Goal: Task Accomplishment & Management: Complete application form

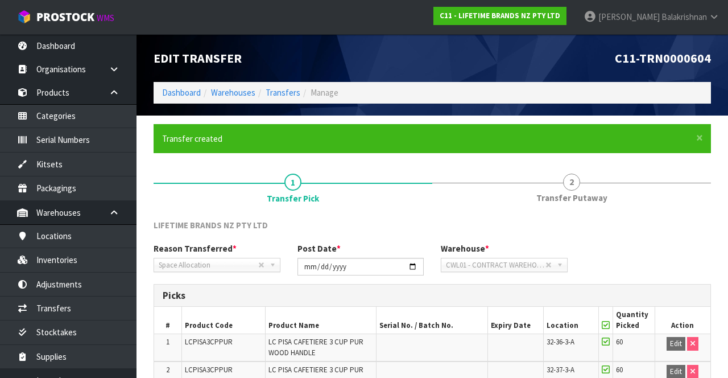
scroll to position [143, 0]
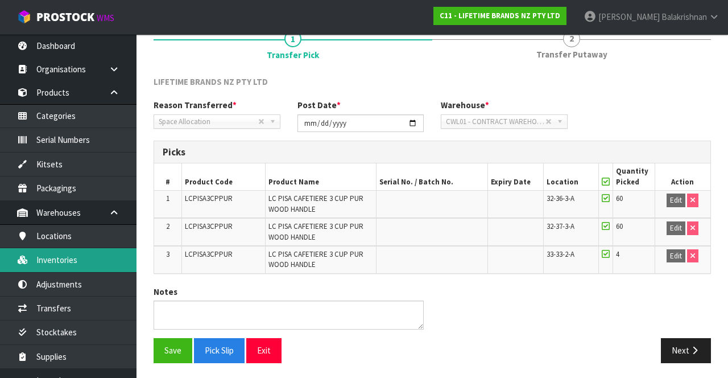
click at [43, 255] on link "Inventories" at bounding box center [68, 259] width 136 height 23
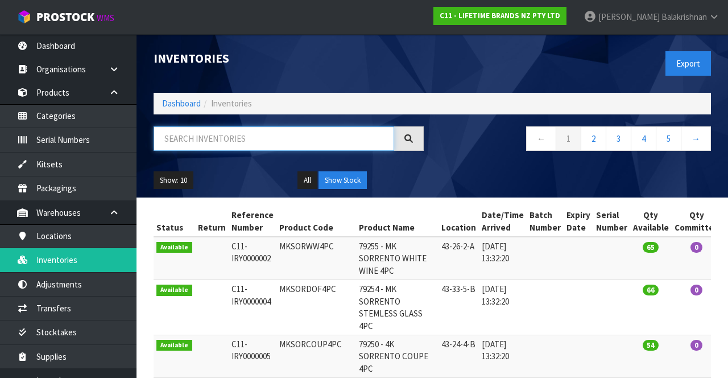
click at [230, 142] on input "text" at bounding box center [274, 138] width 241 height 24
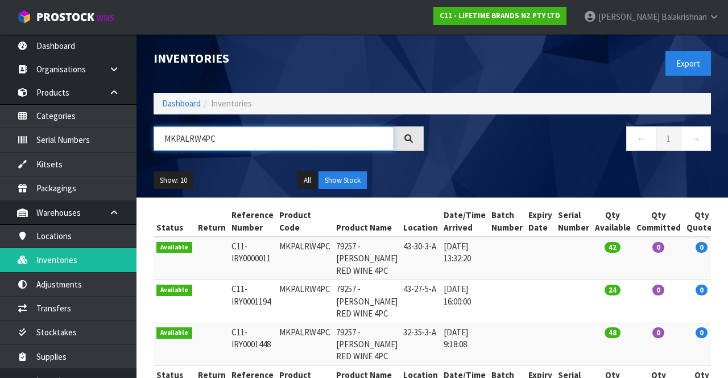
scroll to position [147, 0]
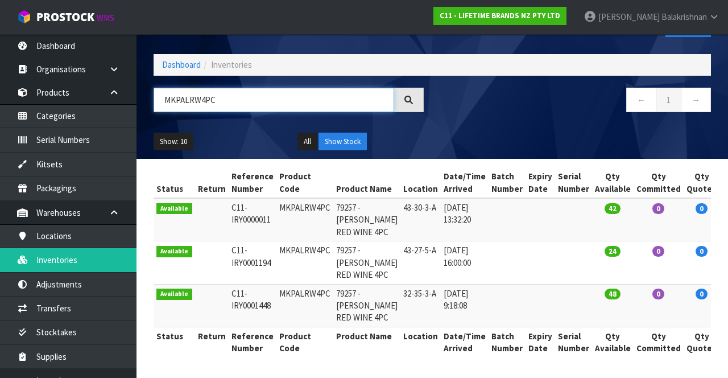
type input "MKPALRW4PC"
copy td "MKPALRW4PC"
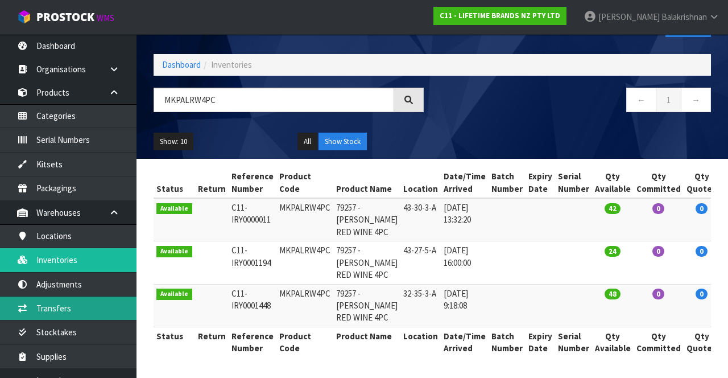
click at [88, 299] on link "Transfers" at bounding box center [68, 307] width 136 height 23
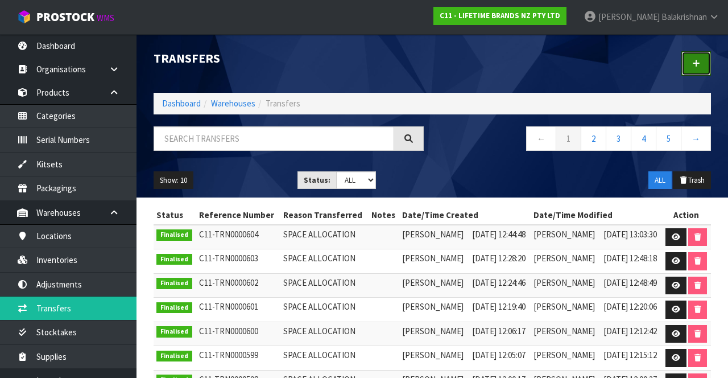
click at [701, 63] on link at bounding box center [696, 63] width 30 height 24
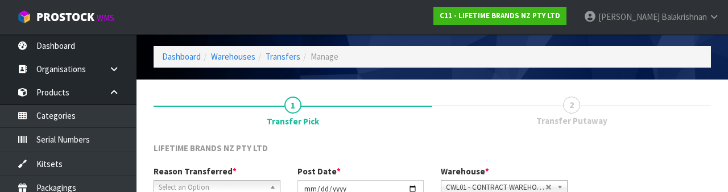
scroll to position [136, 0]
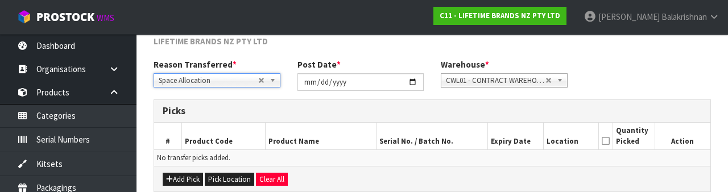
click at [175, 166] on div "Add Pick Pick Location Clear All" at bounding box center [432, 179] width 556 height 26
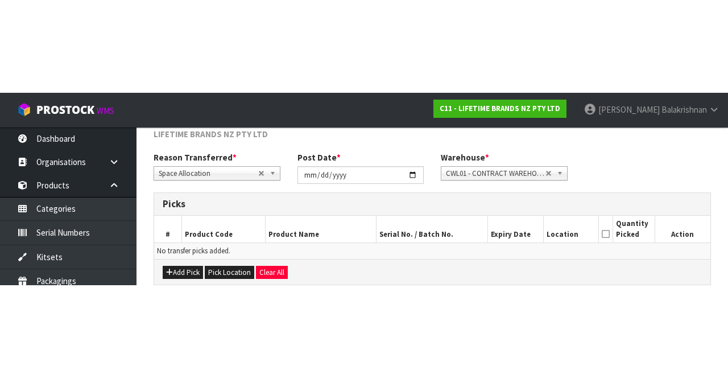
scroll to position [61, 0]
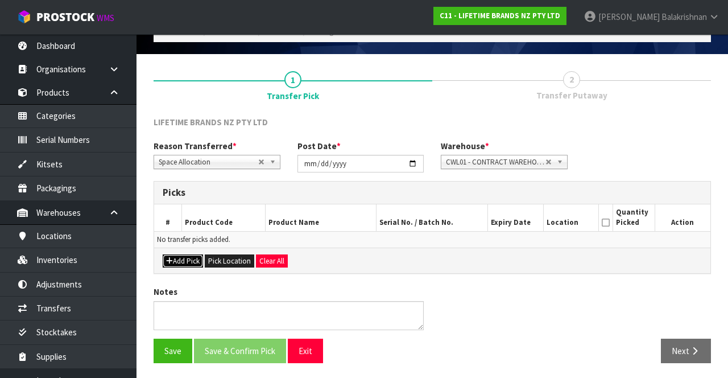
click at [180, 260] on button "Add Pick" at bounding box center [183, 261] width 40 height 14
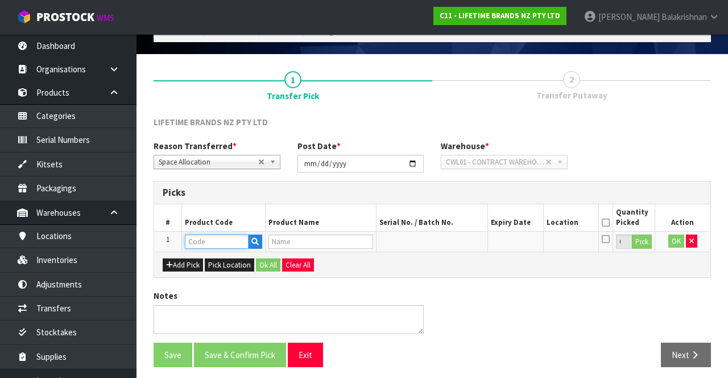
click at [207, 240] on input "text" at bounding box center [217, 241] width 64 height 14
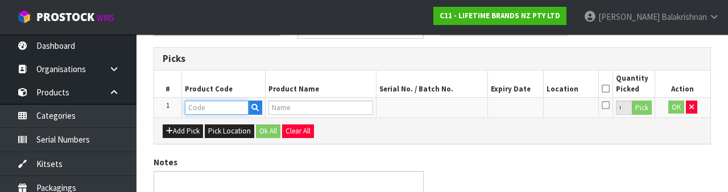
scroll to position [199, 0]
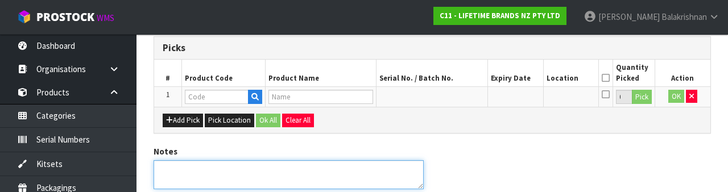
click at [333, 187] on textarea at bounding box center [289, 174] width 270 height 29
click at [289, 172] on textarea at bounding box center [289, 174] width 270 height 29
type textarea "M"
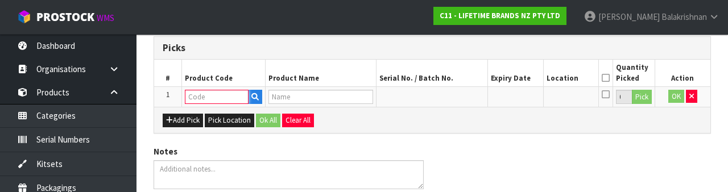
click at [222, 99] on input "text" at bounding box center [217, 97] width 64 height 14
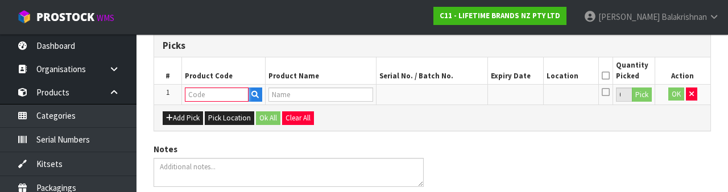
scroll to position [196, 0]
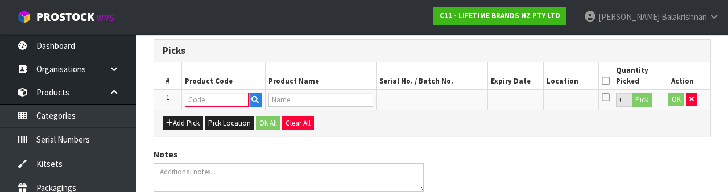
paste input "MKPALRW4PC"
type input "MKPALRW4PC"
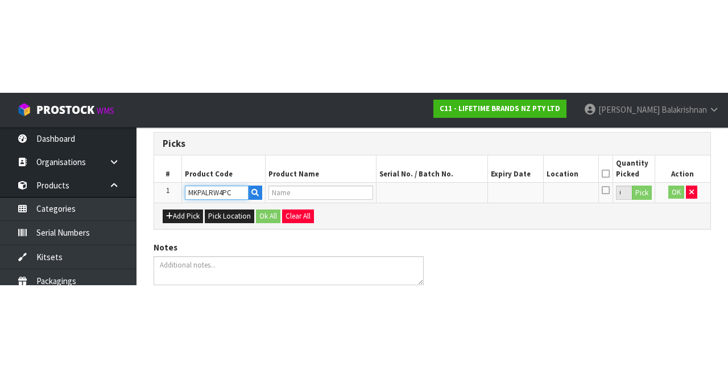
scroll to position [65, 0]
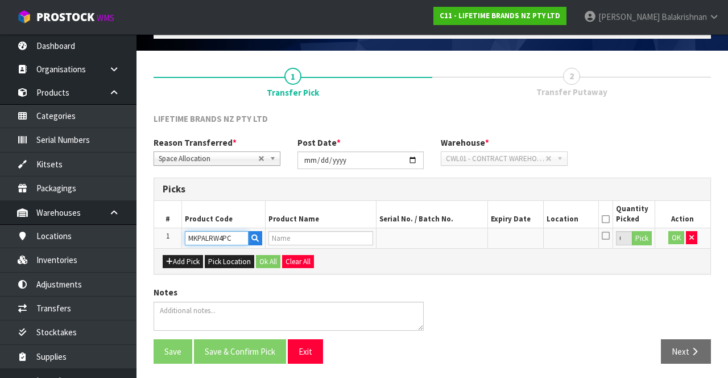
type input "79257 - [PERSON_NAME] RED WINE 4PC"
type input "MKPALRW4PC"
click at [640, 231] on button "Pick" at bounding box center [642, 238] width 20 height 15
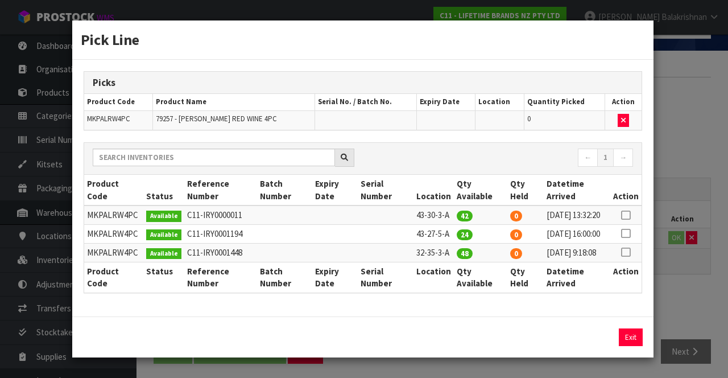
click at [627, 252] on icon at bounding box center [625, 252] width 9 height 1
click at [565, 316] on div "Picks Product Code Product Name Serial No. / Batch No. Expiry Date Location Qua…" at bounding box center [362, 188] width 581 height 256
click at [600, 346] on button "Assign Pick" at bounding box center [592, 337] width 47 height 18
type input "48"
click at [628, 346] on button "Exit" at bounding box center [631, 337] width 24 height 18
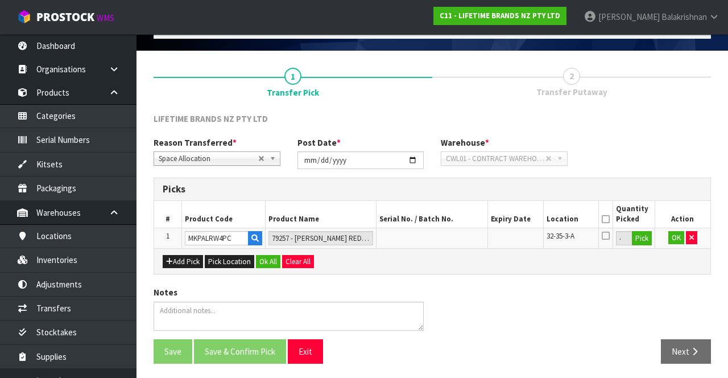
click at [609, 219] on icon at bounding box center [606, 219] width 8 height 1
click at [673, 241] on button "OK" at bounding box center [676, 238] width 16 height 14
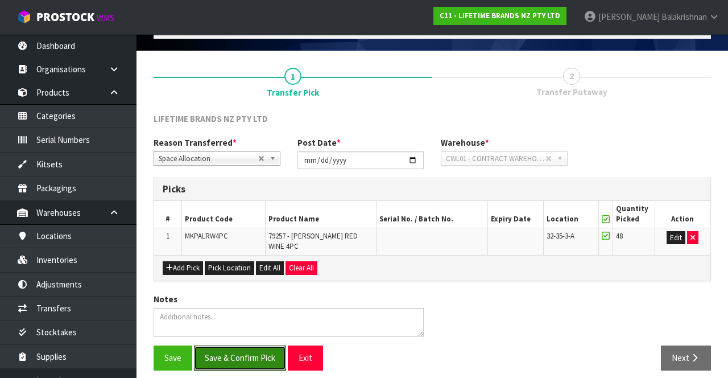
click at [255, 351] on button "Save & Confirm Pick" at bounding box center [240, 357] width 92 height 24
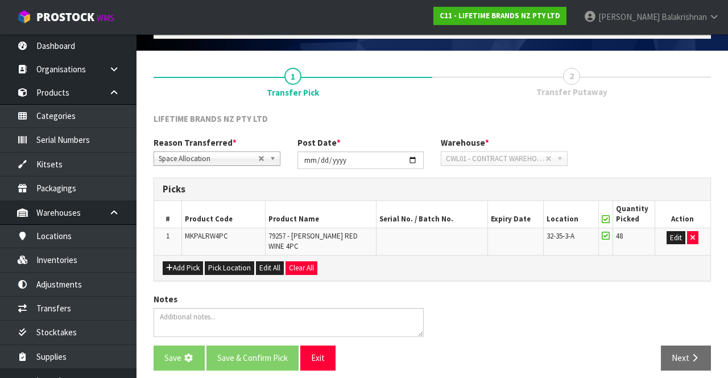
scroll to position [0, 0]
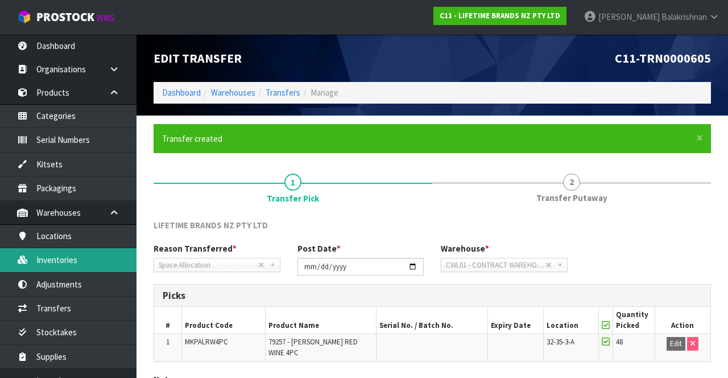
click at [78, 255] on link "Inventories" at bounding box center [68, 259] width 136 height 23
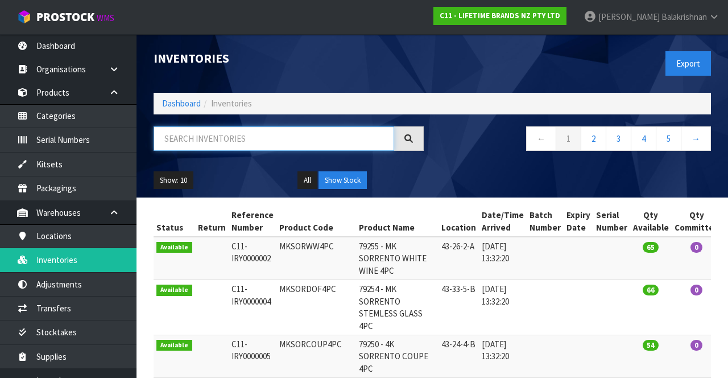
click at [305, 135] on input "text" at bounding box center [274, 138] width 241 height 24
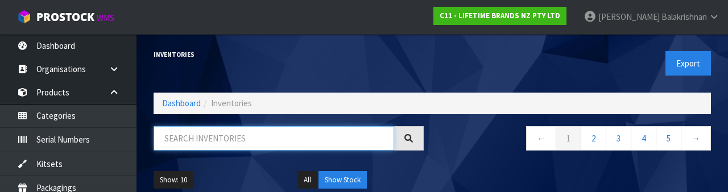
type input "K"
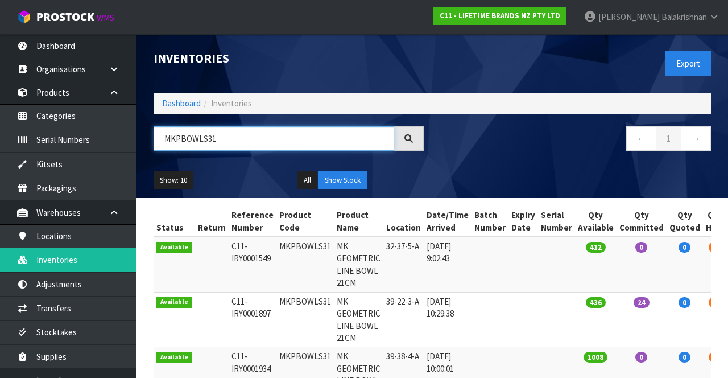
click at [268, 135] on input "MKPBOWLS31" at bounding box center [274, 138] width 241 height 24
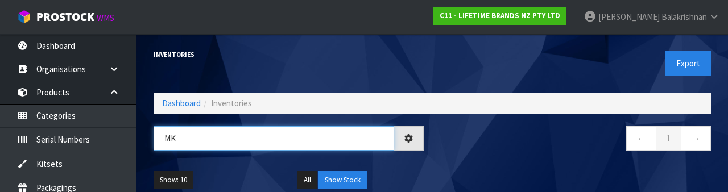
type input "M"
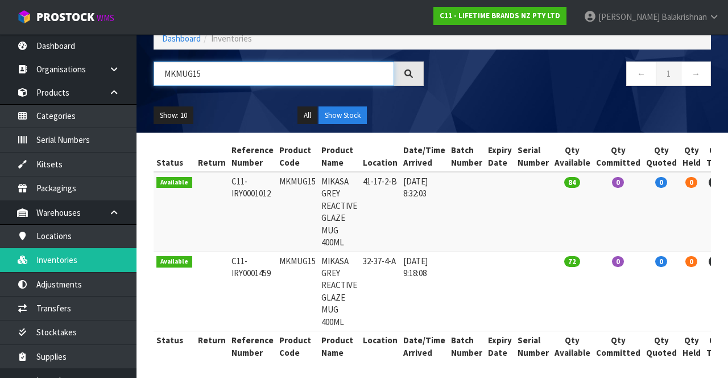
scroll to position [68, 0]
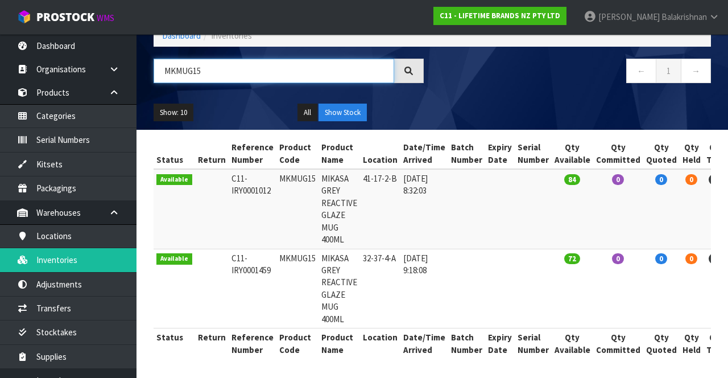
type input "MKMUG15"
copy td "MKMUG15"
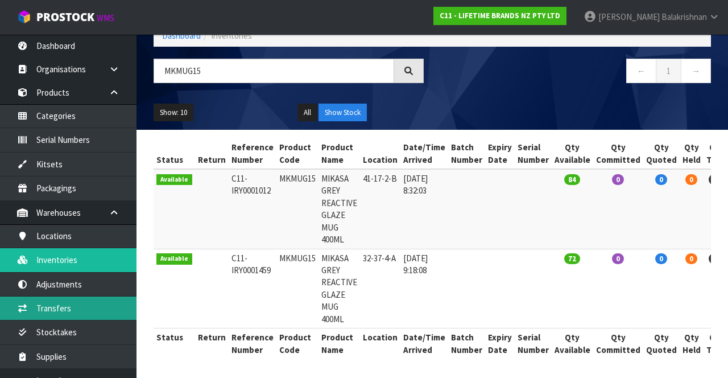
click at [80, 307] on link "Transfers" at bounding box center [68, 307] width 136 height 23
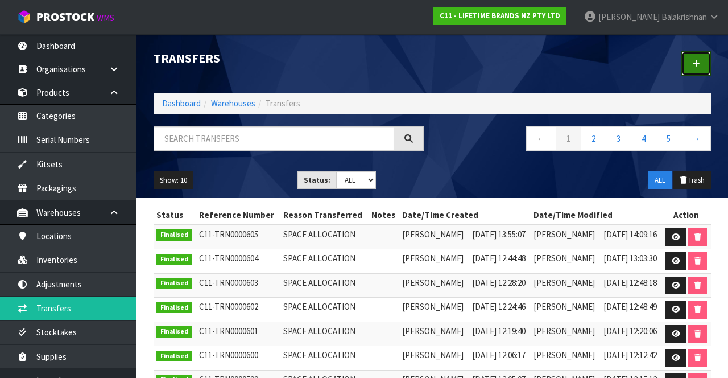
click at [704, 53] on link at bounding box center [696, 63] width 30 height 24
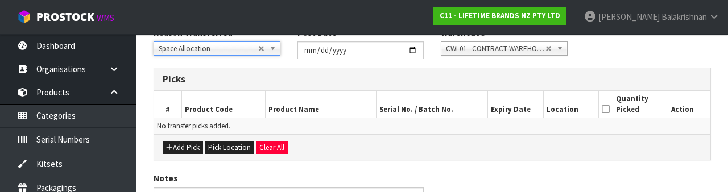
scroll to position [168, 0]
click at [186, 148] on button "Add Pick" at bounding box center [183, 147] width 40 height 14
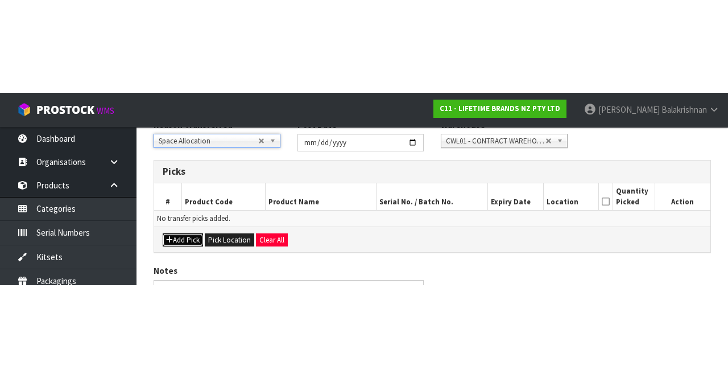
scroll to position [65, 0]
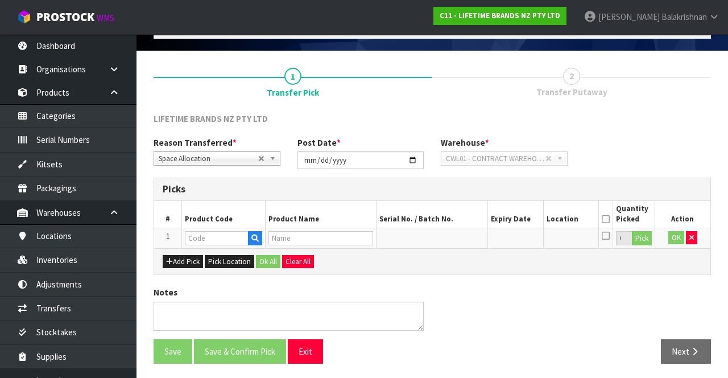
click at [221, 222] on th "Product Code" at bounding box center [224, 214] width 84 height 27
click at [213, 239] on input "text" at bounding box center [217, 238] width 64 height 14
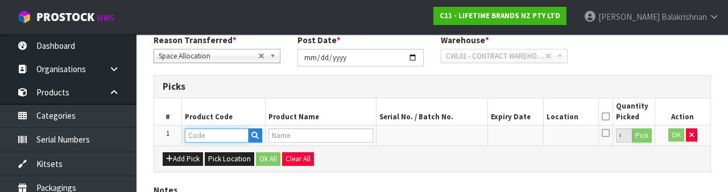
scroll to position [199, 0]
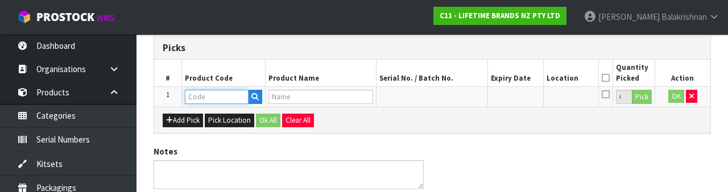
type input "MKMUG15"
type input "MIKASA GREY REACTIVE GLAZE MUG 400ML"
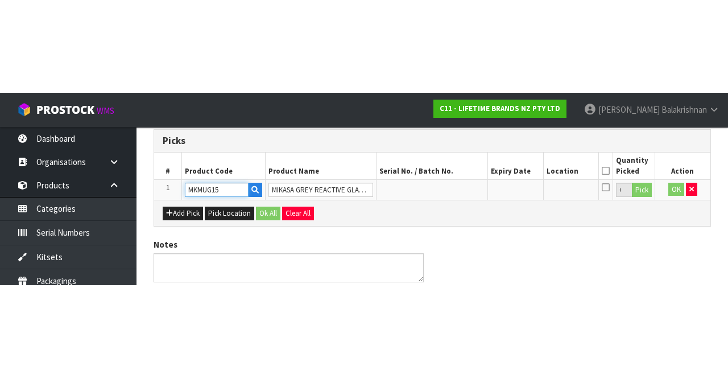
scroll to position [65, 0]
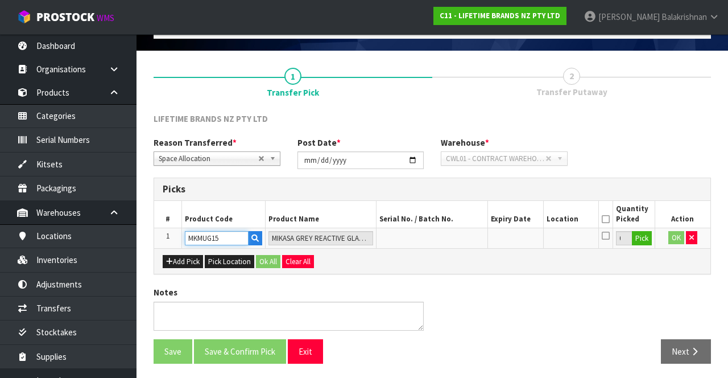
type input "MKMUG15"
click at [649, 232] on button "Pick" at bounding box center [642, 238] width 20 height 15
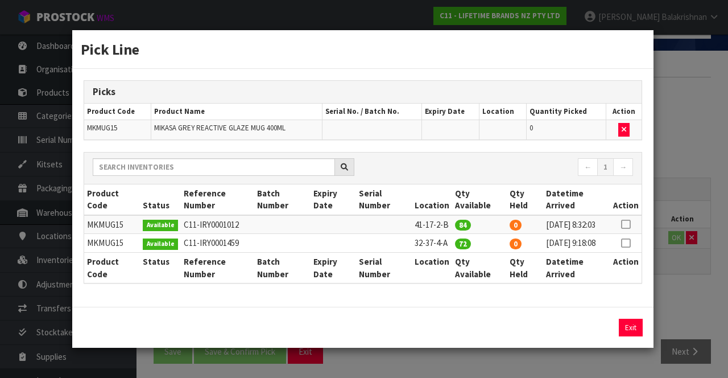
click at [627, 243] on icon at bounding box center [625, 243] width 9 height 1
click at [589, 336] on button "Assign Pick" at bounding box center [592, 327] width 47 height 18
type input "72"
click at [637, 336] on button "Exit" at bounding box center [631, 327] width 24 height 18
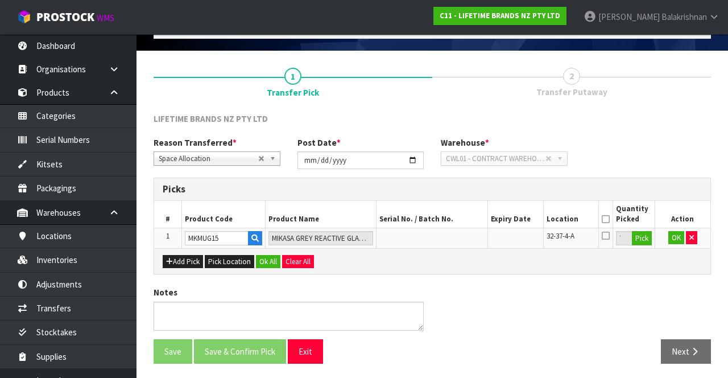
click at [606, 219] on icon at bounding box center [606, 219] width 8 height 1
click at [677, 239] on button "OK" at bounding box center [676, 238] width 16 height 14
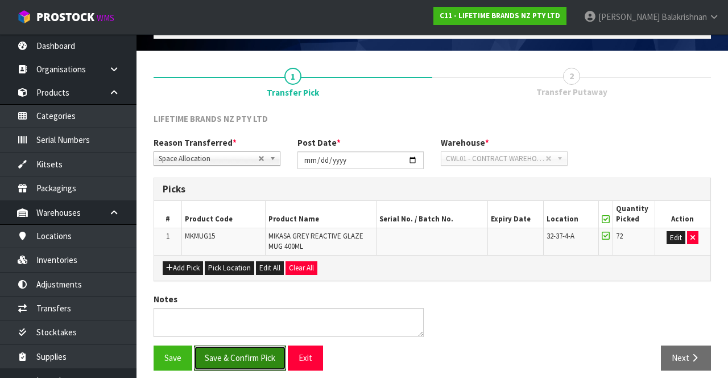
click at [238, 359] on button "Save & Confirm Pick" at bounding box center [240, 357] width 92 height 24
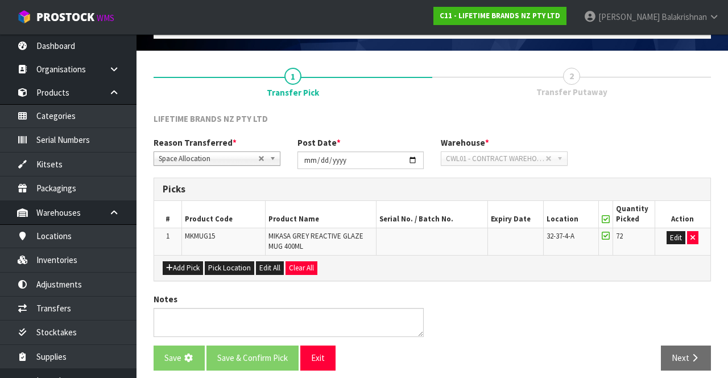
scroll to position [0, 0]
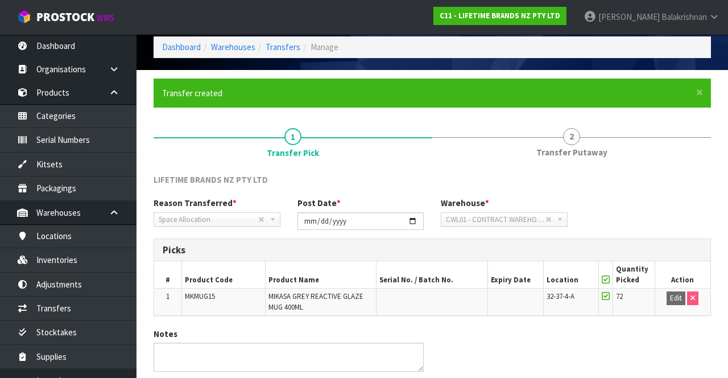
scroll to position [88, 0]
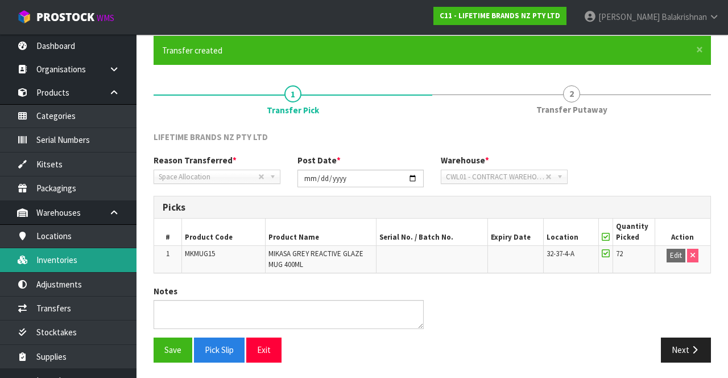
click at [96, 263] on link "Inventories" at bounding box center [68, 259] width 136 height 23
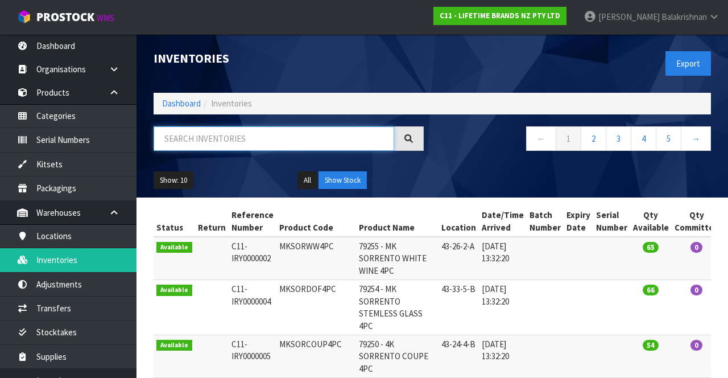
click at [256, 134] on input "text" at bounding box center [274, 138] width 241 height 24
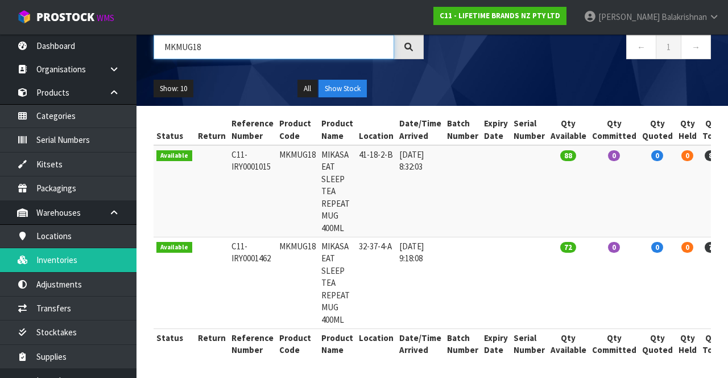
scroll to position [91, 0]
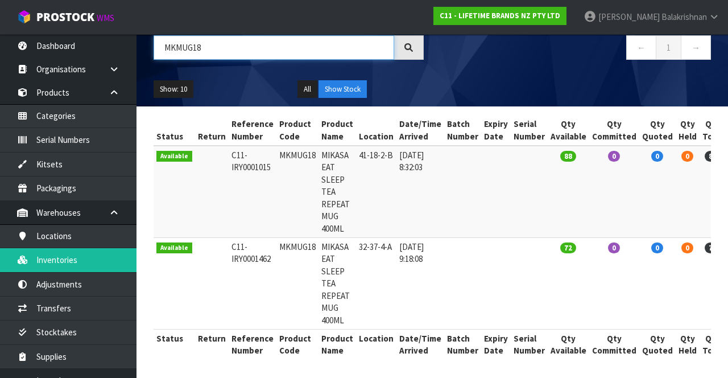
type input "MKMUG18"
copy td "MKMUG18"
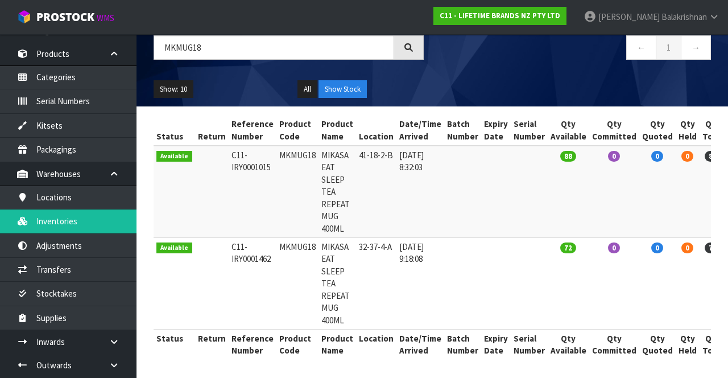
scroll to position [44, 0]
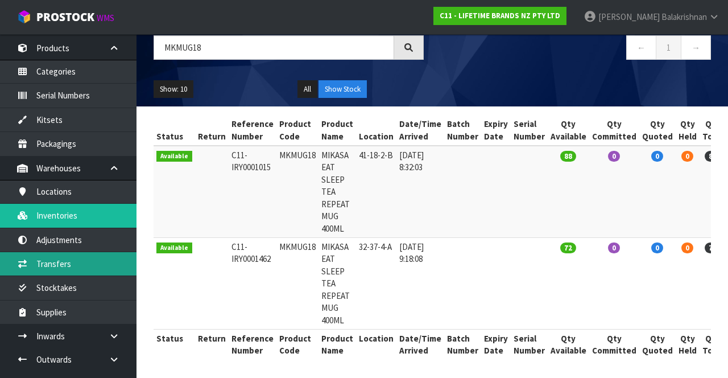
click at [86, 259] on link "Transfers" at bounding box center [68, 263] width 136 height 23
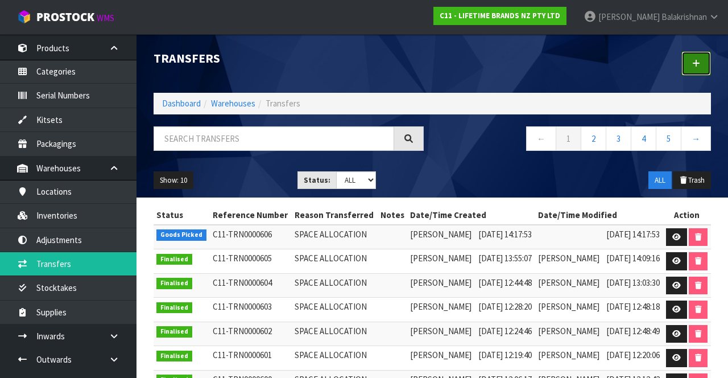
click at [686, 71] on link at bounding box center [696, 63] width 30 height 24
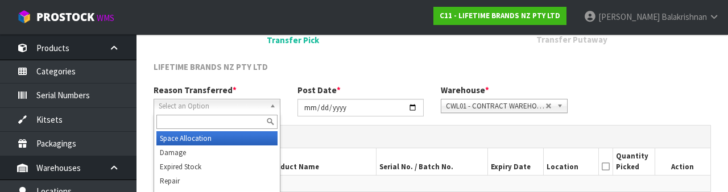
scroll to position [136, 0]
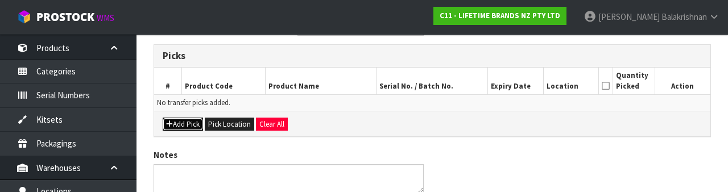
click at [183, 118] on button "Add Pick" at bounding box center [183, 125] width 40 height 14
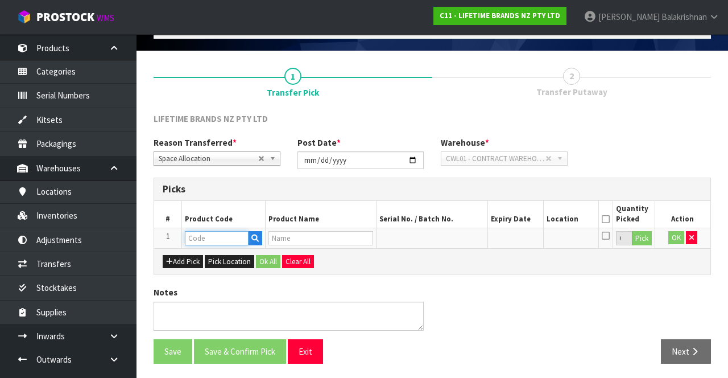
click at [217, 238] on input "text" at bounding box center [217, 238] width 64 height 14
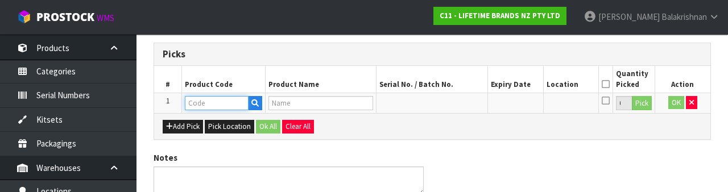
scroll to position [199, 0]
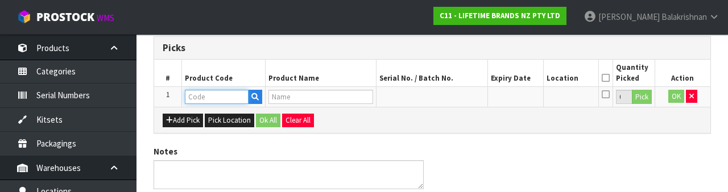
type input "MKMUG18"
type input "MIKASA EAT SLEEP TEA REPEAT MUG 400ML"
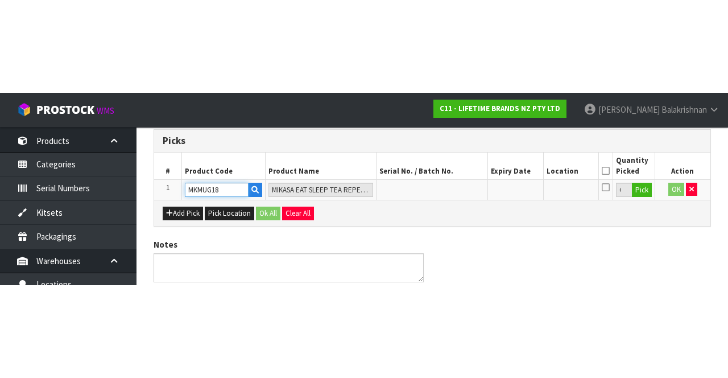
scroll to position [65, 0]
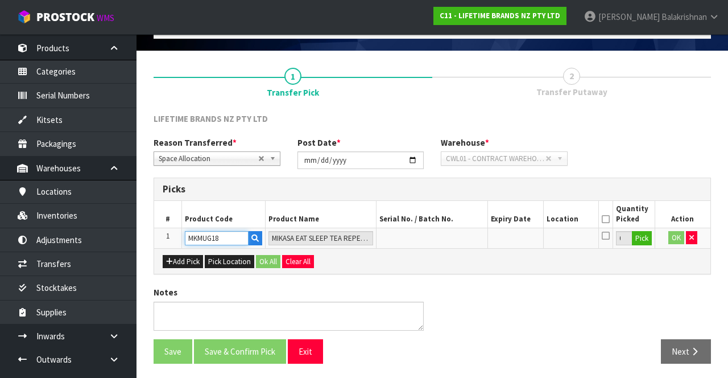
type input "MKMUG18"
click at [646, 242] on button "Pick" at bounding box center [642, 238] width 20 height 15
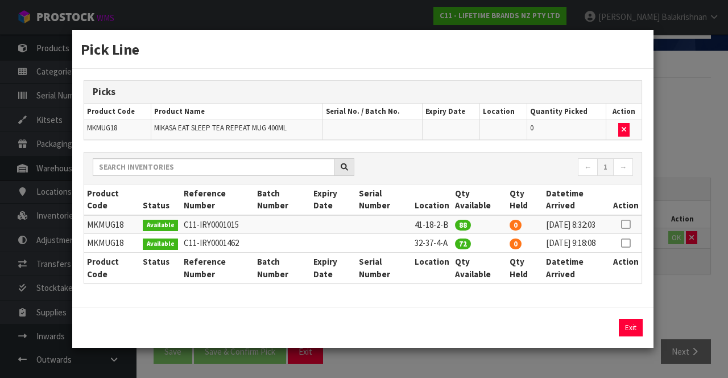
click at [629, 243] on icon at bounding box center [625, 243] width 9 height 1
click at [585, 336] on button "Assign Pick" at bounding box center [592, 327] width 47 height 18
type input "72"
click at [626, 336] on button "Exit" at bounding box center [631, 327] width 24 height 18
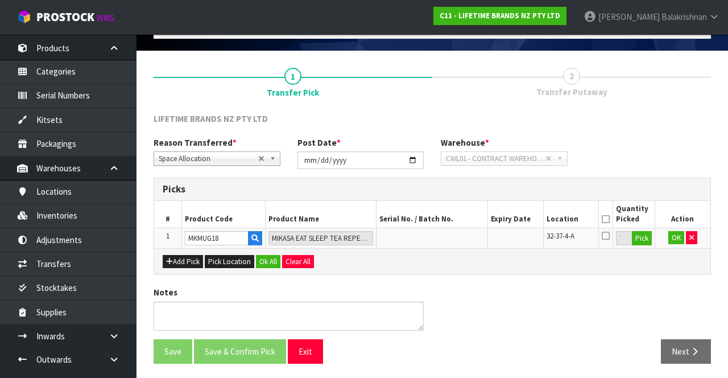
click at [608, 219] on icon at bounding box center [606, 219] width 8 height 1
click at [266, 255] on button "Ok All" at bounding box center [268, 262] width 24 height 14
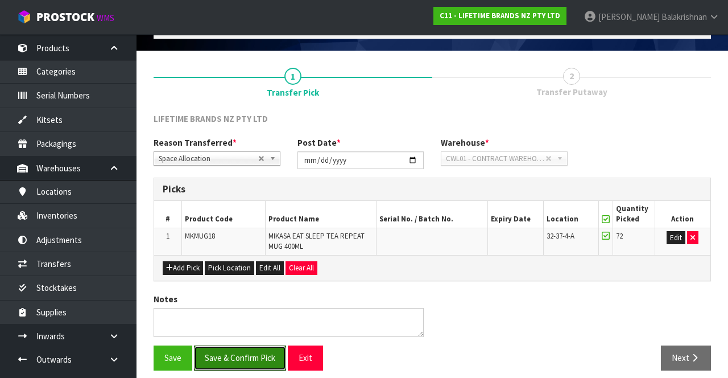
click at [237, 358] on button "Save & Confirm Pick" at bounding box center [240, 357] width 92 height 24
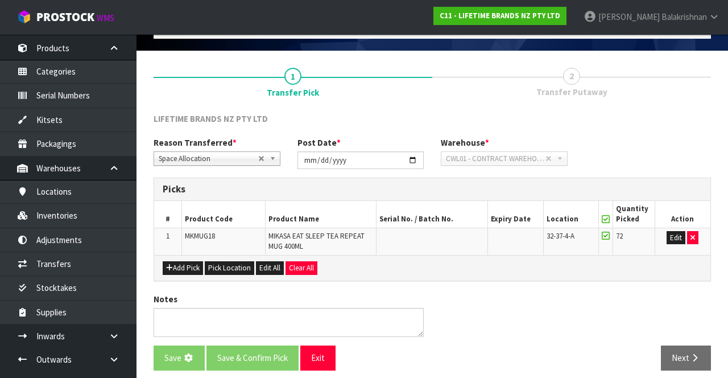
scroll to position [0, 0]
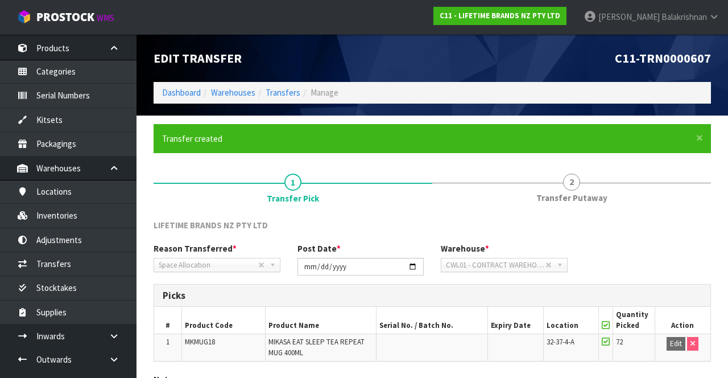
scroll to position [88, 0]
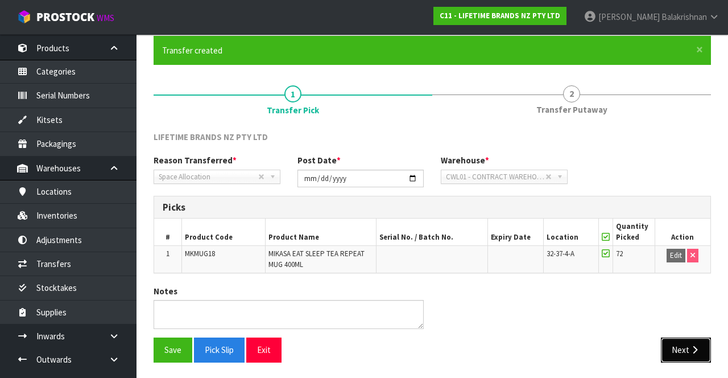
click at [687, 350] on button "Next" at bounding box center [686, 349] width 50 height 24
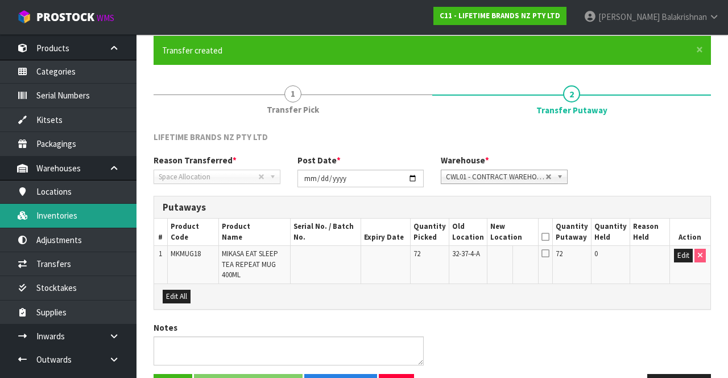
click at [88, 209] on link "Inventories" at bounding box center [68, 215] width 136 height 23
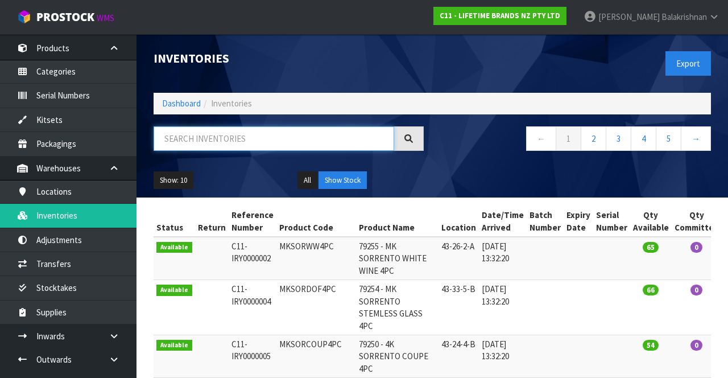
click at [231, 141] on input "text" at bounding box center [274, 138] width 241 height 24
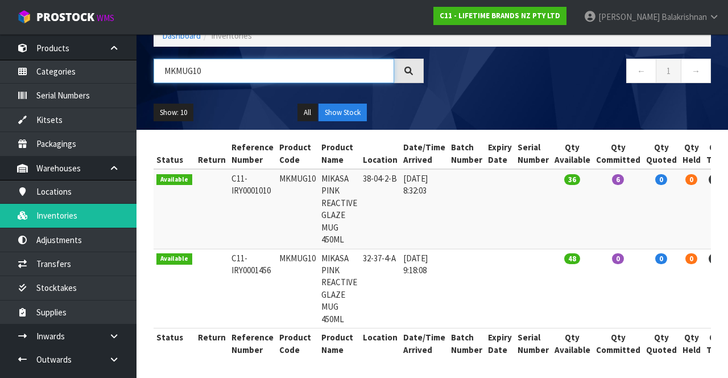
scroll to position [66, 0]
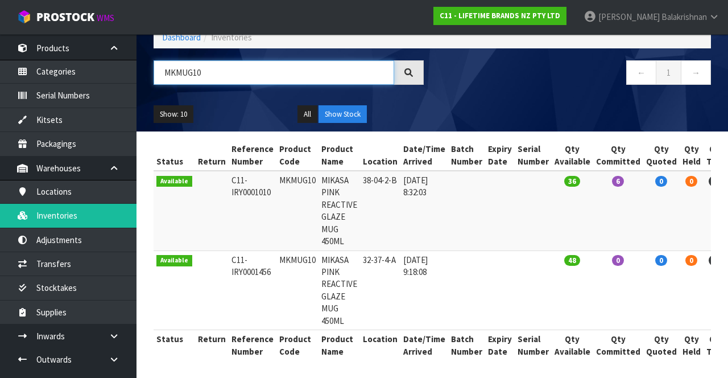
type input "MKMUG10"
copy td "MKMUG10"
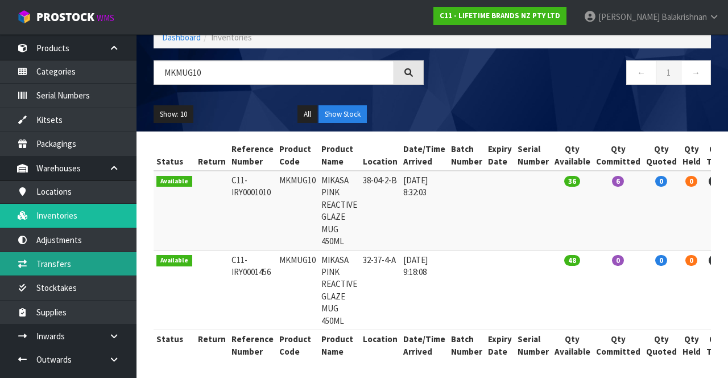
click at [41, 257] on link "Transfers" at bounding box center [68, 263] width 136 height 23
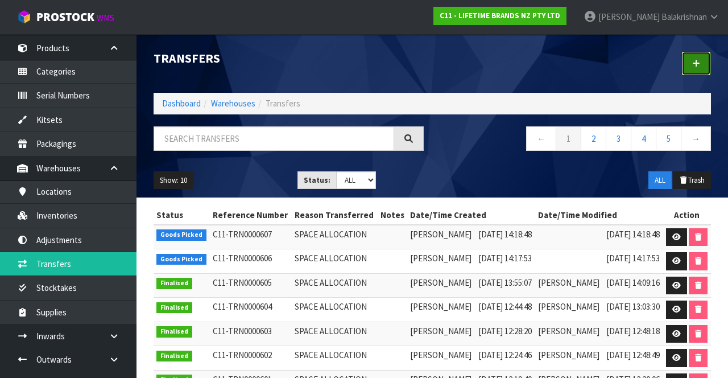
click at [697, 55] on link at bounding box center [696, 63] width 30 height 24
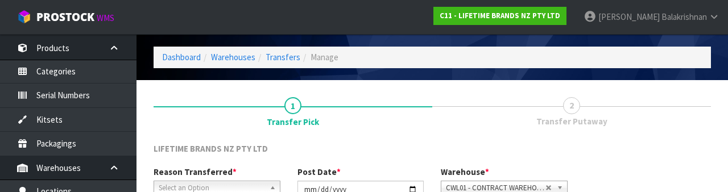
scroll to position [136, 0]
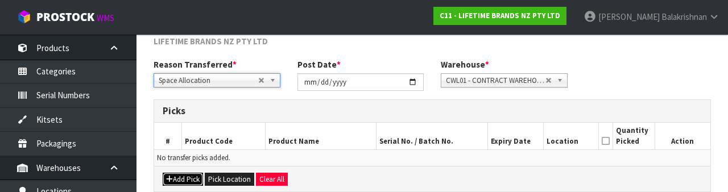
click at [187, 183] on button "Add Pick" at bounding box center [183, 180] width 40 height 14
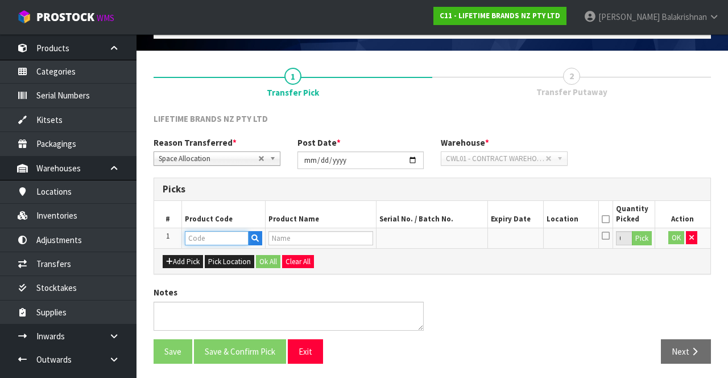
click at [229, 239] on input "text" at bounding box center [217, 238] width 64 height 14
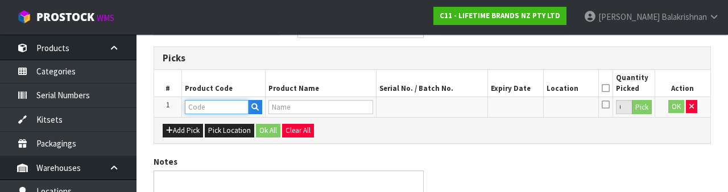
scroll to position [199, 0]
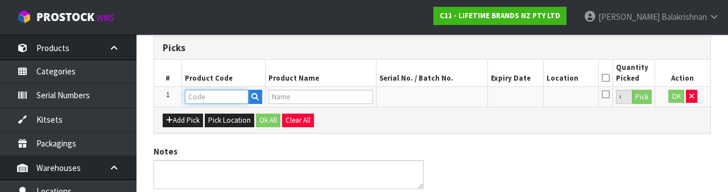
type input "MKMUG10"
type input "MIKASA PINK REACTIVE GLAZE MUG 450ML"
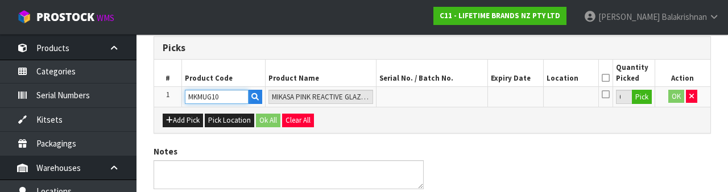
type input "MKMUG10"
click at [645, 96] on button "Pick" at bounding box center [642, 97] width 20 height 15
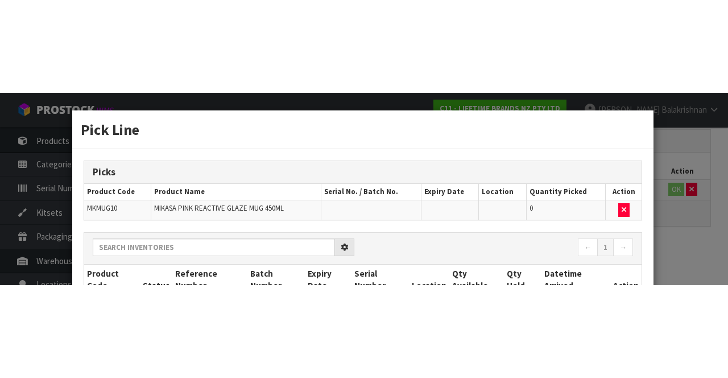
scroll to position [65, 0]
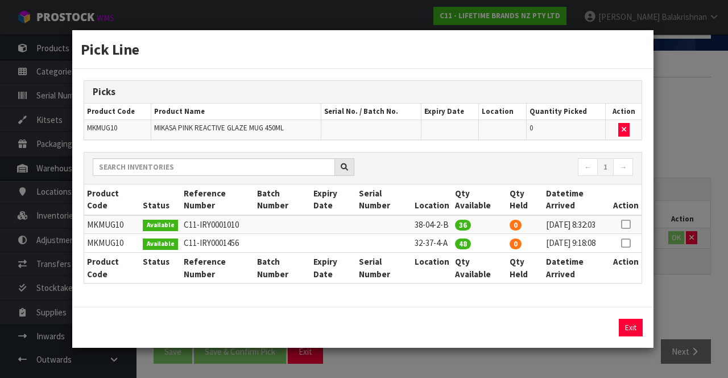
click at [625, 243] on icon at bounding box center [625, 243] width 9 height 1
click at [582, 331] on button "Assign Pick" at bounding box center [592, 327] width 47 height 18
type input "48"
click at [636, 336] on button "Exit" at bounding box center [631, 327] width 24 height 18
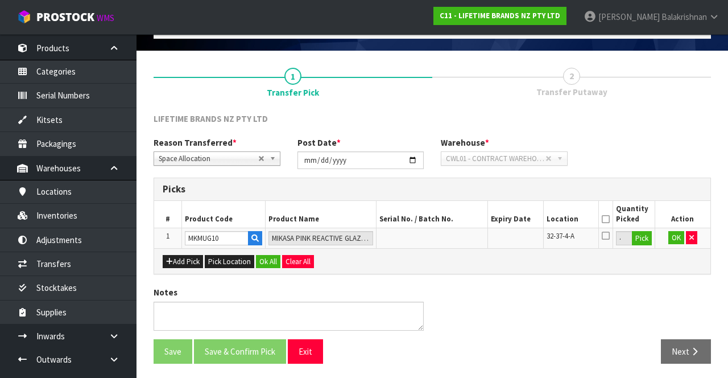
click at [604, 219] on icon at bounding box center [606, 219] width 8 height 1
click at [260, 242] on button "button" at bounding box center [255, 238] width 14 height 15
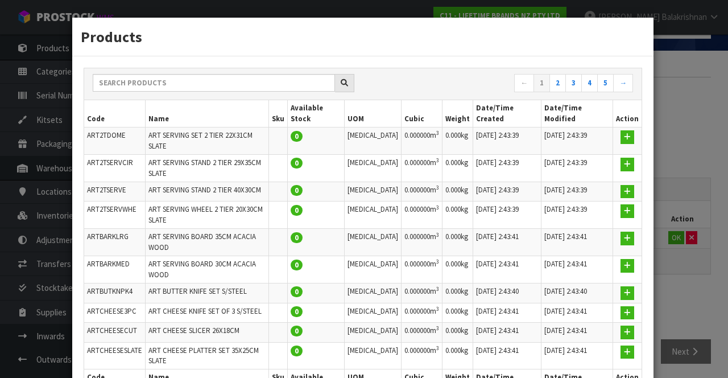
click at [695, 171] on div "Products ← 1 2 3 4 5 → Code Name Sku Available Stock UOM Cubic Weight Date/Time…" at bounding box center [364, 189] width 728 height 378
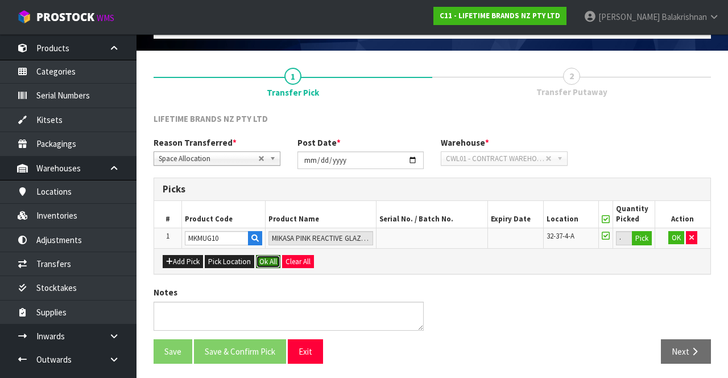
click at [260, 259] on button "Ok All" at bounding box center [268, 262] width 24 height 14
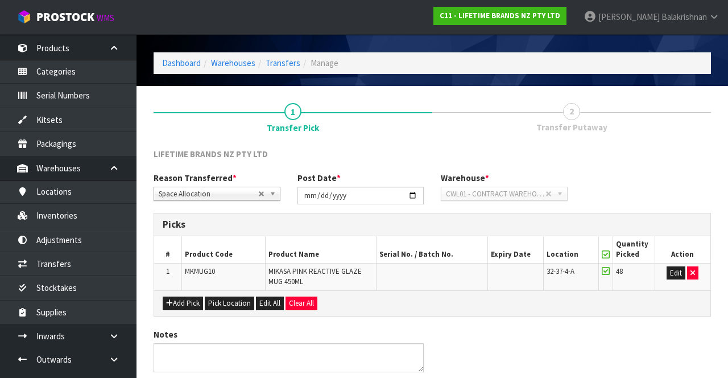
scroll to position [72, 0]
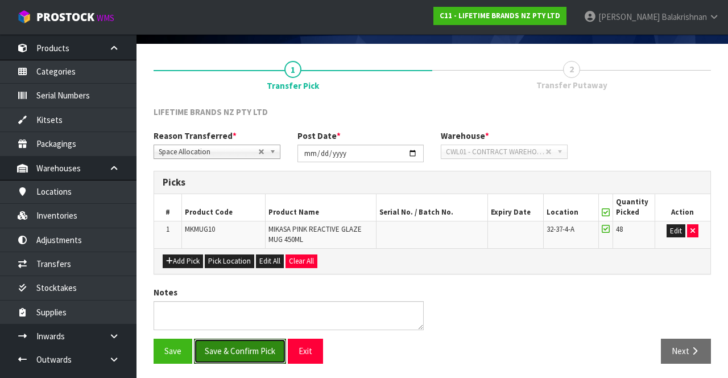
click at [251, 338] on button "Save & Confirm Pick" at bounding box center [240, 350] width 92 height 24
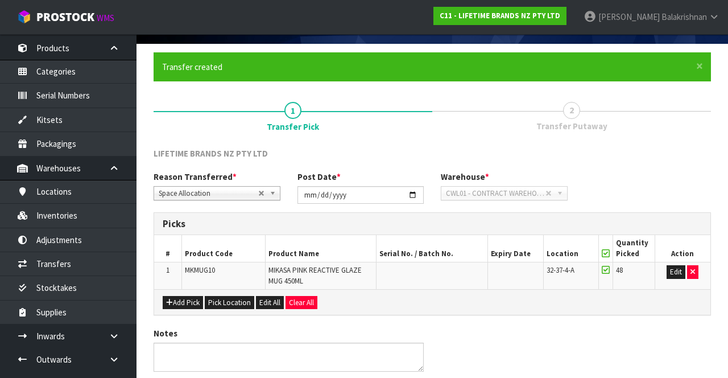
scroll to position [0, 0]
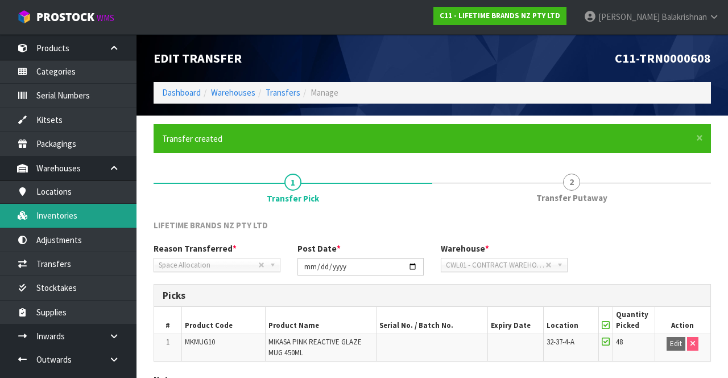
click at [43, 216] on link "Inventories" at bounding box center [68, 215] width 136 height 23
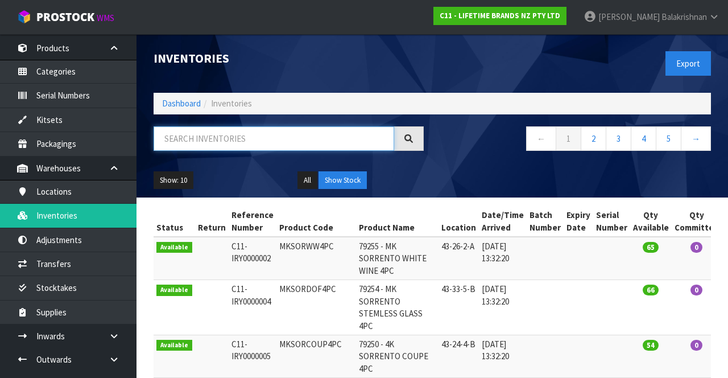
click at [264, 134] on input "text" at bounding box center [274, 138] width 241 height 24
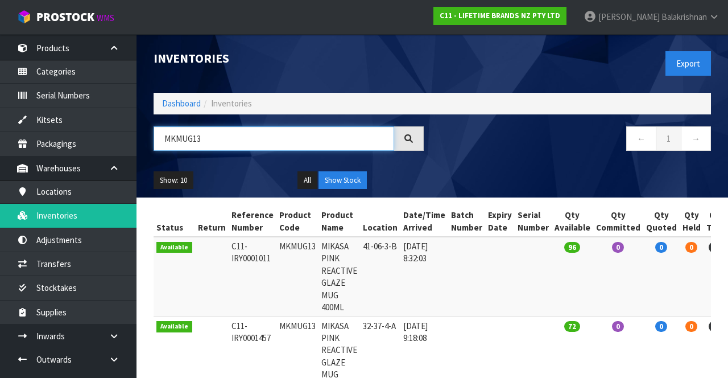
scroll to position [68, 0]
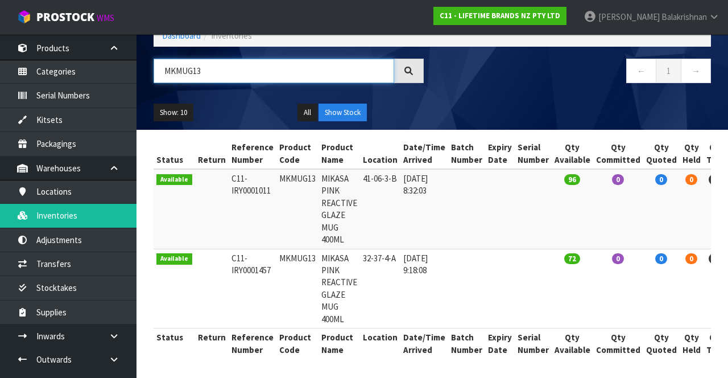
type input "MKMUG13"
copy td "MKMUG13"
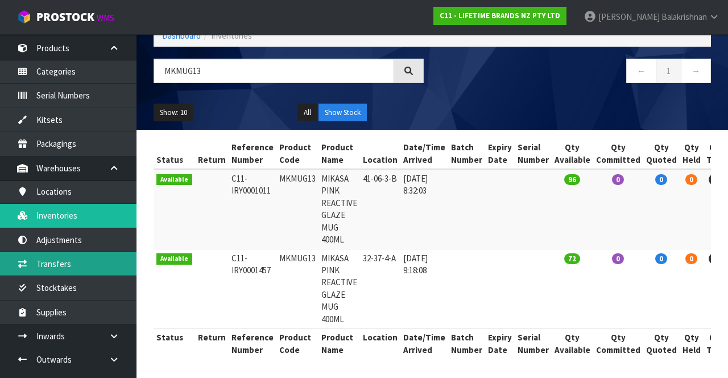
click at [87, 259] on link "Transfers" at bounding box center [68, 263] width 136 height 23
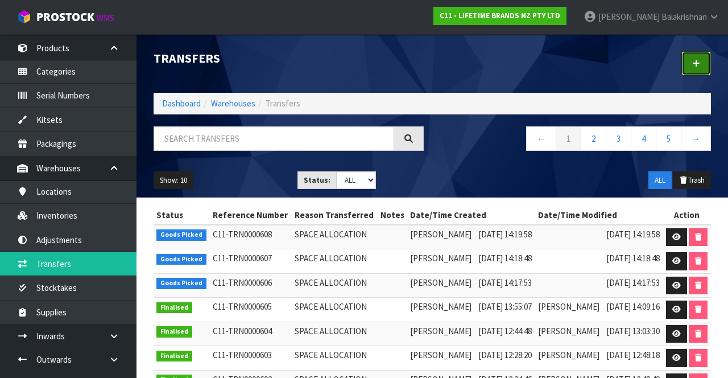
click at [696, 71] on link at bounding box center [696, 63] width 30 height 24
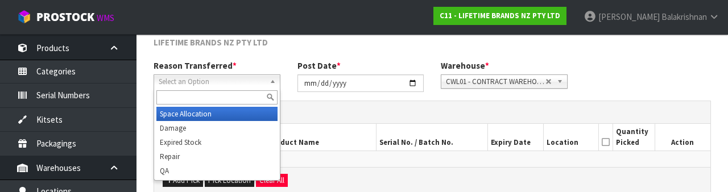
scroll to position [136, 0]
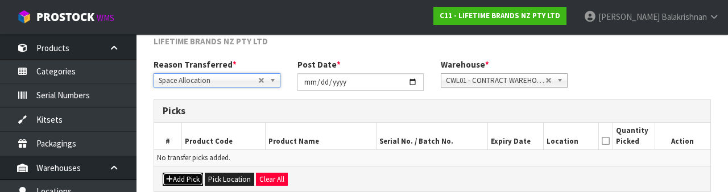
click at [187, 176] on button "Add Pick" at bounding box center [183, 180] width 40 height 14
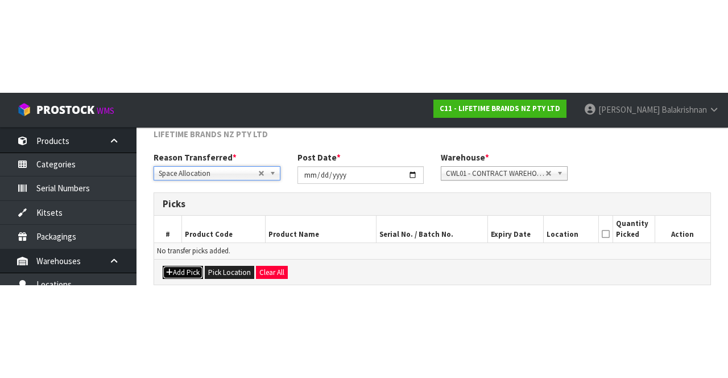
scroll to position [65, 0]
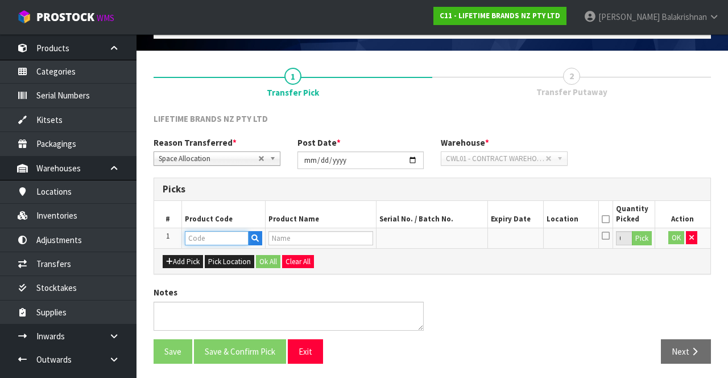
click at [218, 235] on input "text" at bounding box center [217, 238] width 64 height 14
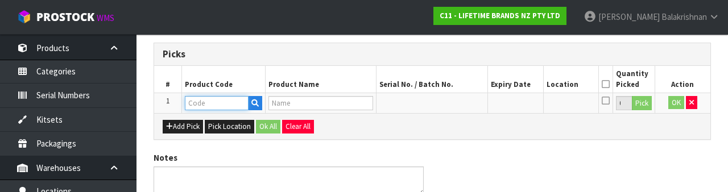
scroll to position [199, 0]
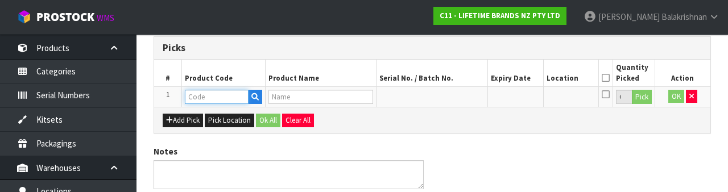
paste input "MKMUG13"
type input "MKMUG13"
type input "MIKASA PINK REACTIVE GLAZE MUG 400ML"
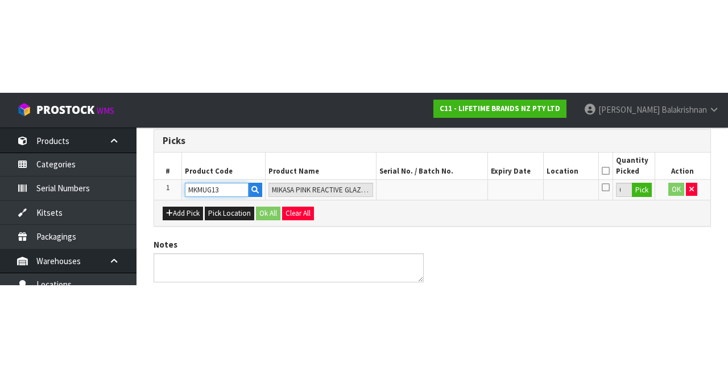
scroll to position [65, 0]
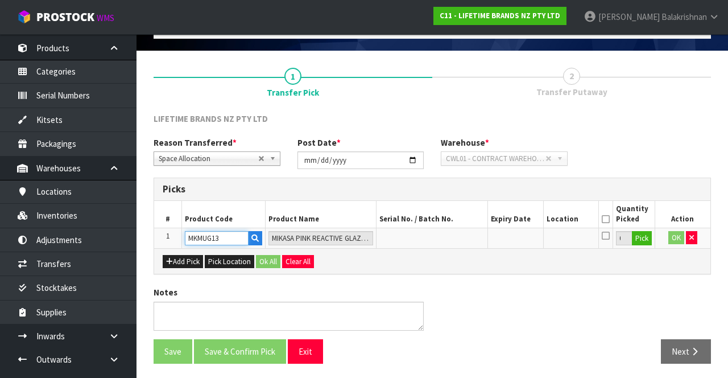
type input "MKMUG13"
click at [647, 231] on button "Pick" at bounding box center [642, 238] width 20 height 15
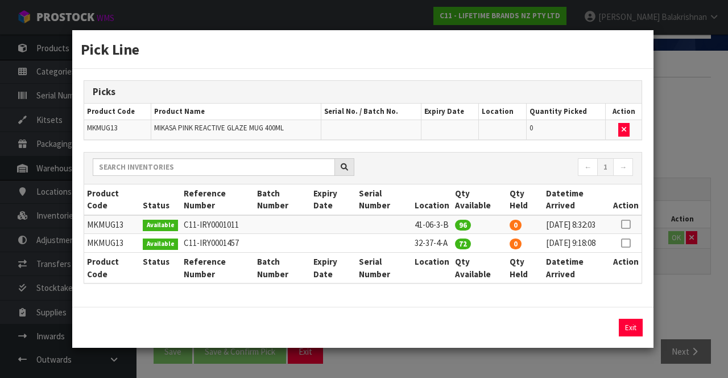
click at [630, 243] on icon at bounding box center [625, 243] width 9 height 1
click at [594, 334] on button "Assign Pick" at bounding box center [592, 327] width 47 height 18
type input "72"
click at [635, 333] on button "Exit" at bounding box center [631, 327] width 24 height 18
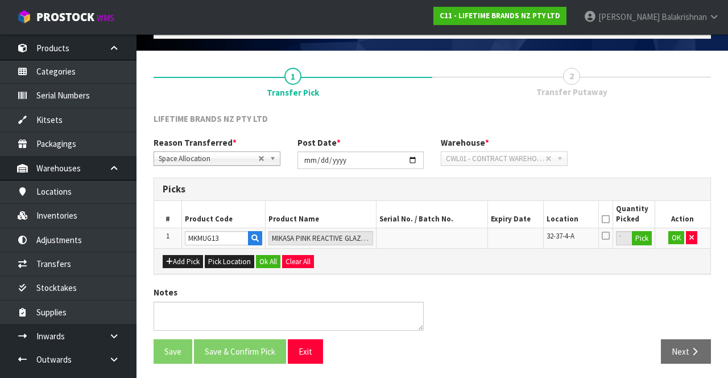
click at [607, 219] on icon at bounding box center [606, 219] width 8 height 1
click at [267, 256] on button "Ok All" at bounding box center [268, 262] width 24 height 14
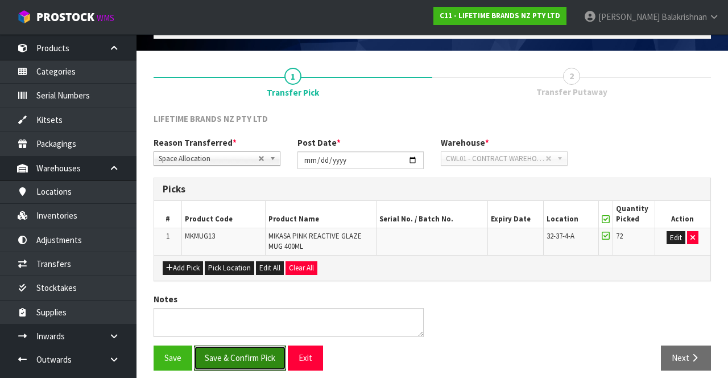
click at [250, 354] on button "Save & Confirm Pick" at bounding box center [240, 357] width 92 height 24
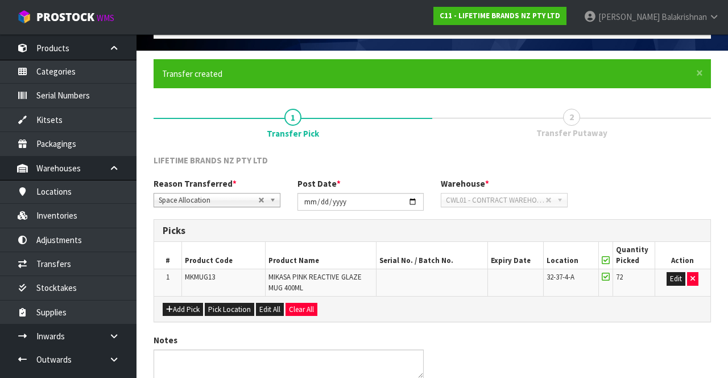
scroll to position [0, 0]
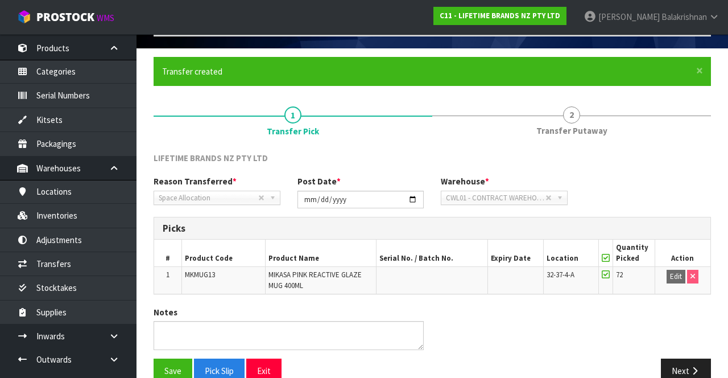
scroll to position [88, 0]
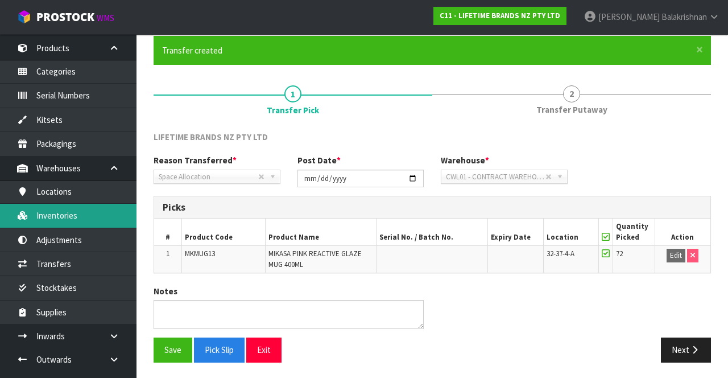
click at [76, 217] on link "Inventories" at bounding box center [68, 215] width 136 height 23
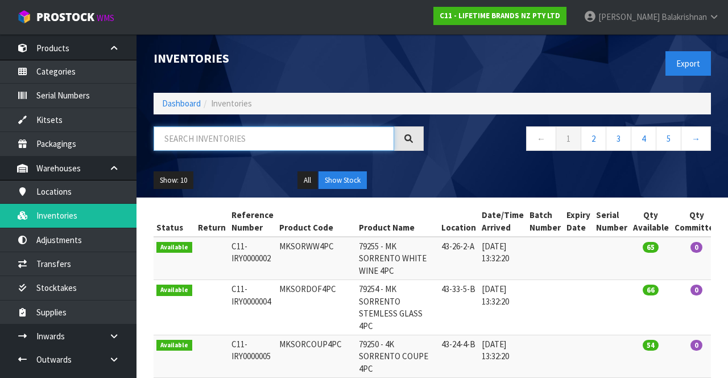
click at [309, 140] on input "text" at bounding box center [274, 138] width 241 height 24
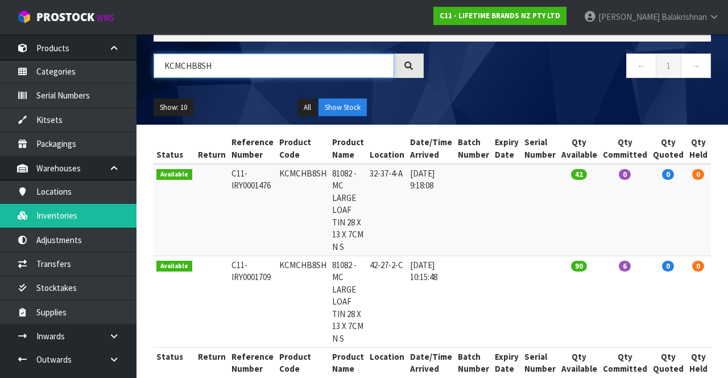
scroll to position [92, 0]
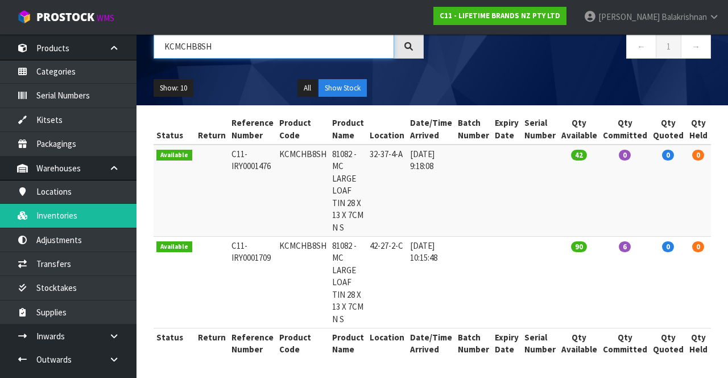
type input "KCMCHB8SH"
copy td "KCMCHB8SH"
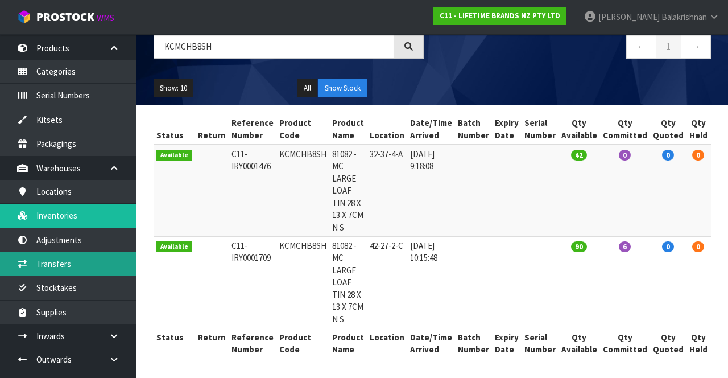
click at [84, 256] on link "Transfers" at bounding box center [68, 263] width 136 height 23
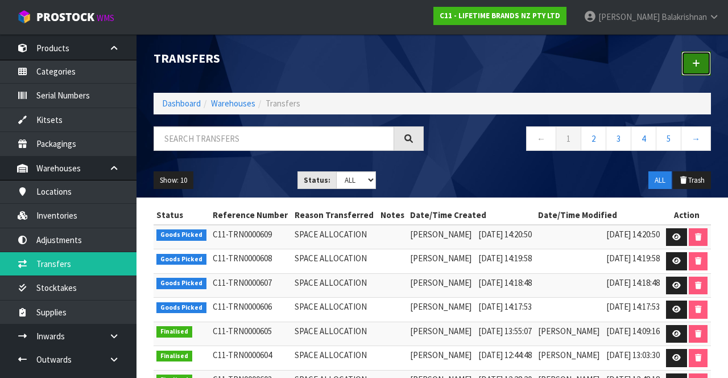
click at [707, 70] on link at bounding box center [696, 63] width 30 height 24
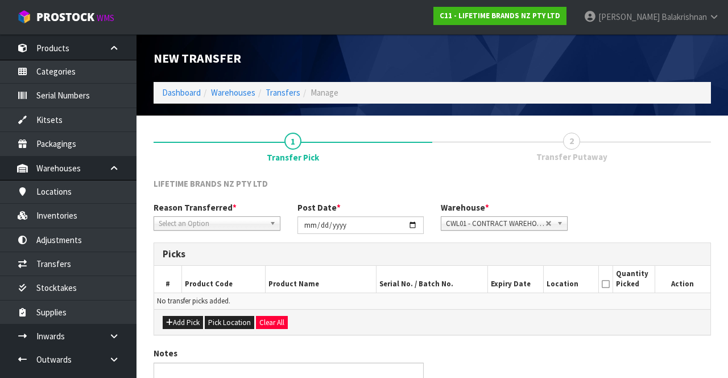
click at [205, 227] on span "Select an Option" at bounding box center [212, 224] width 106 height 14
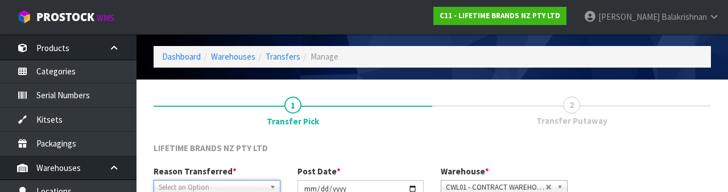
scroll to position [136, 0]
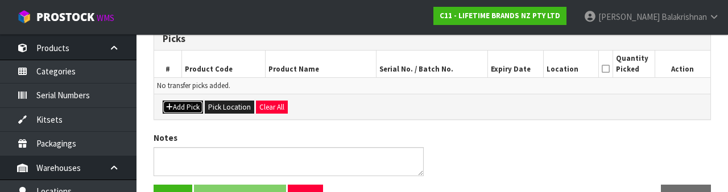
click at [170, 110] on button "Add Pick" at bounding box center [183, 108] width 40 height 14
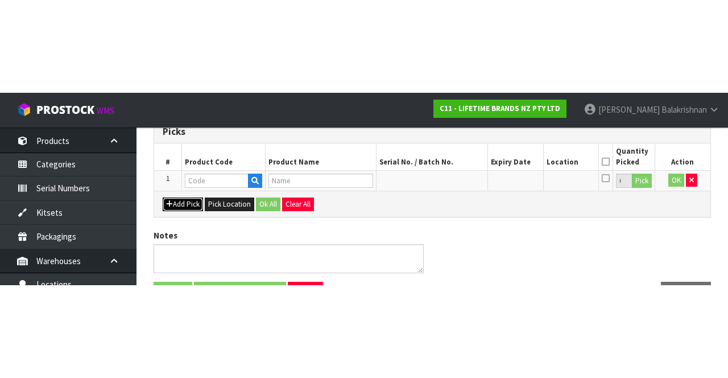
scroll to position [65, 0]
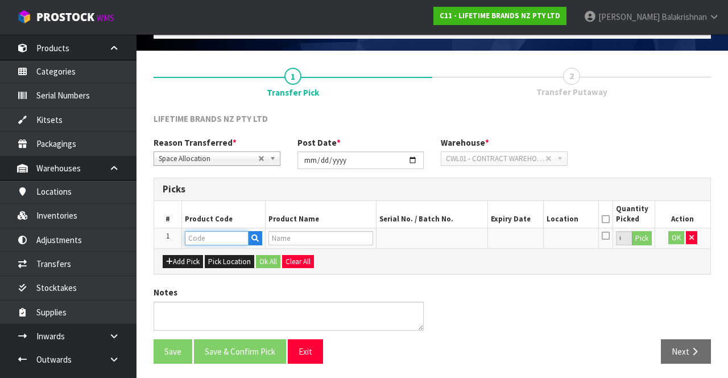
click at [206, 239] on input "text" at bounding box center [217, 238] width 64 height 14
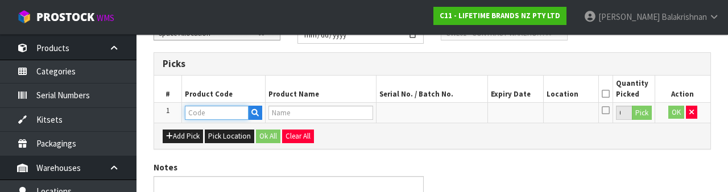
scroll to position [199, 0]
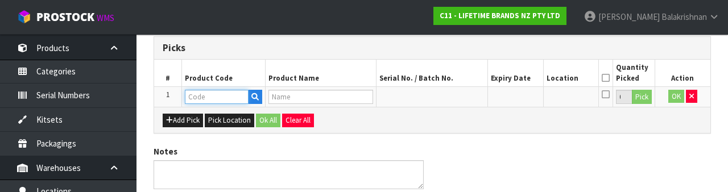
type input "KCMCHB8SH"
type input "81082 - MC LARGE LOAF TIN 28 X 13 X 7CM N S"
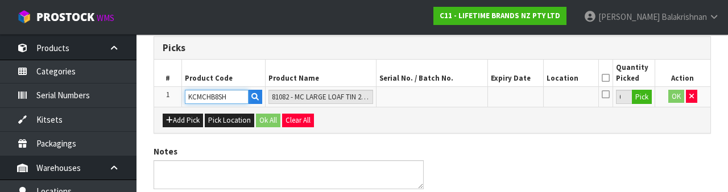
type input "KCMCHB8SH"
click at [639, 94] on button "Pick" at bounding box center [642, 97] width 20 height 15
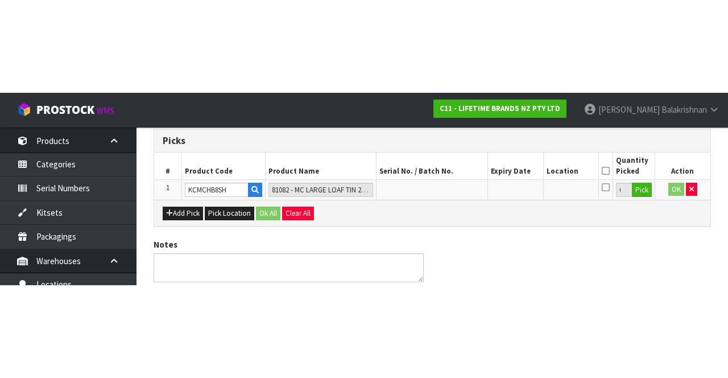
scroll to position [65, 0]
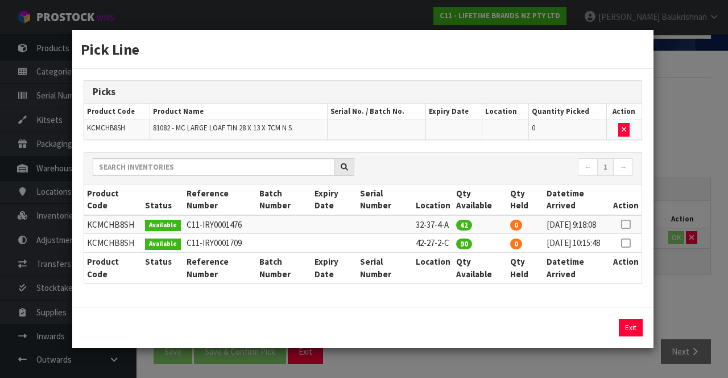
click at [627, 224] on icon at bounding box center [625, 224] width 9 height 1
click at [593, 328] on button "Assign Pick" at bounding box center [592, 327] width 47 height 18
type input "42"
click at [640, 329] on button "Exit" at bounding box center [631, 327] width 24 height 18
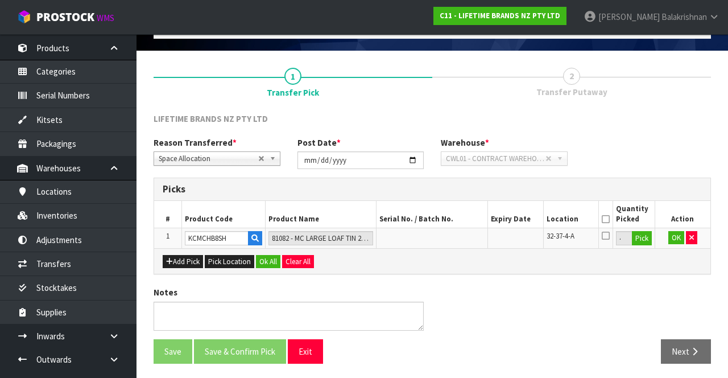
click at [673, 249] on div "Add Pick Pick Location Ok All Clear All" at bounding box center [432, 261] width 556 height 26
click at [607, 219] on icon at bounding box center [606, 219] width 8 height 1
click at [264, 264] on button "Ok All" at bounding box center [268, 262] width 24 height 14
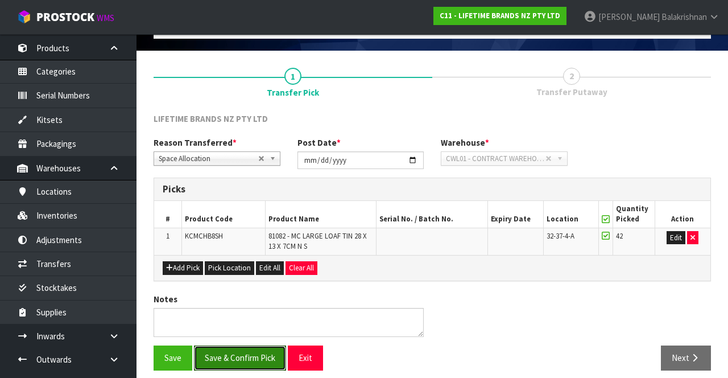
click at [248, 359] on button "Save & Confirm Pick" at bounding box center [240, 357] width 92 height 24
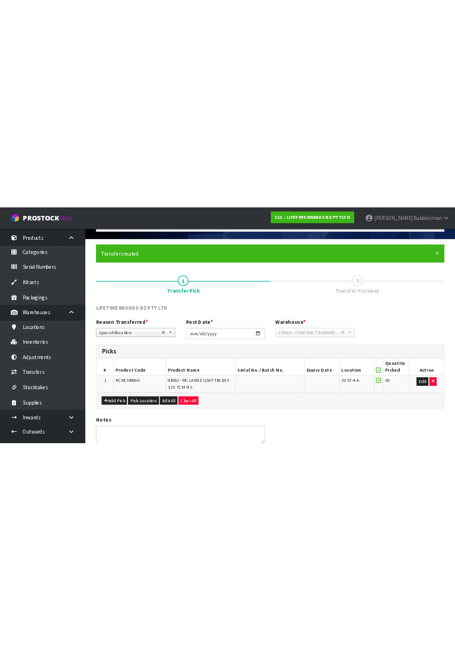
scroll to position [0, 0]
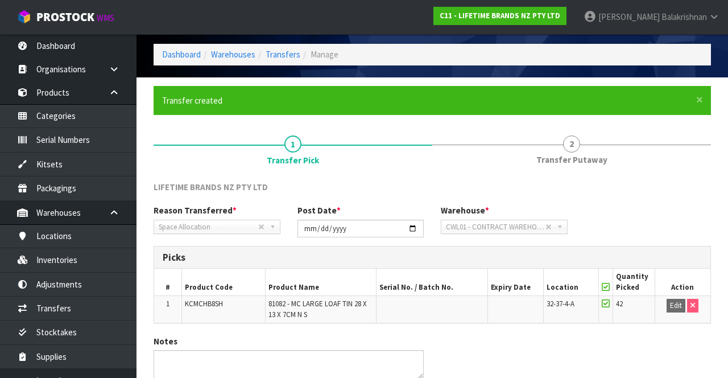
scroll to position [88, 0]
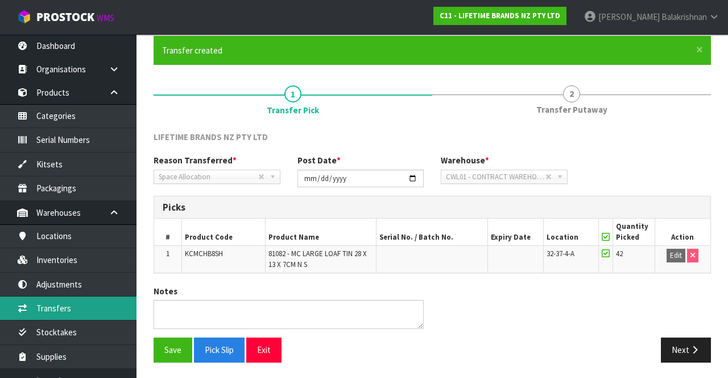
click at [47, 304] on link "Transfers" at bounding box center [68, 307] width 136 height 23
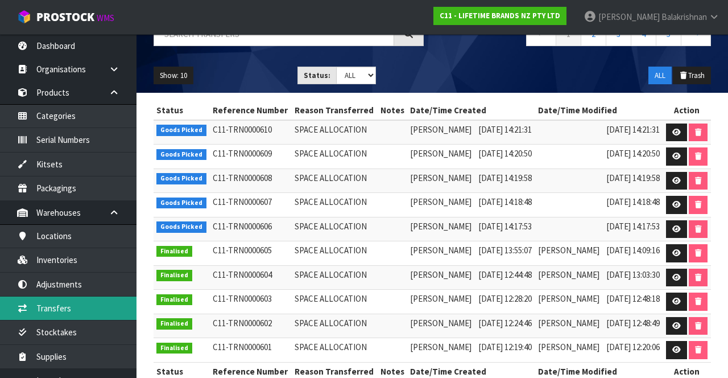
scroll to position [106, 0]
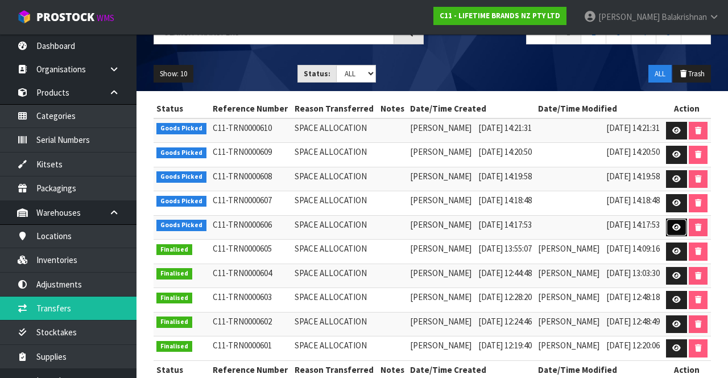
click at [681, 231] on icon at bounding box center [676, 226] width 9 height 7
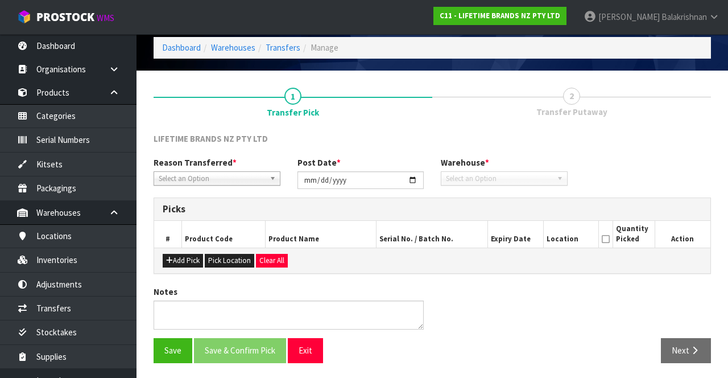
type input "[DATE]"
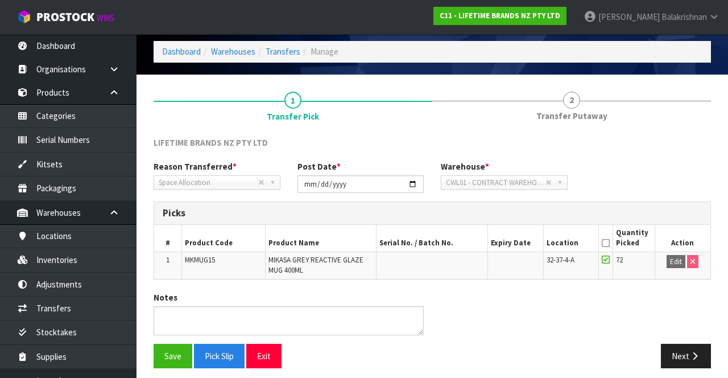
scroll to position [40, 0]
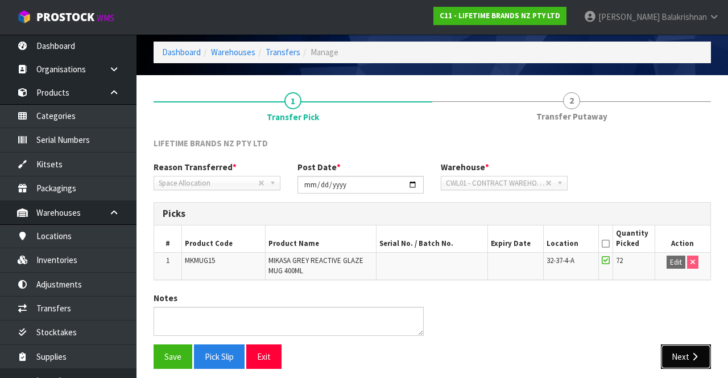
click at [690, 355] on icon "button" at bounding box center [694, 356] width 11 height 9
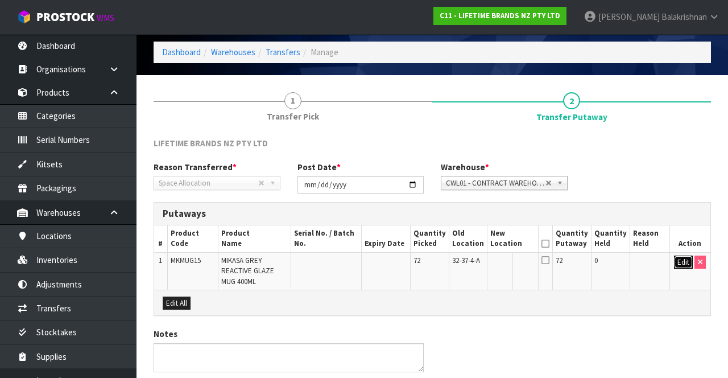
click at [680, 260] on button "Edit" at bounding box center [683, 262] width 19 height 14
click at [507, 262] on input "text" at bounding box center [507, 262] width 32 height 14
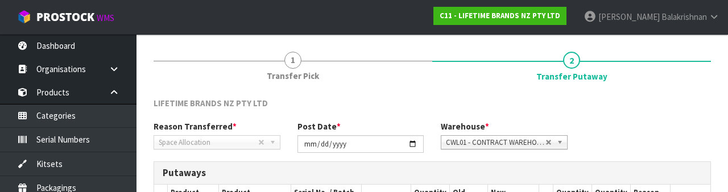
scroll to position [199, 0]
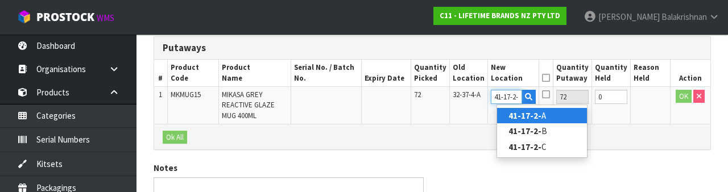
type input "41-17-2-A"
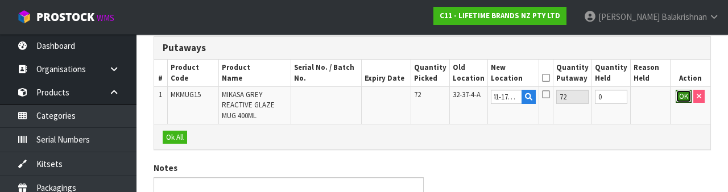
click at [682, 102] on button "OK" at bounding box center [684, 97] width 16 height 14
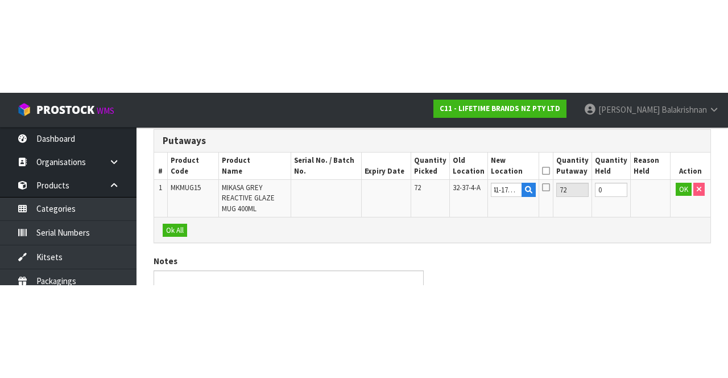
scroll to position [82, 0]
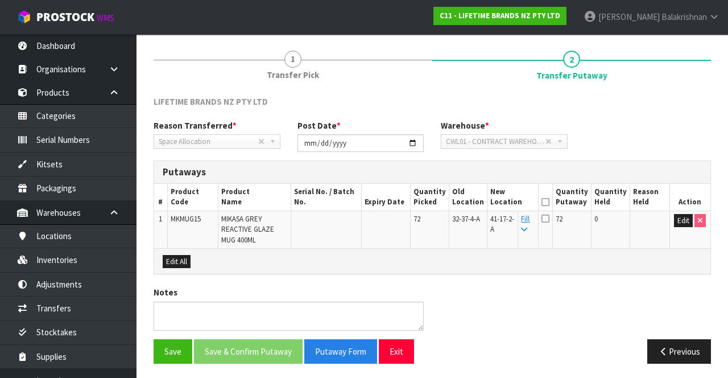
click at [549, 202] on icon at bounding box center [545, 202] width 8 height 1
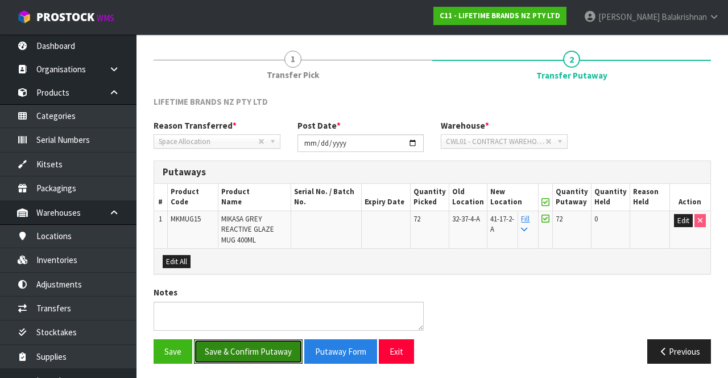
click at [249, 346] on button "Save & Confirm Putaway" at bounding box center [248, 351] width 109 height 24
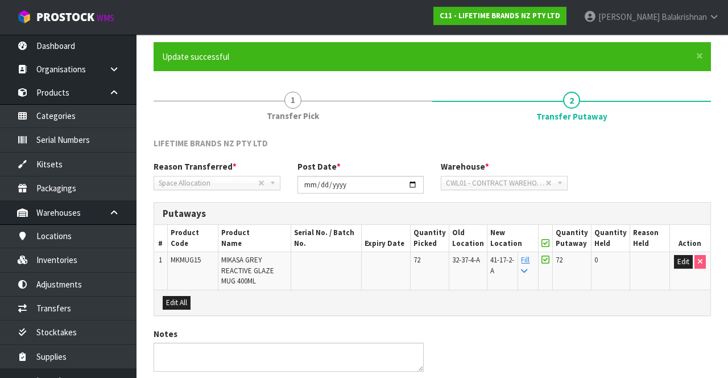
scroll to position [0, 0]
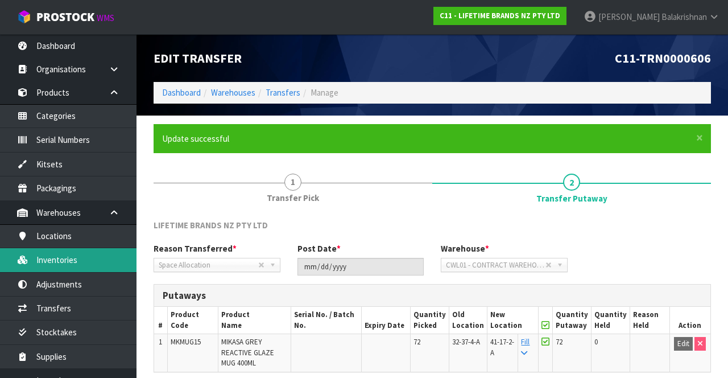
click at [63, 261] on link "Inventories" at bounding box center [68, 259] width 136 height 23
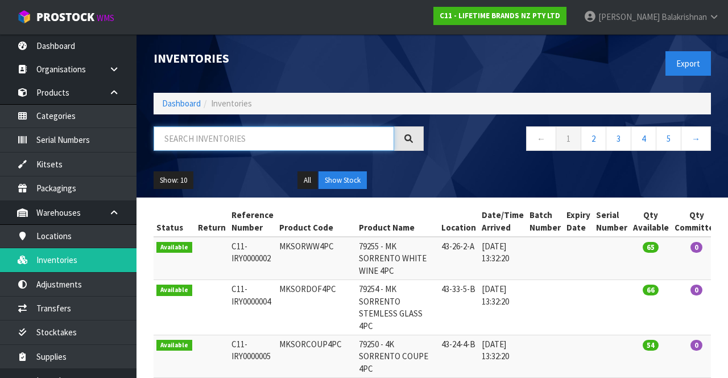
click at [256, 141] on input "text" at bounding box center [274, 138] width 241 height 24
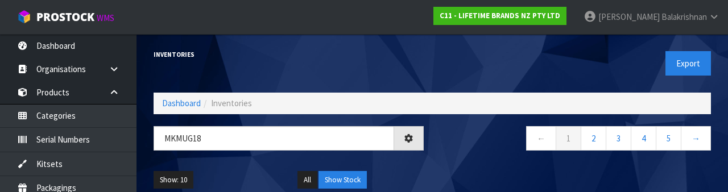
click at [479, 142] on nav "← 1 2 3 4 5 →" at bounding box center [576, 140] width 270 height 28
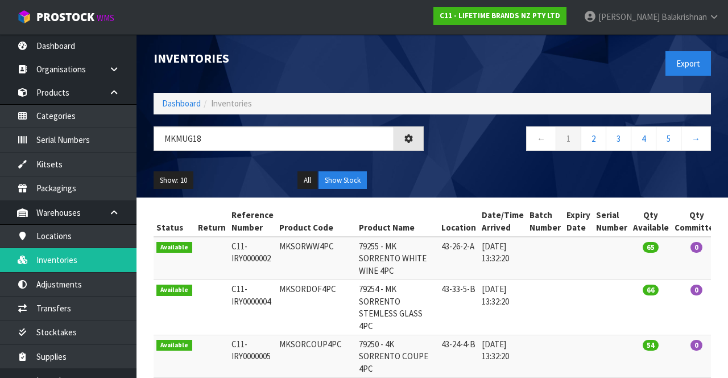
type input "MKMUG18"
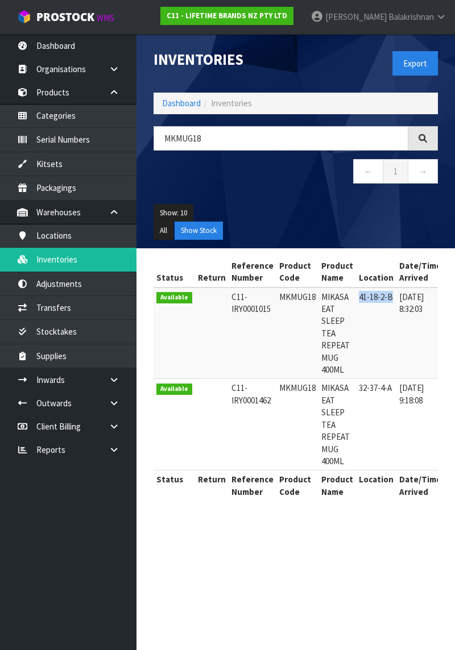
copy td "41-18-2-B"
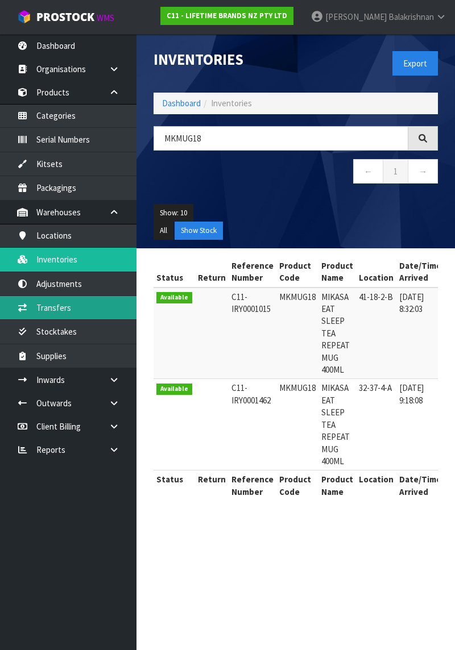
click at [76, 311] on link "Transfers" at bounding box center [68, 307] width 136 height 23
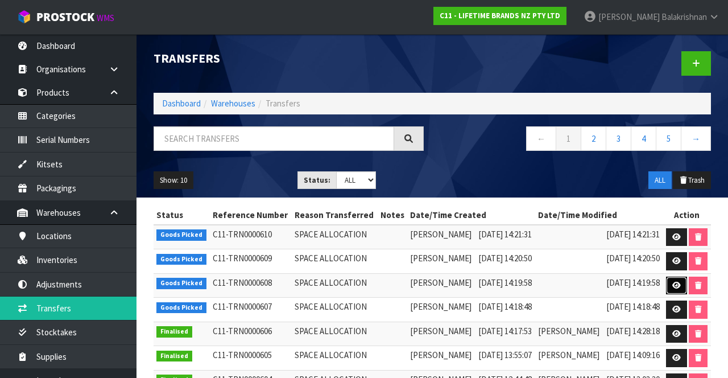
click at [685, 295] on link at bounding box center [676, 285] width 21 height 18
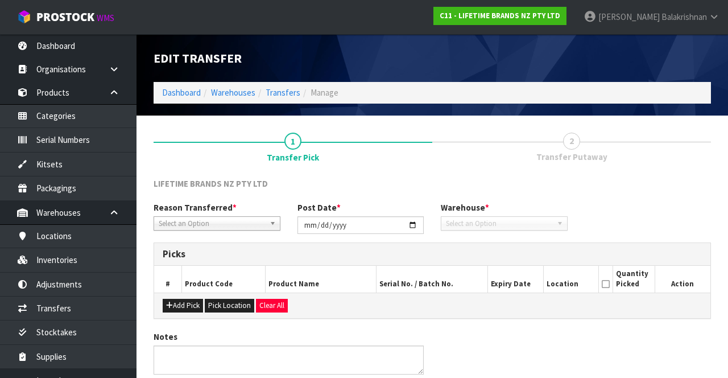
type input "[DATE]"
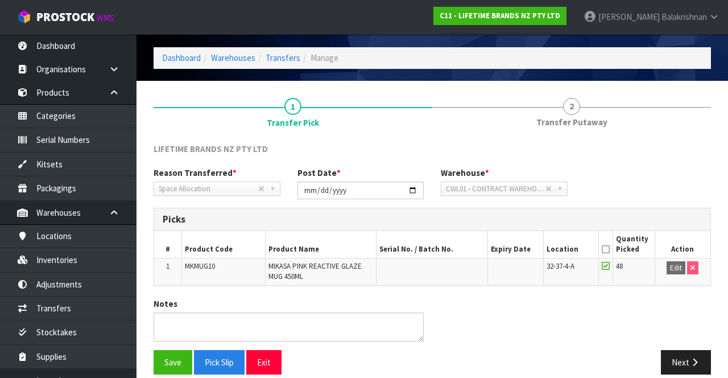
scroll to position [38, 0]
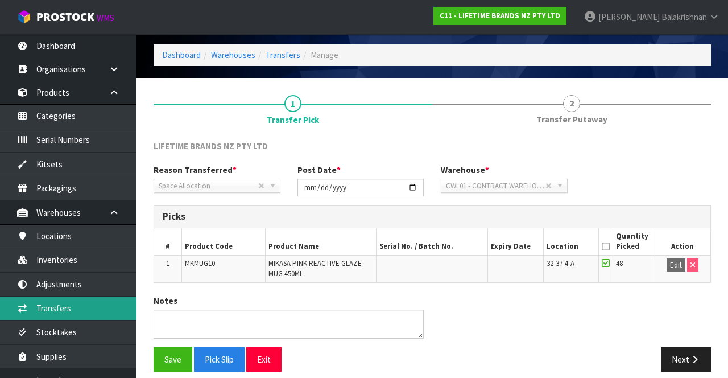
click at [65, 306] on link "Transfers" at bounding box center [68, 307] width 136 height 23
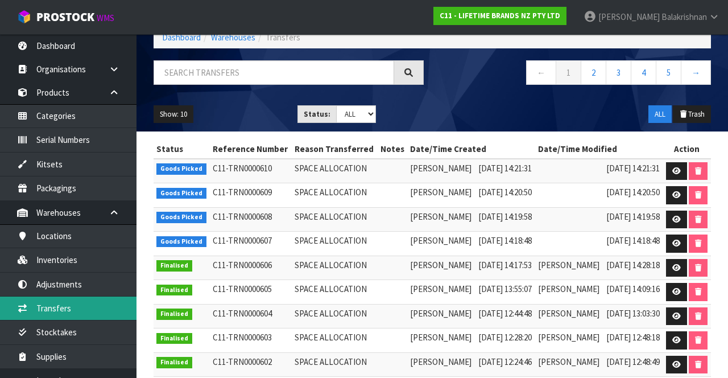
scroll to position [74, 0]
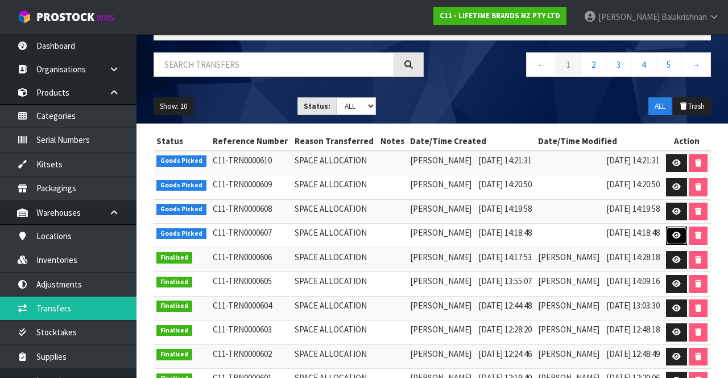
click at [681, 239] on icon at bounding box center [676, 234] width 9 height 7
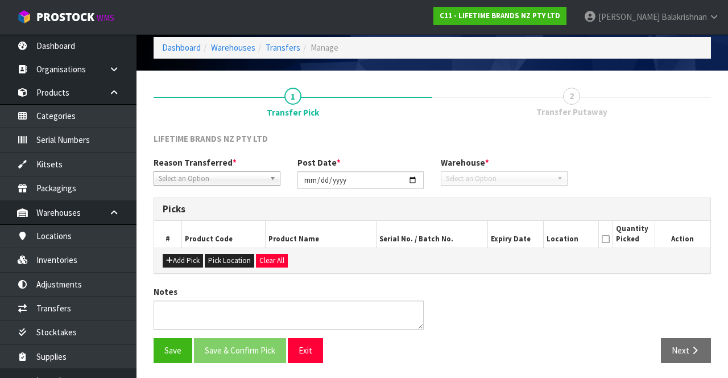
type input "[DATE]"
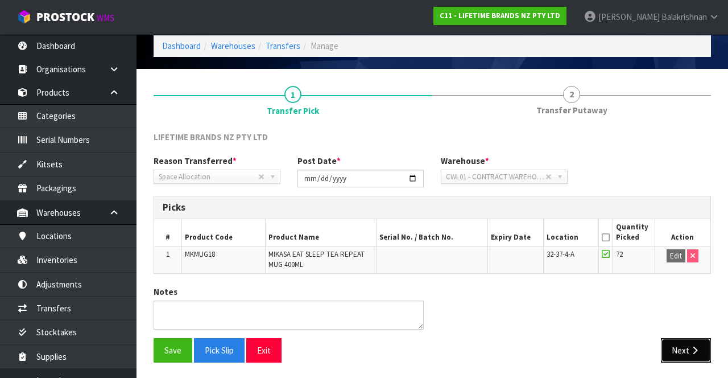
click at [678, 345] on button "Next" at bounding box center [686, 350] width 50 height 24
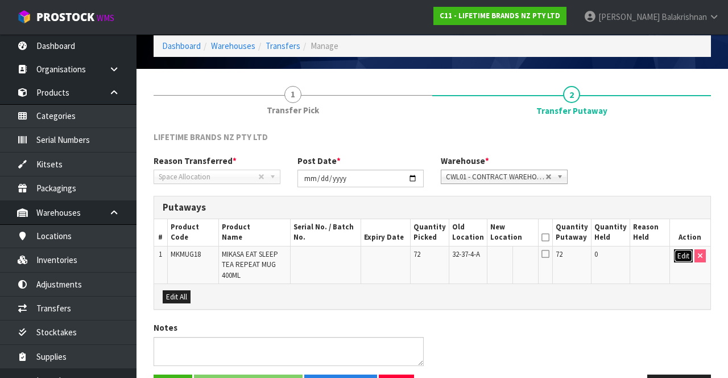
click at [681, 252] on button "Edit" at bounding box center [683, 256] width 19 height 14
paste input "41-18-2-B"
type input "41-18-2-B"
click at [677, 251] on button "OK" at bounding box center [684, 256] width 16 height 14
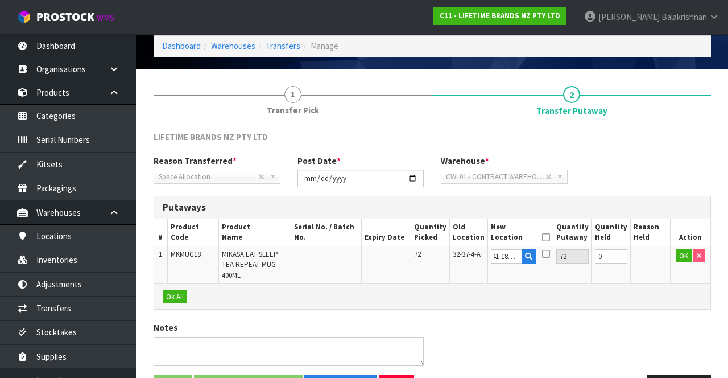
scroll to position [0, 0]
click at [549, 237] on icon at bounding box center [545, 237] width 8 height 1
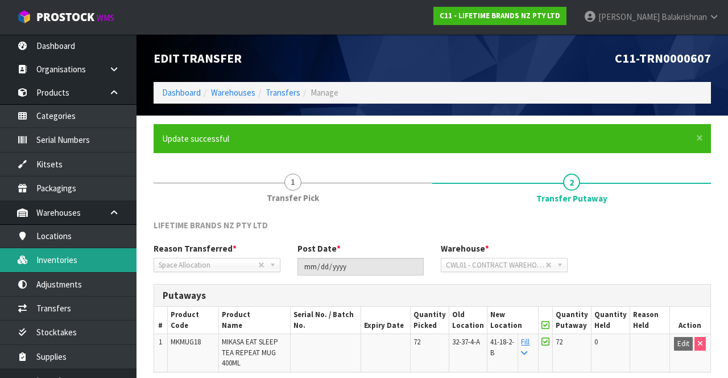
click at [80, 261] on link "Inventories" at bounding box center [68, 259] width 136 height 23
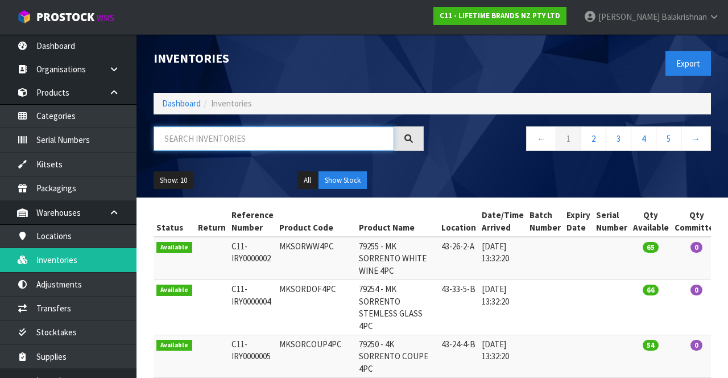
click at [248, 141] on input "text" at bounding box center [274, 138] width 241 height 24
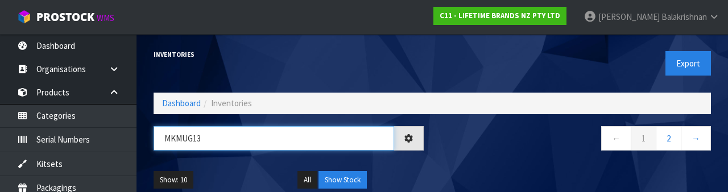
type input "MKMUG13"
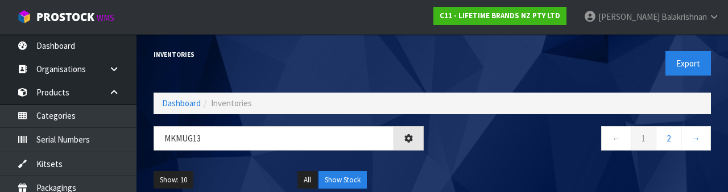
click at [448, 158] on div "← 1 2 →" at bounding box center [575, 144] width 287 height 36
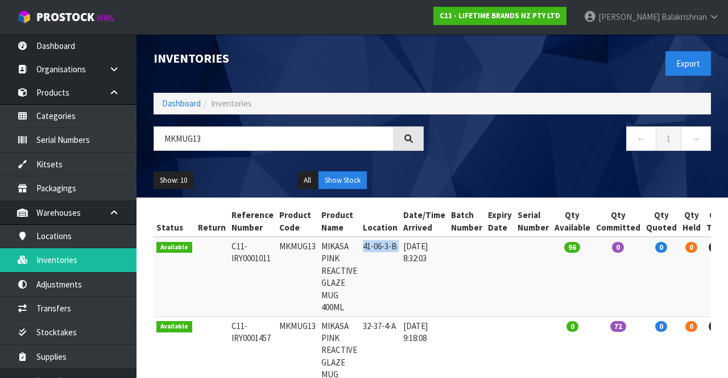
copy tr "41-06-3-B"
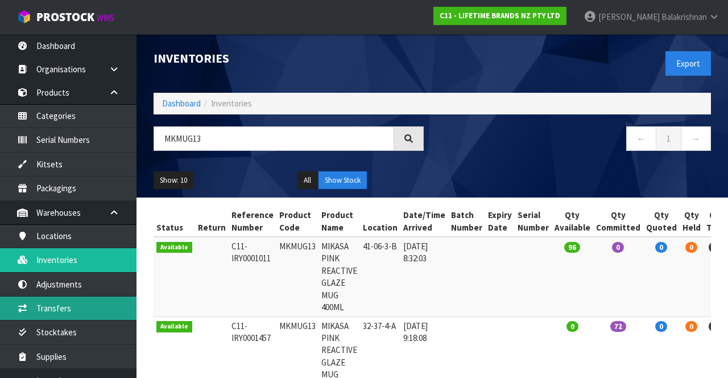
click at [71, 307] on link "Transfers" at bounding box center [68, 307] width 136 height 23
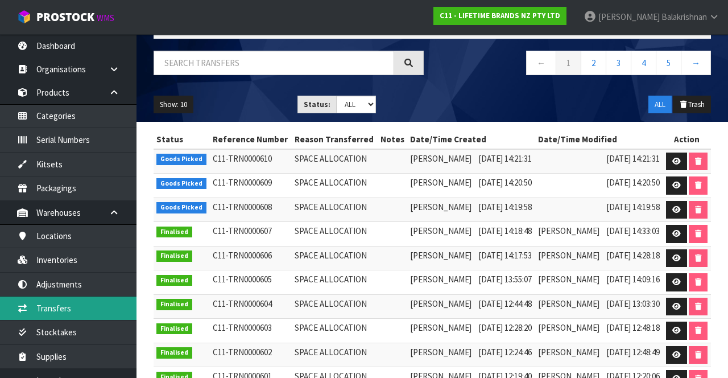
scroll to position [86, 0]
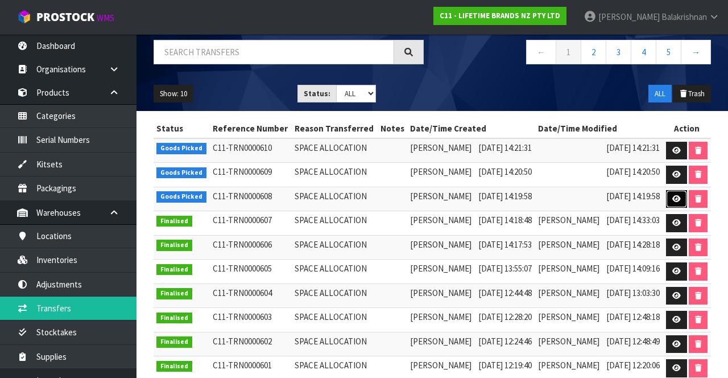
click at [681, 202] on icon at bounding box center [676, 198] width 9 height 7
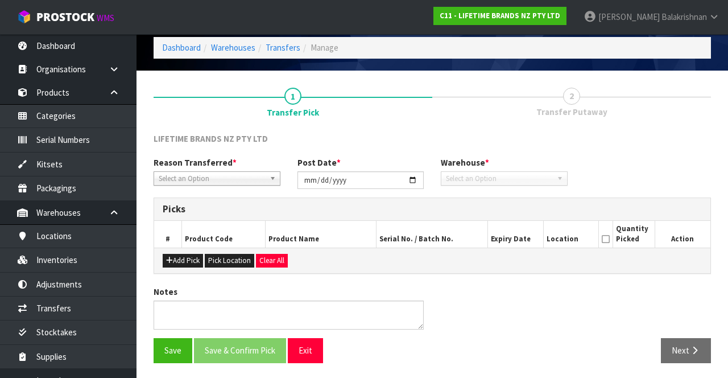
type input "[DATE]"
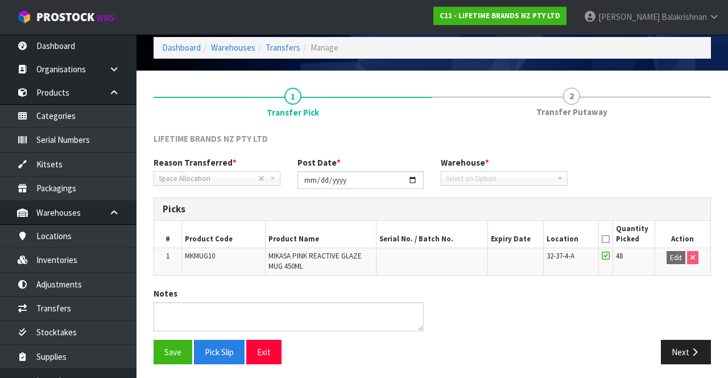
scroll to position [47, 0]
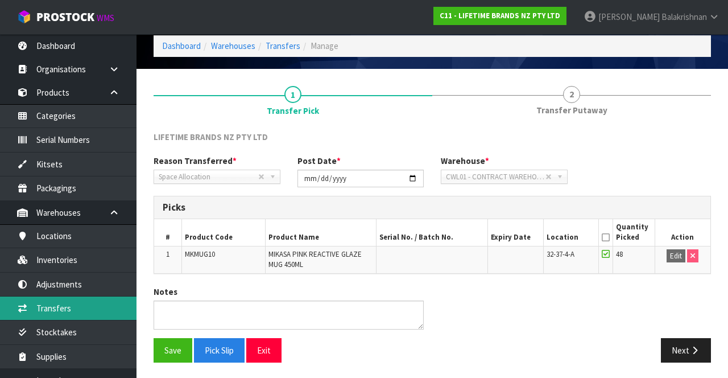
click at [72, 301] on link "Transfers" at bounding box center [68, 307] width 136 height 23
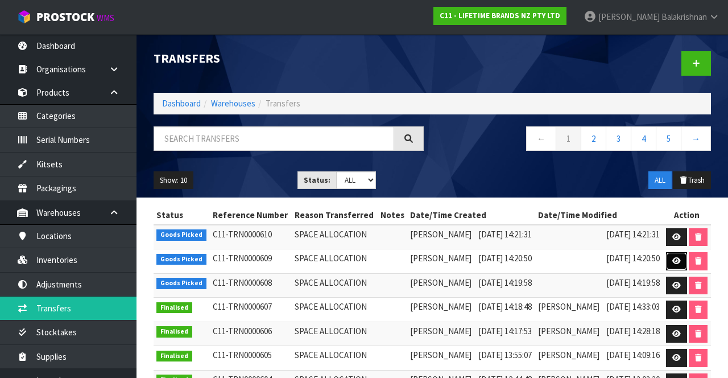
click at [681, 264] on icon at bounding box center [676, 260] width 9 height 7
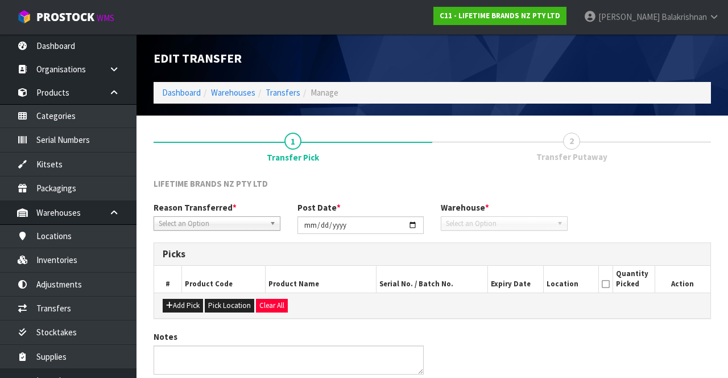
type input "[DATE]"
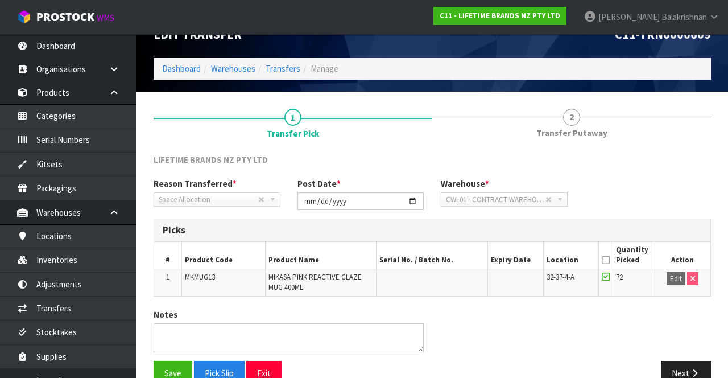
scroll to position [47, 0]
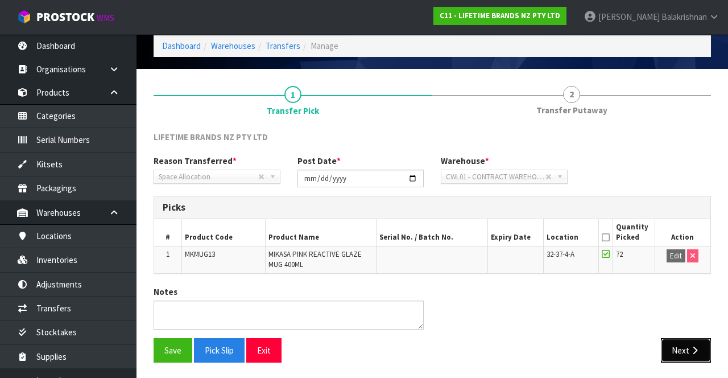
click at [683, 347] on button "Next" at bounding box center [686, 350] width 50 height 24
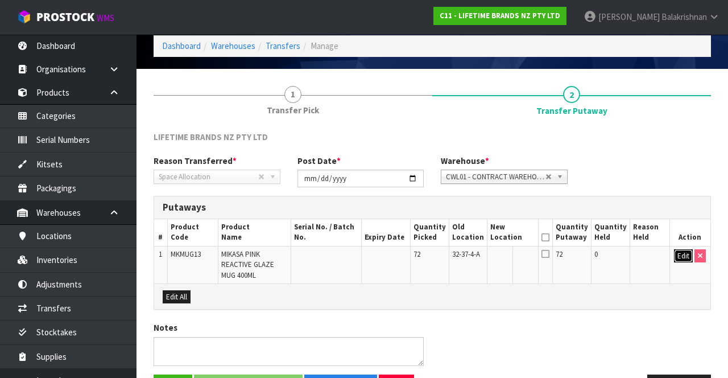
click at [679, 255] on button "Edit" at bounding box center [683, 256] width 19 height 14
paste input "41-06-3-B"
type input "41-06-3-B"
click at [677, 251] on button "OK" at bounding box center [684, 256] width 16 height 14
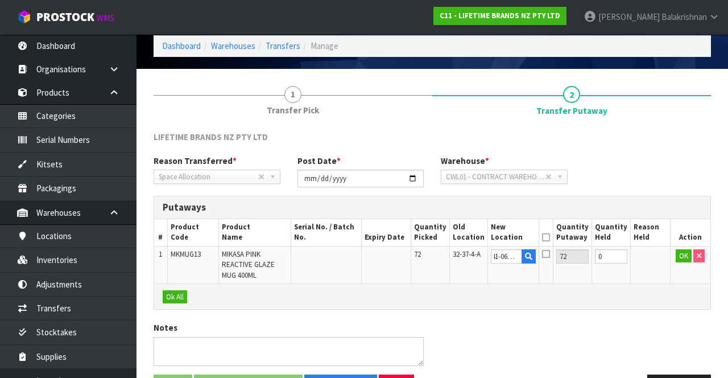
scroll to position [0, 0]
click at [549, 237] on icon at bounding box center [545, 237] width 8 height 1
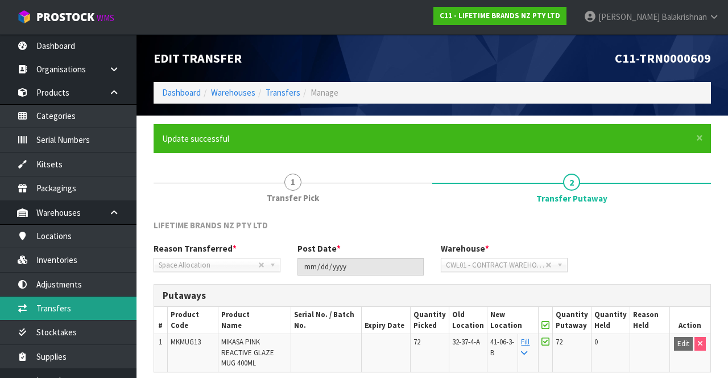
click at [66, 302] on link "Transfers" at bounding box center [68, 307] width 136 height 23
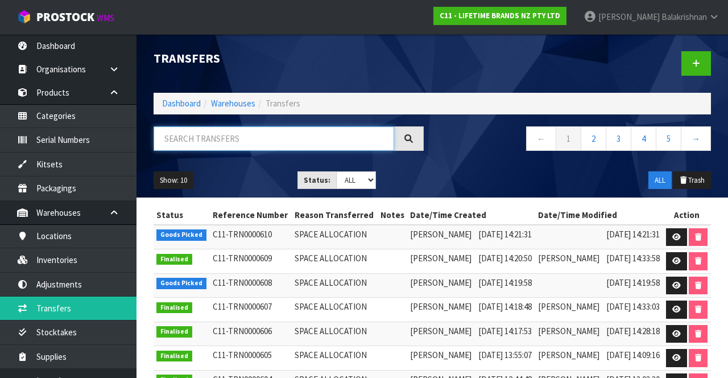
click at [276, 140] on input "text" at bounding box center [274, 138] width 241 height 24
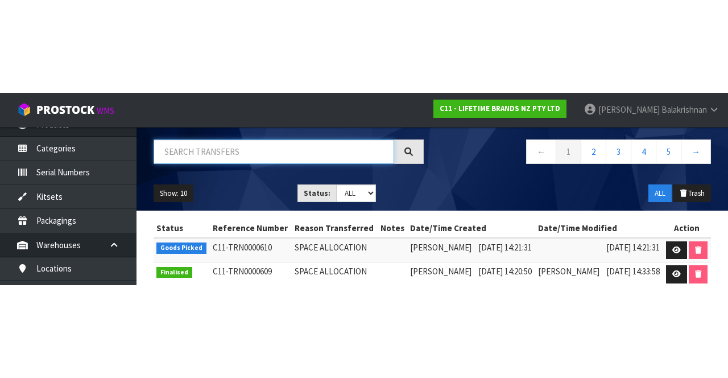
scroll to position [80, 0]
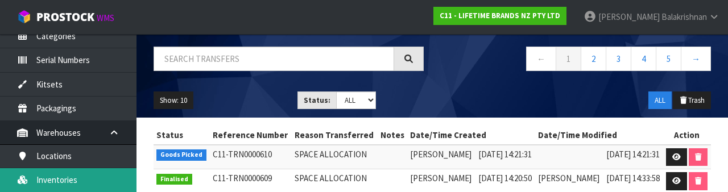
click at [74, 177] on link "Inventories" at bounding box center [68, 179] width 136 height 23
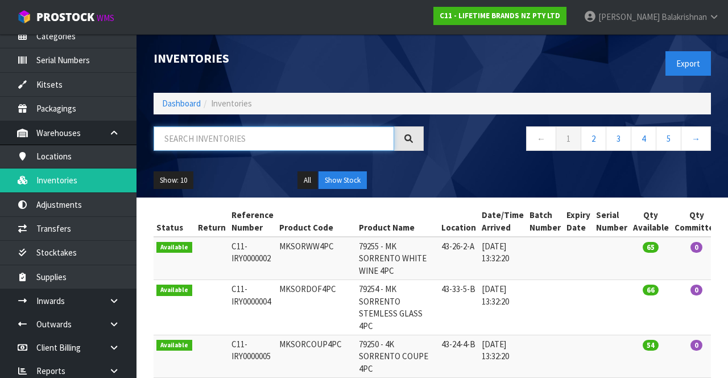
click at [266, 135] on input "text" at bounding box center [274, 138] width 241 height 24
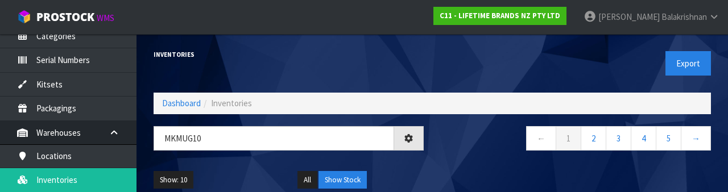
click at [496, 141] on nav "← 1 2 3 4 5 →" at bounding box center [576, 140] width 270 height 28
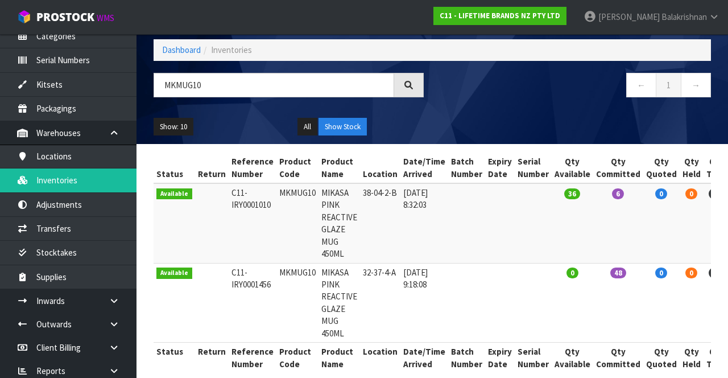
scroll to position [55, 0]
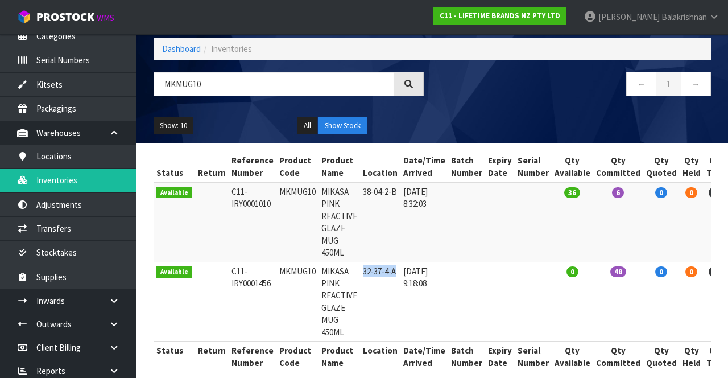
copy td "32-37-4-A"
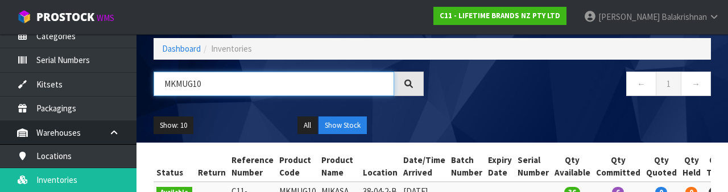
paste input "32-37-4-A"
type input "32-37-4-A"
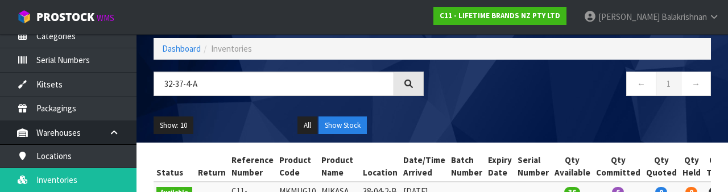
click at [469, 96] on nav "← 1 →" at bounding box center [576, 86] width 270 height 28
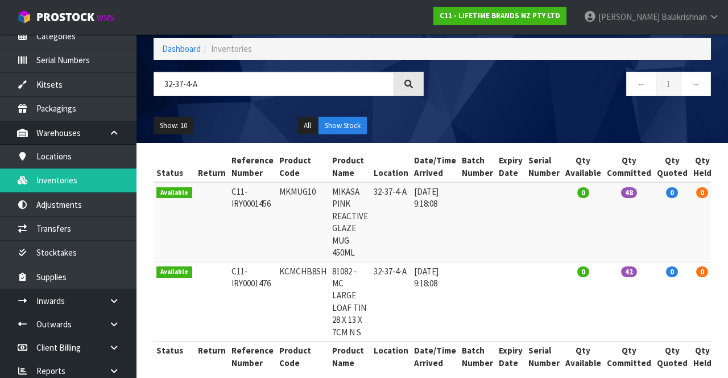
copy td "KCMCHB8SH"
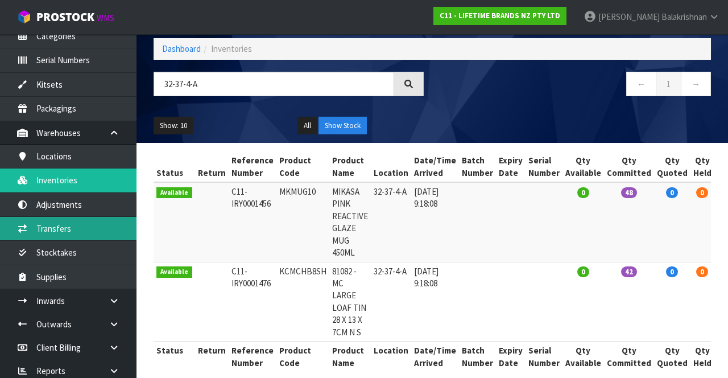
click at [68, 227] on link "Transfers" at bounding box center [68, 228] width 136 height 23
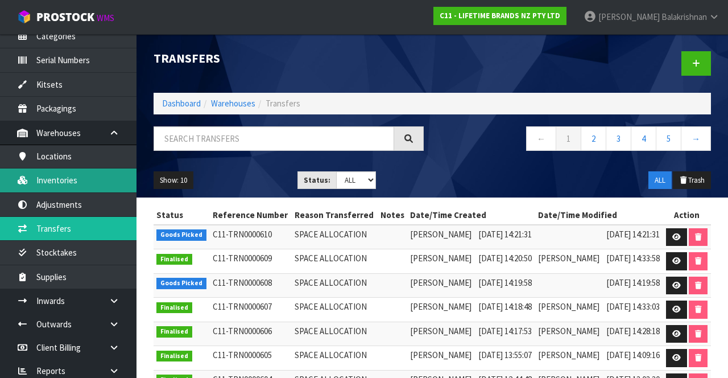
click at [72, 178] on link "Inventories" at bounding box center [68, 179] width 136 height 23
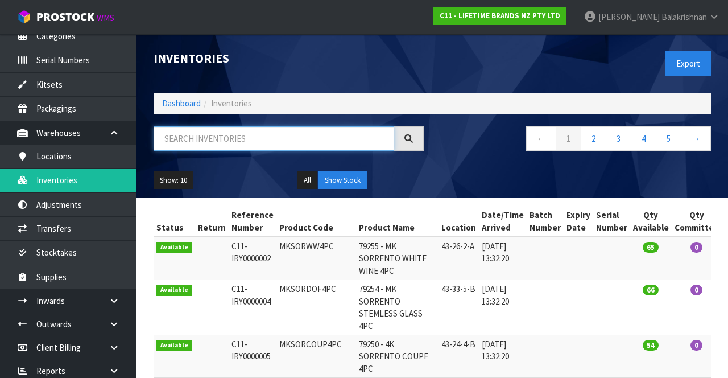
paste input "KCMCHB8SH"
type input "KCMCHB8SH"
click at [480, 165] on div "Show: 10 5 10 25 50 All Show Stock" at bounding box center [432, 180] width 574 height 35
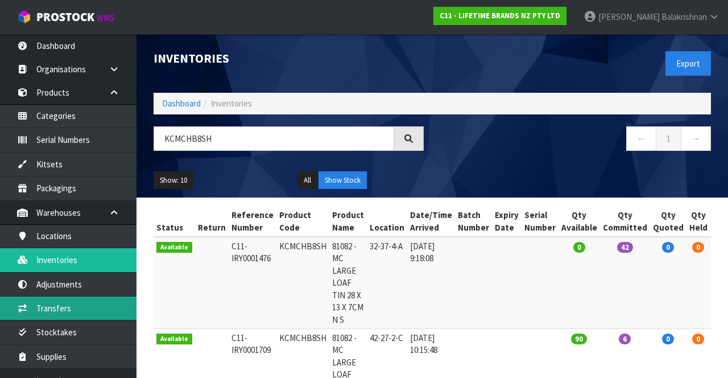
click at [68, 305] on link "Transfers" at bounding box center [68, 307] width 136 height 23
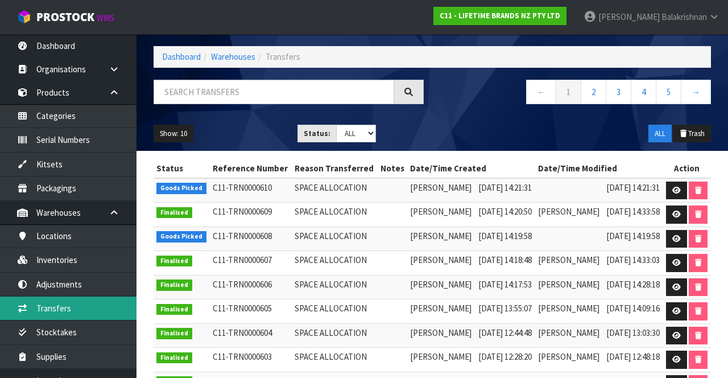
scroll to position [49, 0]
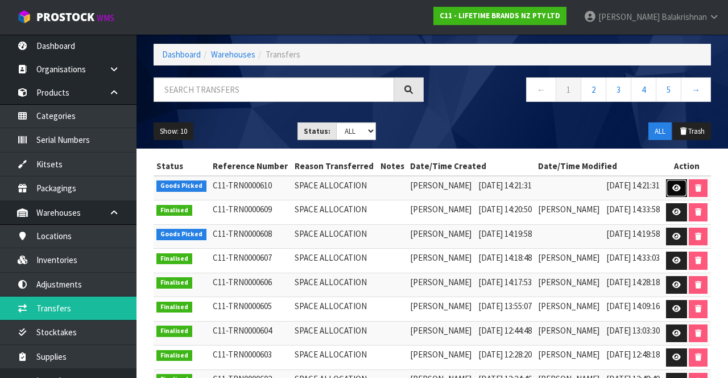
click at [681, 192] on icon at bounding box center [676, 187] width 9 height 7
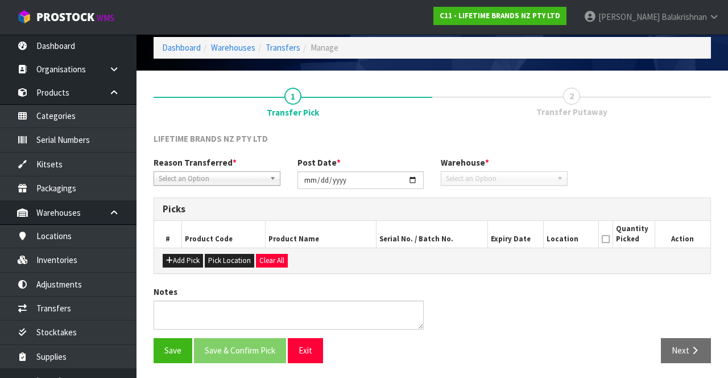
type input "[DATE]"
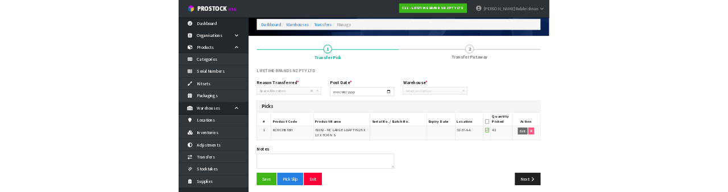
scroll to position [47, 0]
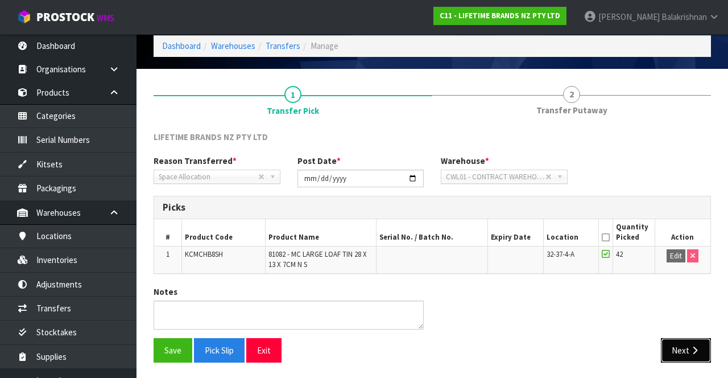
click at [682, 338] on button "Next" at bounding box center [686, 350] width 50 height 24
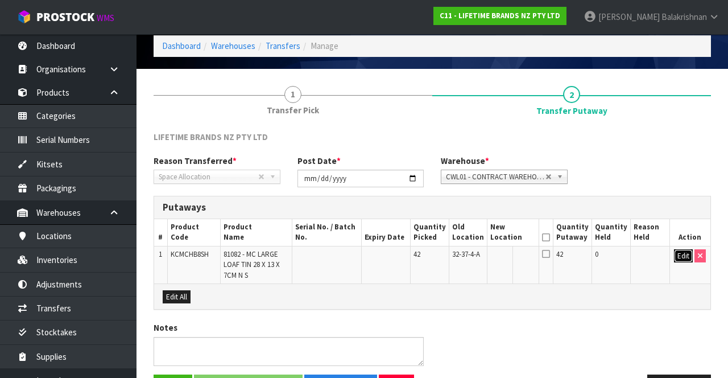
click at [682, 252] on button "Edit" at bounding box center [683, 256] width 19 height 14
click at [512, 254] on input "text" at bounding box center [506, 256] width 31 height 14
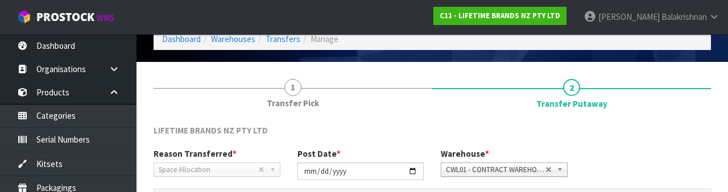
scroll to position [199, 0]
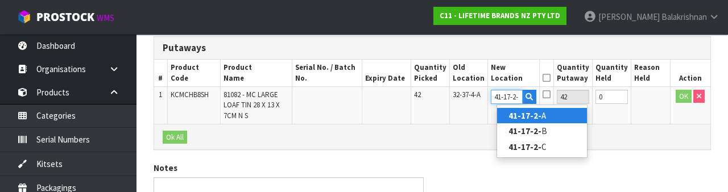
type input "41-17-2-A"
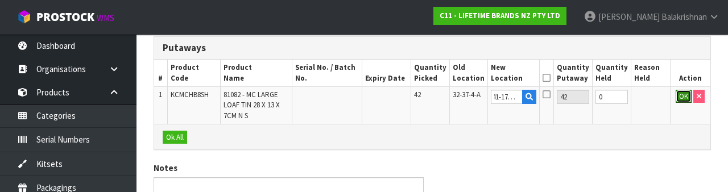
click at [679, 98] on button "OK" at bounding box center [684, 97] width 16 height 14
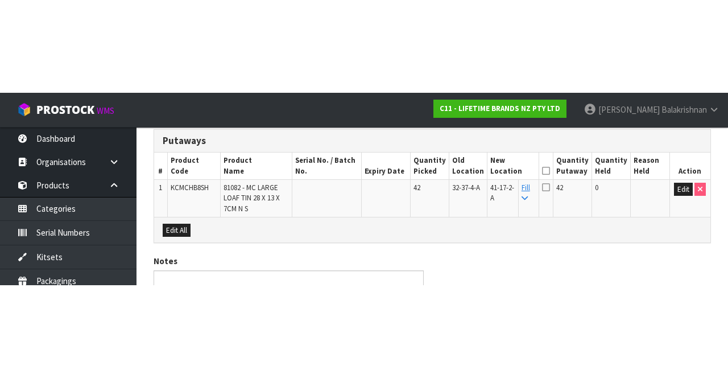
scroll to position [82, 0]
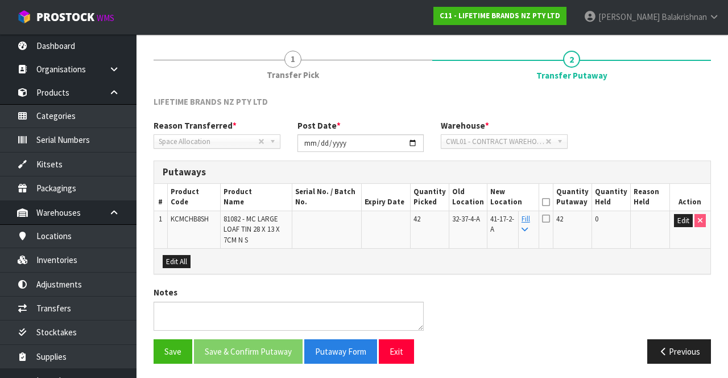
click at [550, 202] on icon at bounding box center [546, 202] width 8 height 1
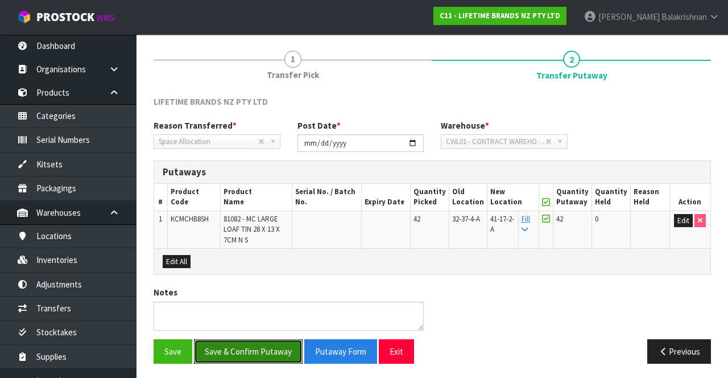
click at [256, 344] on button "Save & Confirm Putaway" at bounding box center [248, 351] width 109 height 24
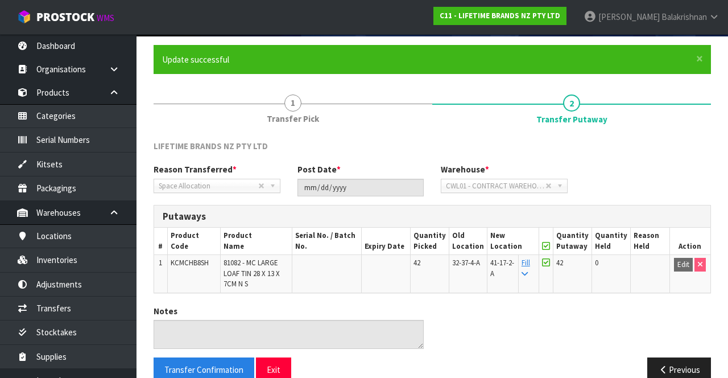
scroll to position [85, 0]
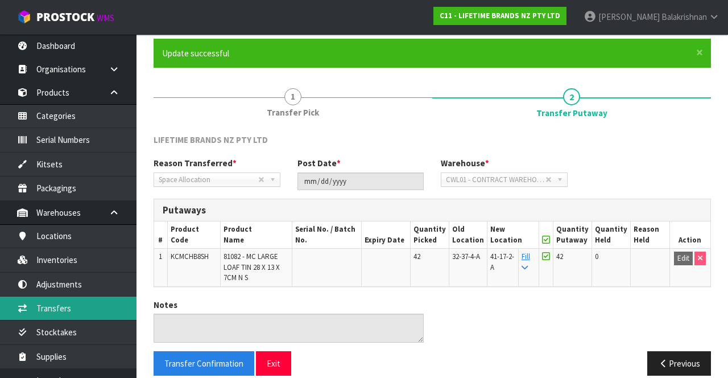
click at [76, 306] on link "Transfers" at bounding box center [68, 307] width 136 height 23
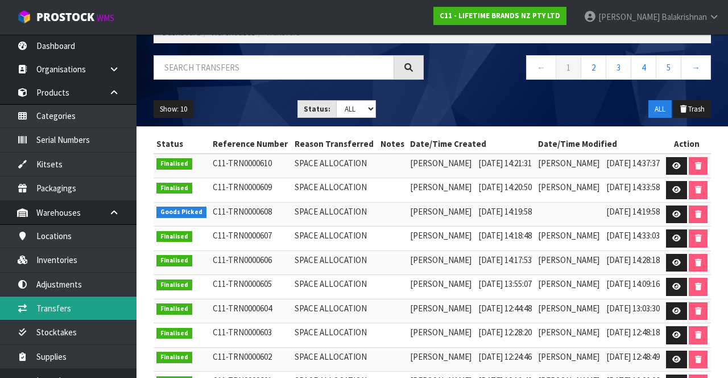
scroll to position [76, 0]
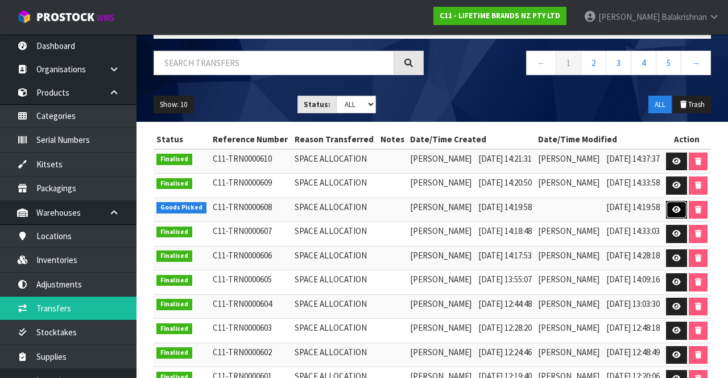
click at [687, 219] on link at bounding box center [676, 210] width 21 height 18
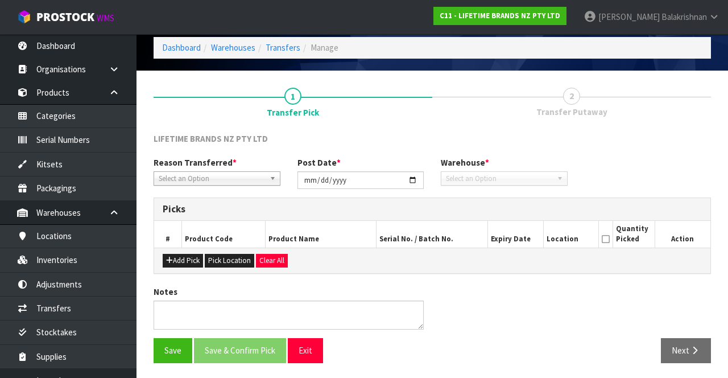
type input "[DATE]"
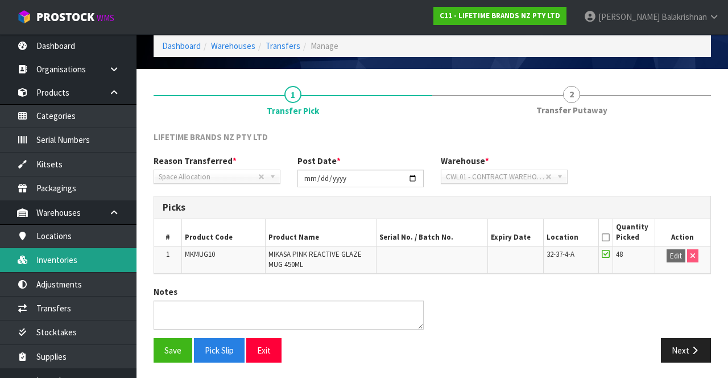
click at [64, 257] on link "Inventories" at bounding box center [68, 259] width 136 height 23
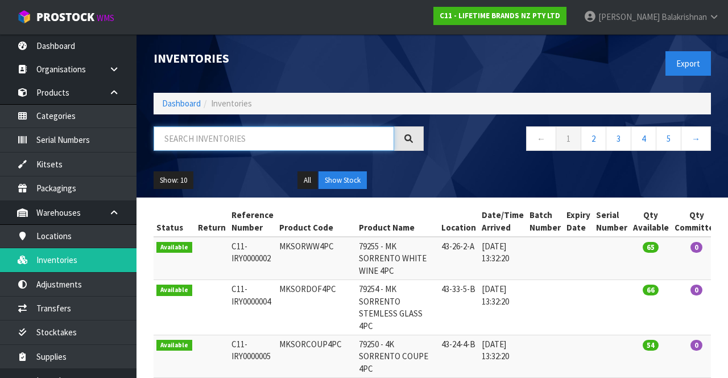
paste input "MKMUG10"
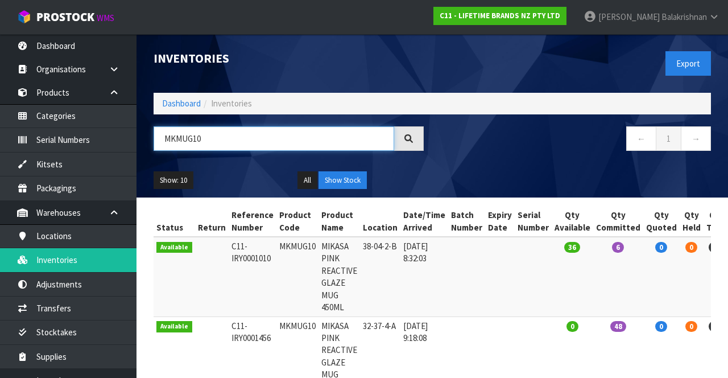
type input "MKMUG10"
click at [481, 164] on div "Show: 10 5 10 25 50 All Show Stock" at bounding box center [432, 180] width 574 height 35
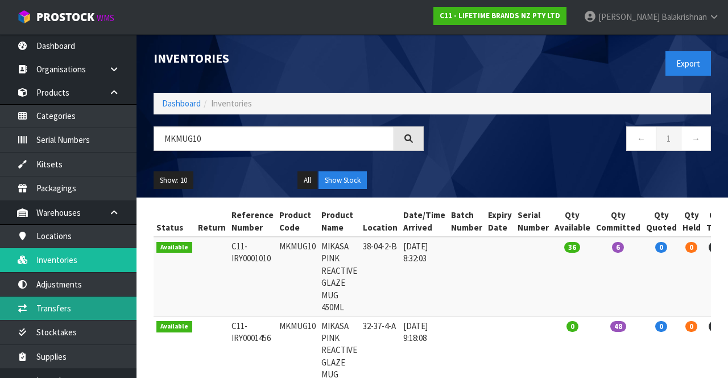
click at [88, 302] on link "Transfers" at bounding box center [68, 307] width 136 height 23
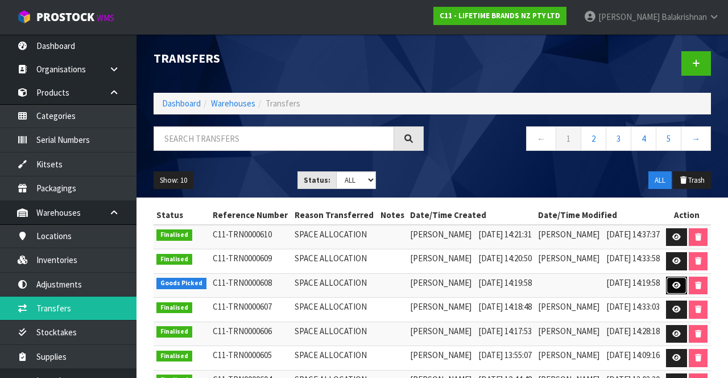
click at [681, 289] on icon at bounding box center [676, 284] width 9 height 7
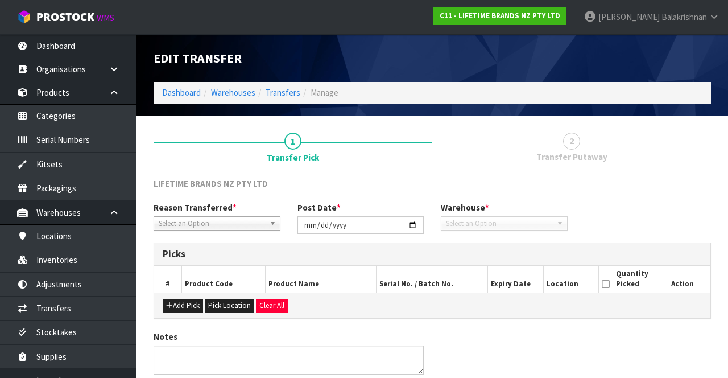
type input "[DATE]"
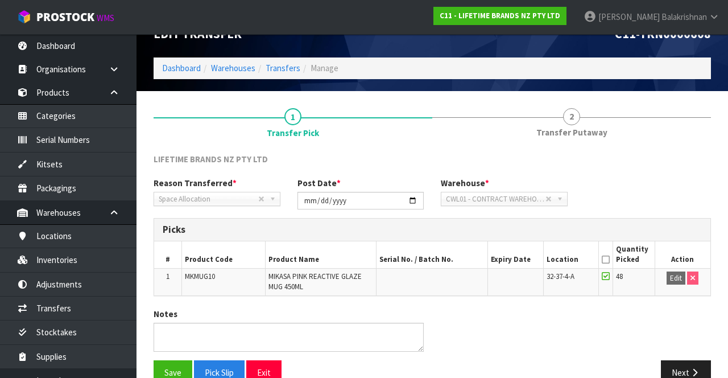
scroll to position [47, 0]
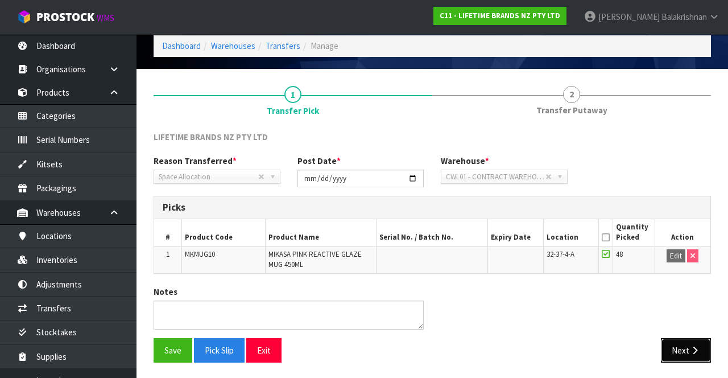
click at [690, 343] on button "Next" at bounding box center [686, 350] width 50 height 24
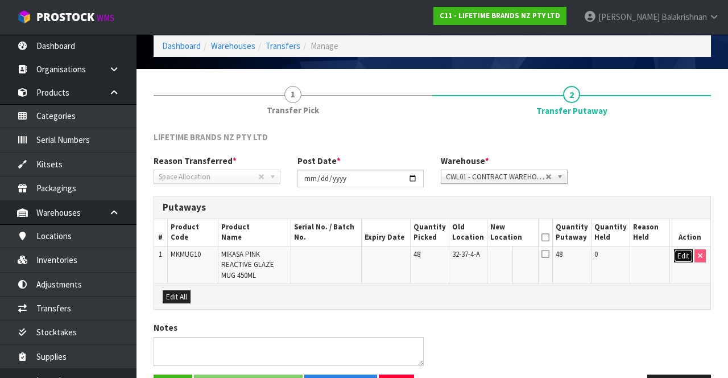
click at [679, 254] on button "Edit" at bounding box center [683, 256] width 19 height 14
paste input "38-04-2-B"
type input "38-04-2-B"
click at [678, 258] on button "OK" at bounding box center [684, 256] width 16 height 14
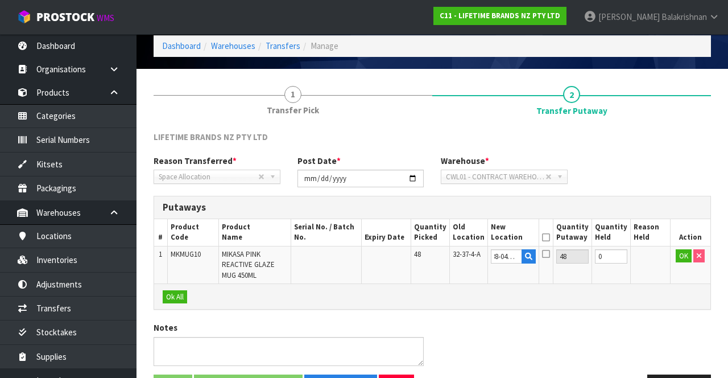
scroll to position [0, 0]
click at [549, 237] on icon at bounding box center [545, 237] width 8 height 1
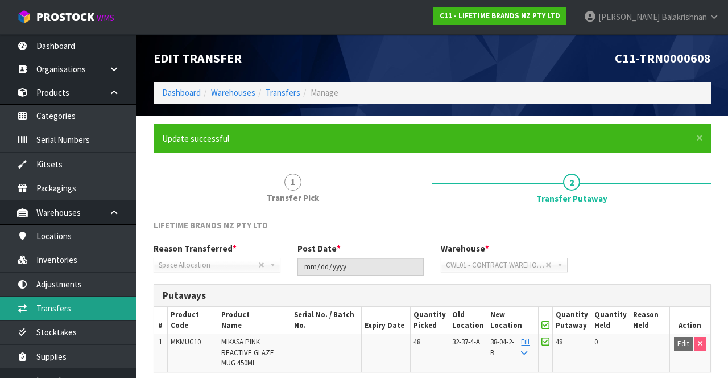
click at [74, 308] on link "Transfers" at bounding box center [68, 307] width 136 height 23
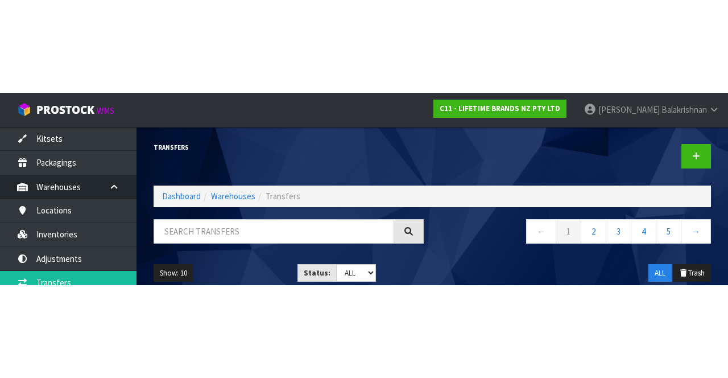
scroll to position [118, 0]
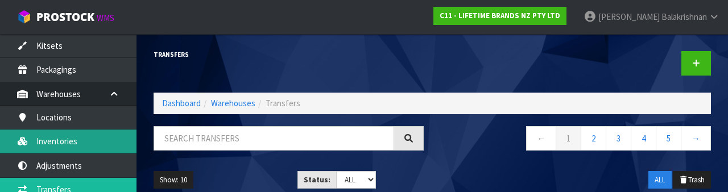
click at [67, 145] on link "Inventories" at bounding box center [68, 141] width 136 height 23
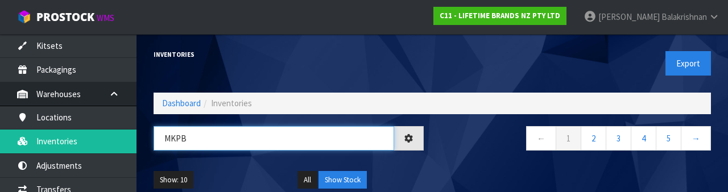
type input "MKPB"
type input "MKPBOWLS31"
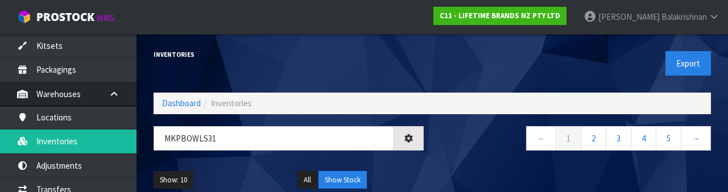
click at [453, 154] on nav "← 1 2 3 4 5 →" at bounding box center [576, 140] width 270 height 28
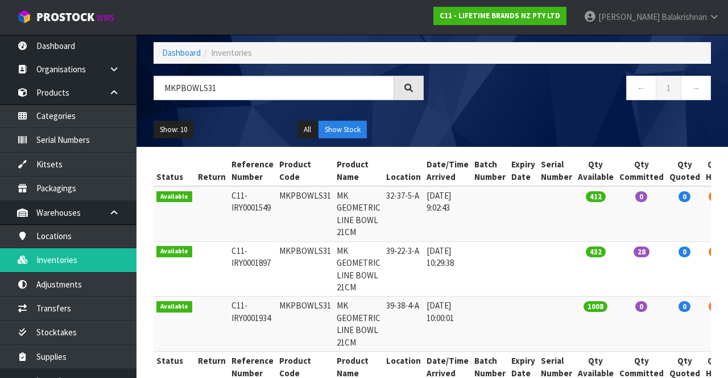
scroll to position [52, 0]
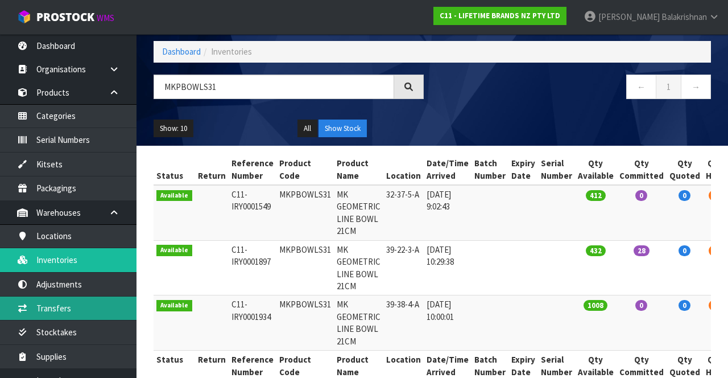
click at [69, 305] on link "Transfers" at bounding box center [68, 307] width 136 height 23
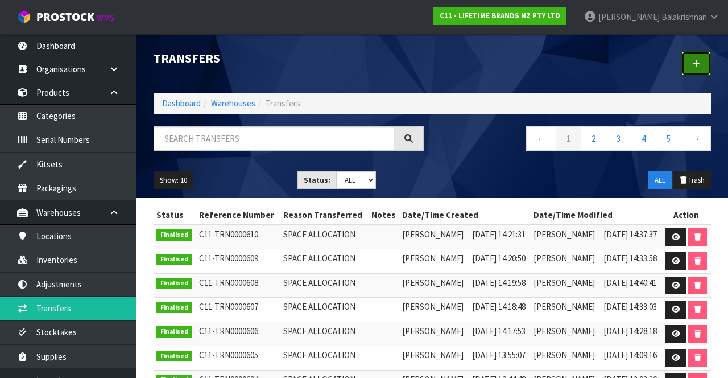
click at [697, 65] on icon at bounding box center [696, 63] width 8 height 9
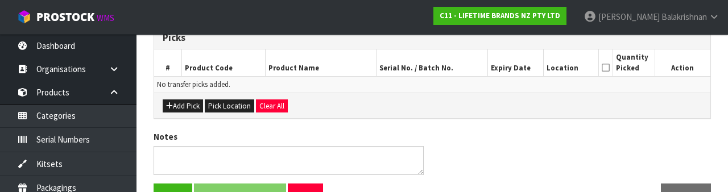
scroll to position [213, 0]
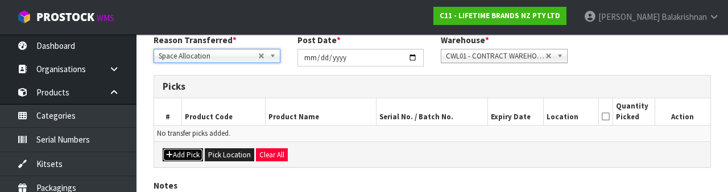
click at [190, 155] on button "Add Pick" at bounding box center [183, 155] width 40 height 14
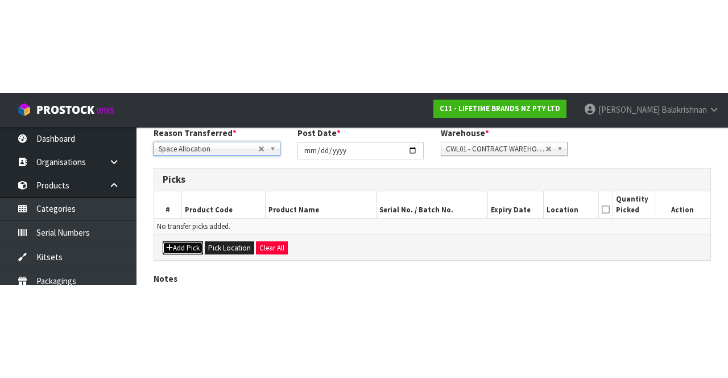
scroll to position [65, 0]
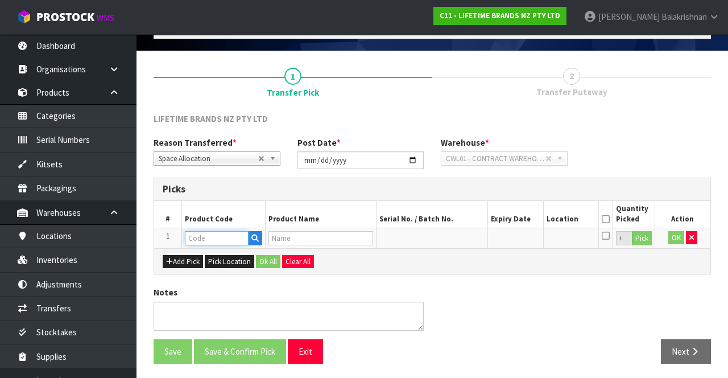
paste input "MKPBOWLS31"
type input "MKPBOWLS31"
type input "MK GEOMETRIC LINE BOWL 21CM"
type input "MKPBOWLS31"
click at [641, 234] on button "Pick" at bounding box center [642, 238] width 20 height 15
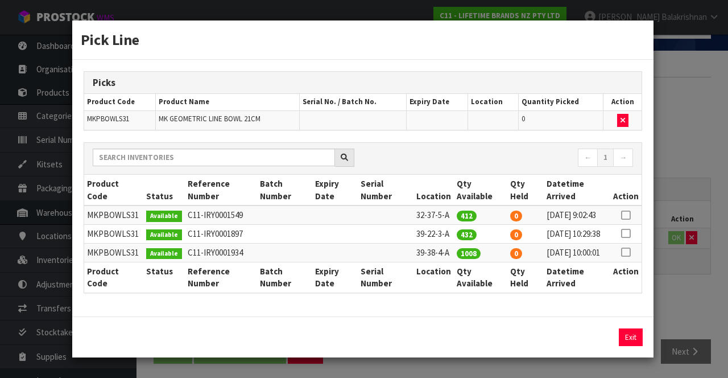
click at [623, 215] on icon at bounding box center [625, 215] width 9 height 1
click at [594, 346] on button "Assign Pick" at bounding box center [592, 337] width 47 height 18
type input "412"
click at [694, 290] on div "Pick Line Picks Product Code Product Name Serial No. / Batch No. Expiry Date Lo…" at bounding box center [364, 189] width 728 height 378
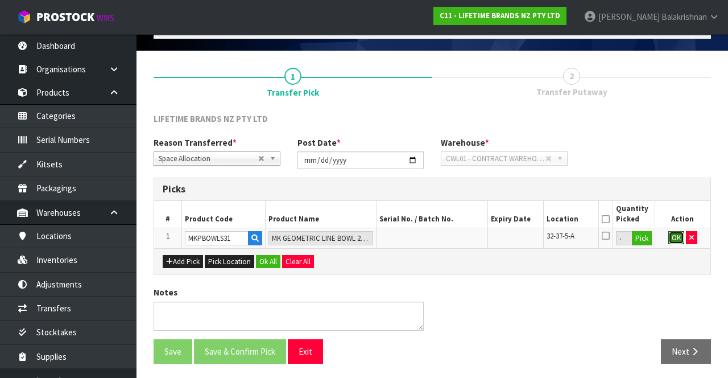
click at [673, 232] on button "OK" at bounding box center [676, 238] width 16 height 14
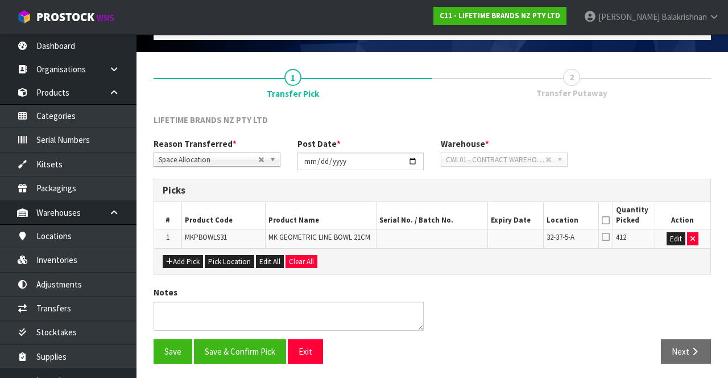
click at [607, 220] on icon at bounding box center [606, 220] width 8 height 1
click at [247, 345] on button "Save & Confirm Pick" at bounding box center [240, 351] width 92 height 24
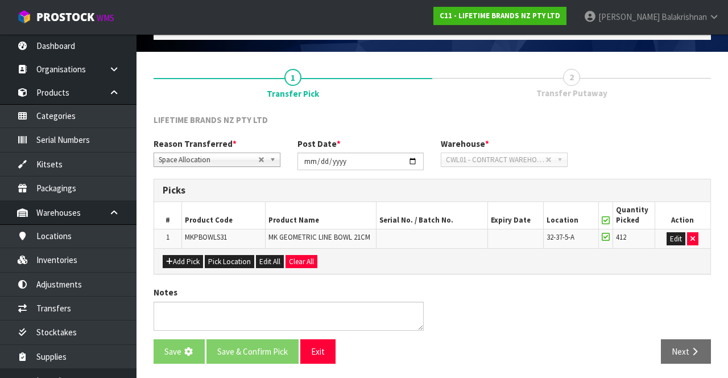
scroll to position [0, 0]
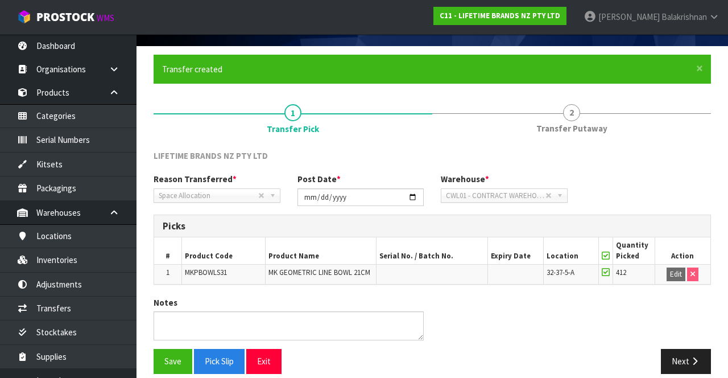
scroll to position [80, 0]
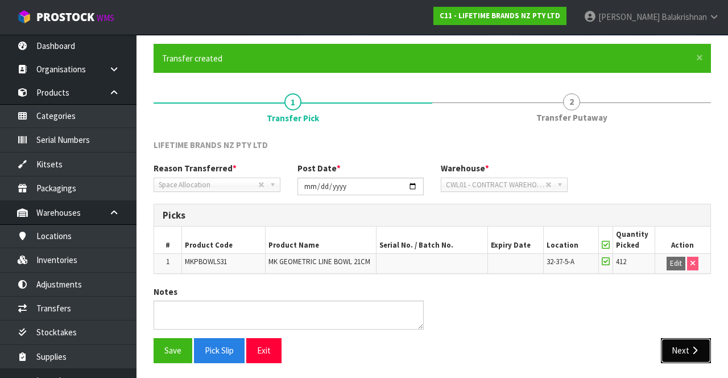
click at [680, 338] on button "Next" at bounding box center [686, 350] width 50 height 24
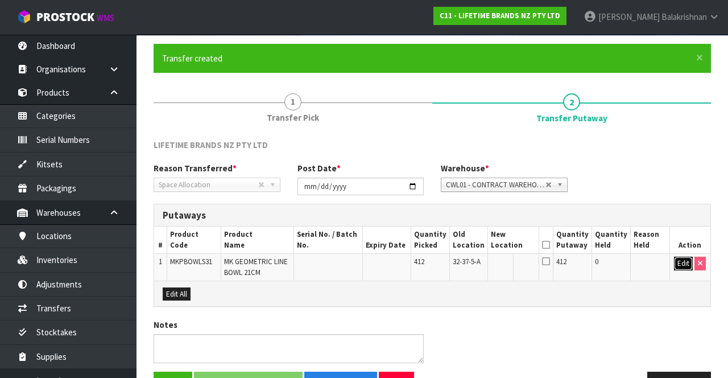
click at [678, 258] on button "Edit" at bounding box center [683, 263] width 19 height 14
click at [512, 259] on input "text" at bounding box center [506, 263] width 31 height 14
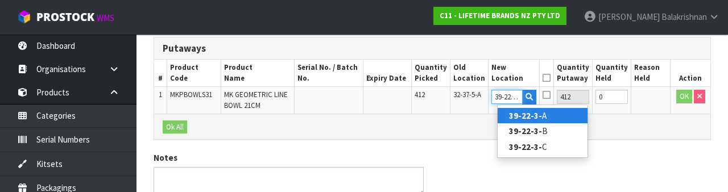
scroll to position [0, 2]
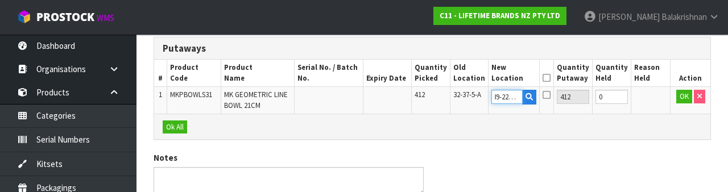
type input "39-22-3-A"
click at [611, 159] on div "Notes" at bounding box center [432, 178] width 574 height 52
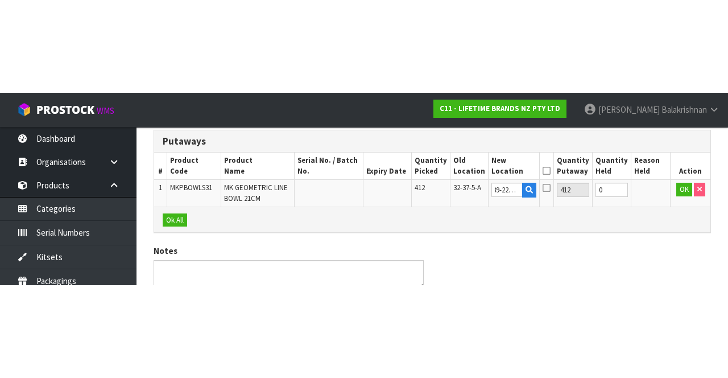
scroll to position [113, 0]
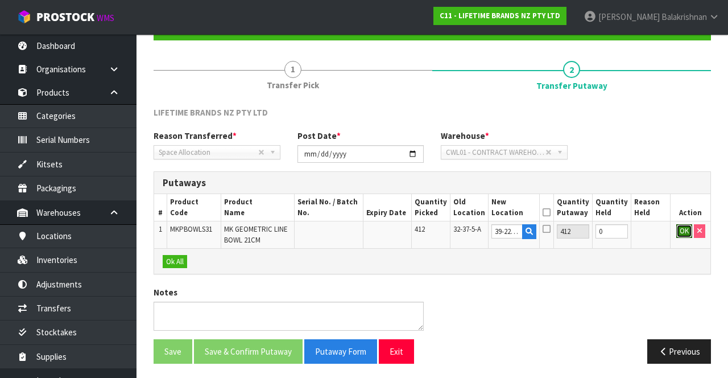
click at [678, 229] on button "OK" at bounding box center [684, 231] width 16 height 14
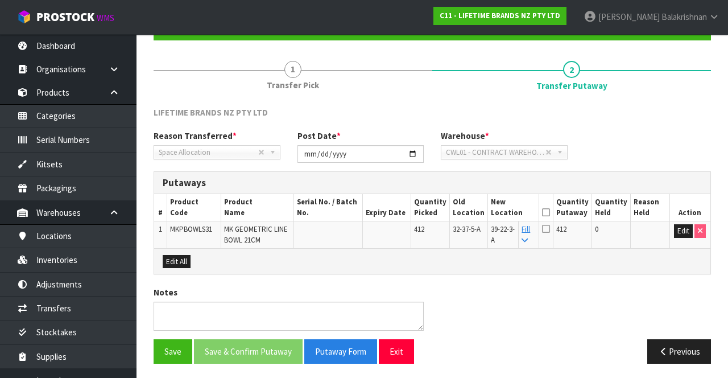
click at [550, 212] on icon at bounding box center [546, 212] width 8 height 1
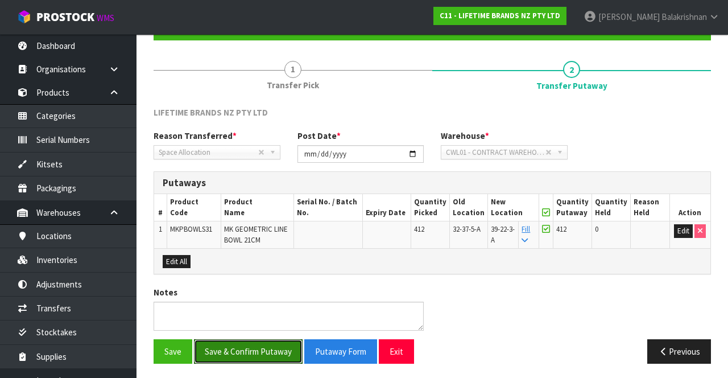
click at [218, 348] on button "Save & Confirm Putaway" at bounding box center [248, 351] width 109 height 24
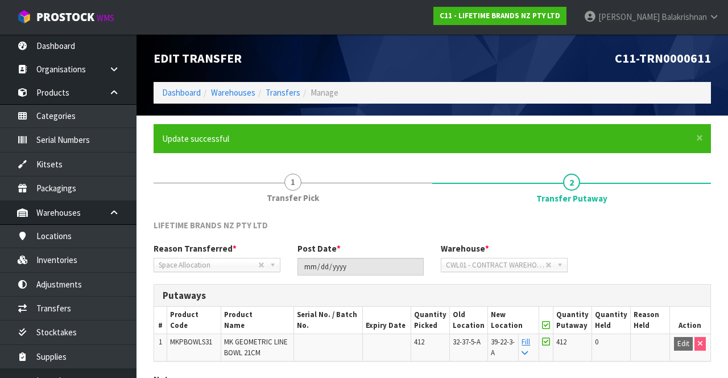
scroll to position [88, 0]
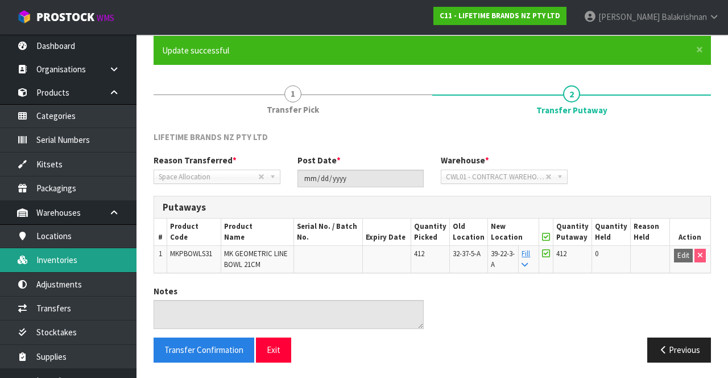
click at [42, 258] on link "Inventories" at bounding box center [68, 259] width 136 height 23
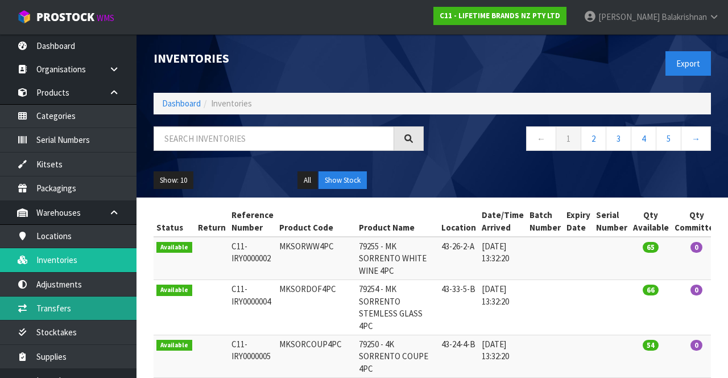
click at [43, 307] on link "Transfers" at bounding box center [68, 307] width 136 height 23
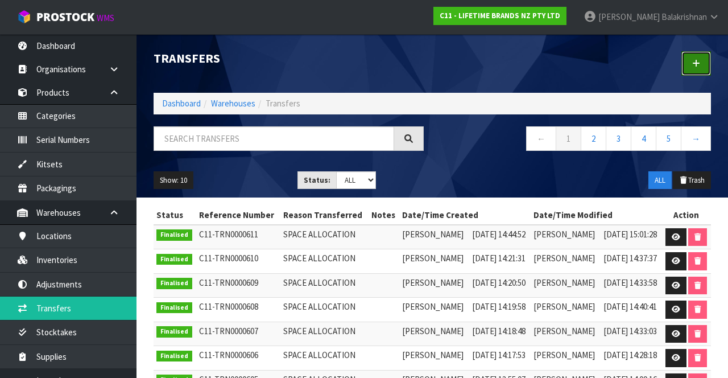
click at [691, 63] on link at bounding box center [696, 63] width 30 height 24
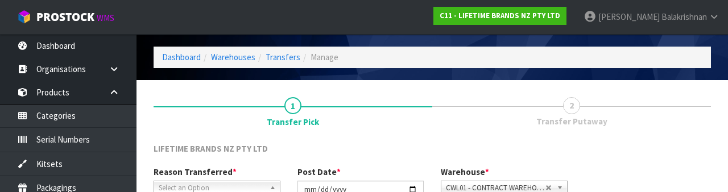
scroll to position [136, 0]
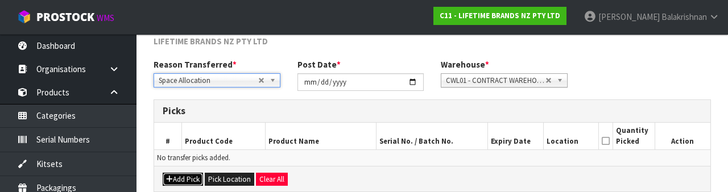
click at [178, 179] on button "Add Pick" at bounding box center [183, 180] width 40 height 14
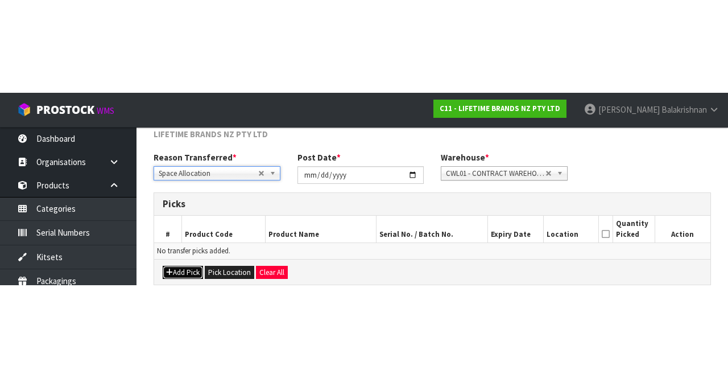
scroll to position [65, 0]
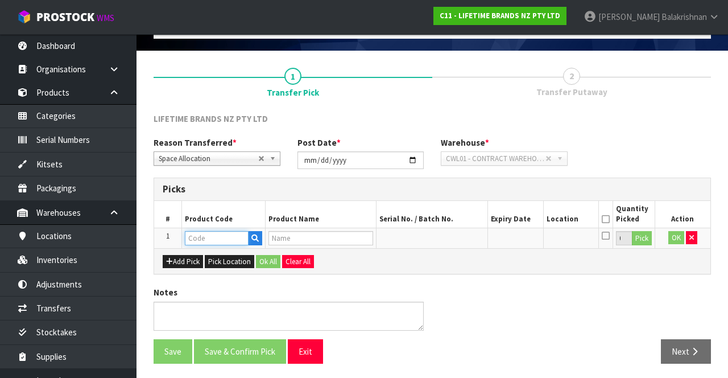
click at [204, 235] on input "text" at bounding box center [217, 238] width 64 height 14
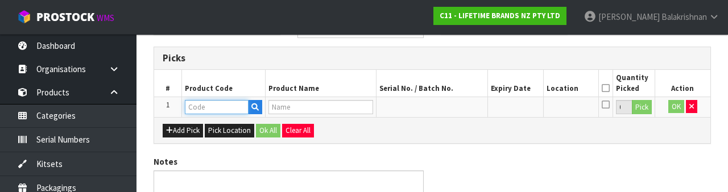
scroll to position [199, 0]
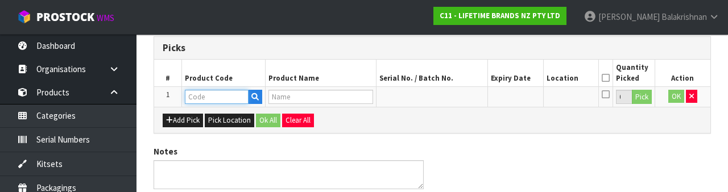
type input "MKPBOWLS31"
type input "MK GEOMETRIC LINE BOWL 21CM"
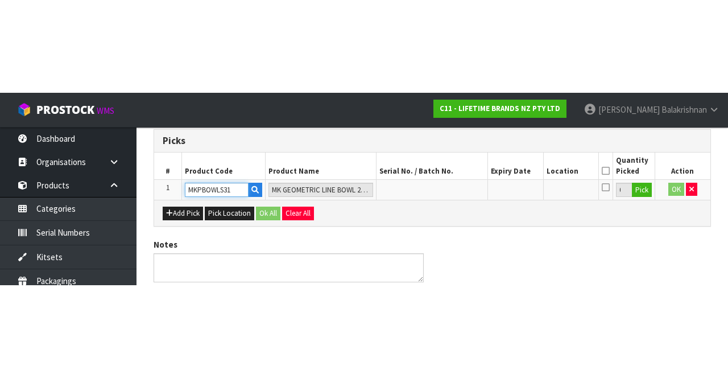
scroll to position [65, 0]
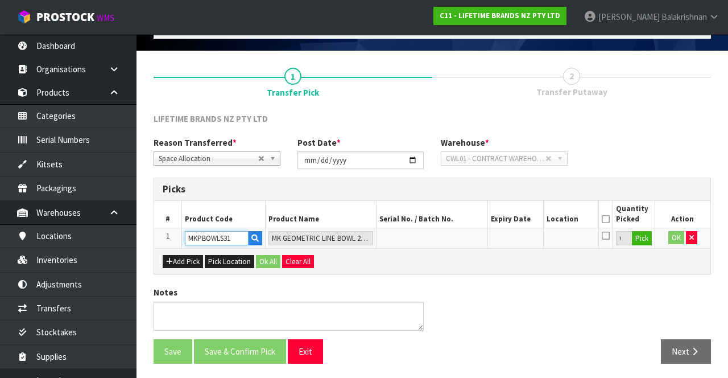
type input "MKPBOWLS31"
click at [643, 234] on button "Pick" at bounding box center [642, 238] width 20 height 15
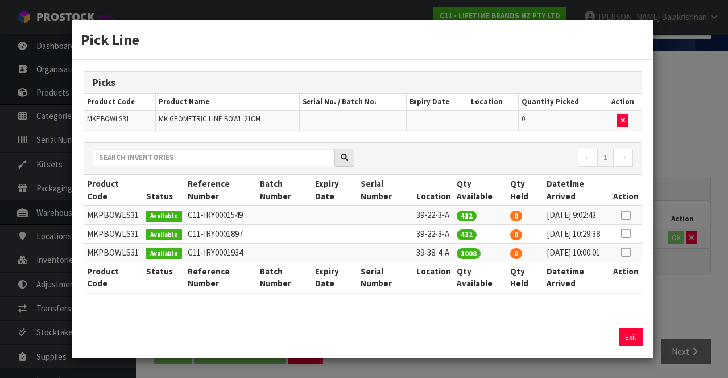
scroll to position [26, 0]
click at [627, 215] on icon at bounding box center [625, 215] width 9 height 1
click at [544, 337] on input "412" at bounding box center [542, 337] width 54 height 18
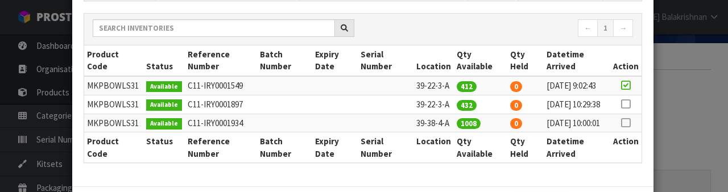
scroll to position [212, 0]
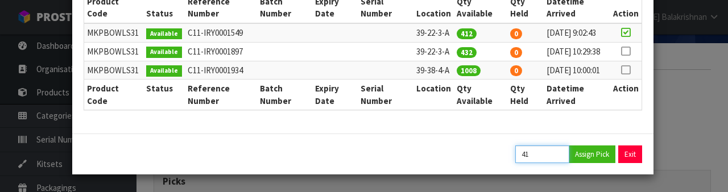
type input "4"
type input "44"
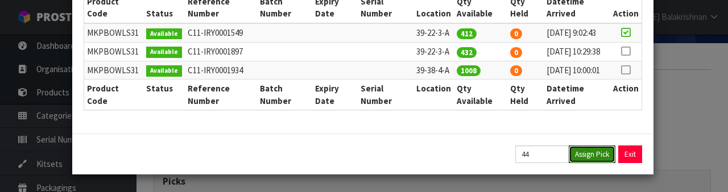
click at [600, 159] on button "Assign Pick" at bounding box center [592, 155] width 47 height 18
type input "44"
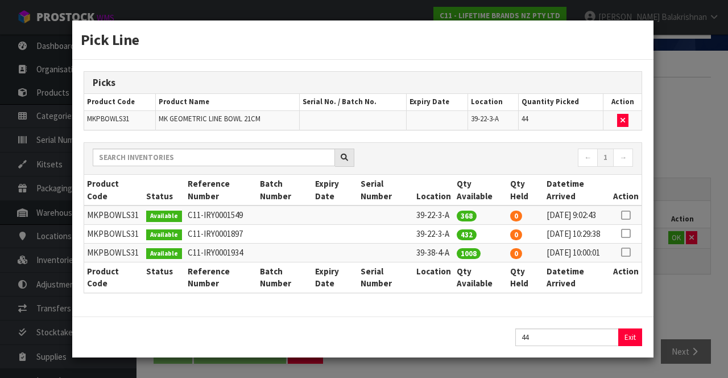
scroll to position [26, 0]
click at [634, 343] on button "Exit" at bounding box center [631, 337] width 24 height 18
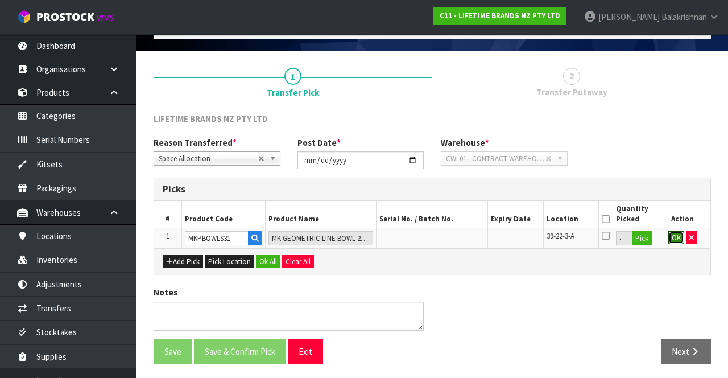
click at [672, 237] on button "OK" at bounding box center [676, 238] width 16 height 14
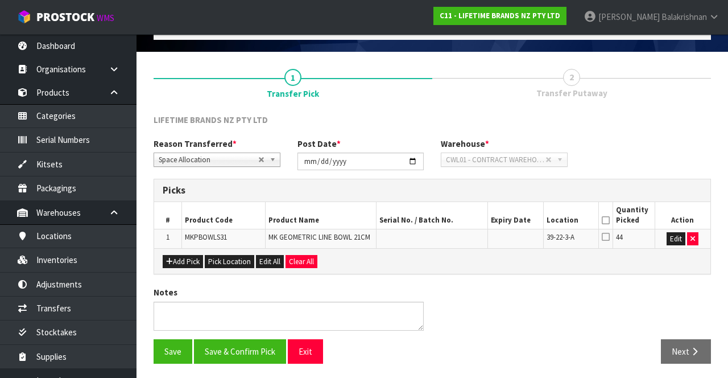
click at [605, 220] on icon at bounding box center [606, 220] width 8 height 1
click at [205, 345] on button "Save & Confirm Pick" at bounding box center [240, 351] width 92 height 24
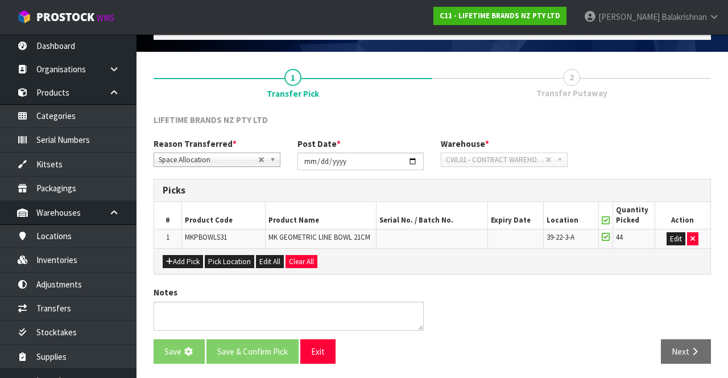
scroll to position [0, 0]
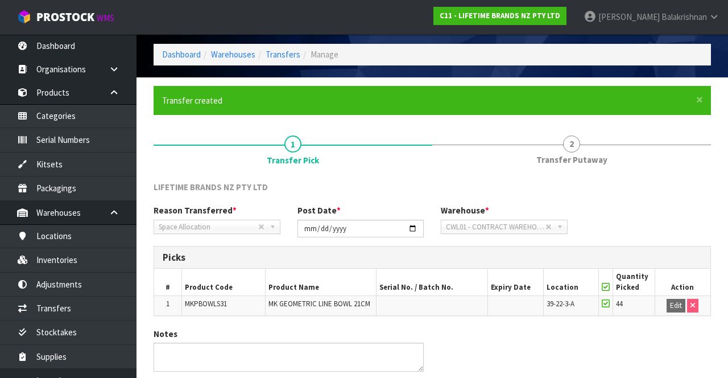
scroll to position [80, 0]
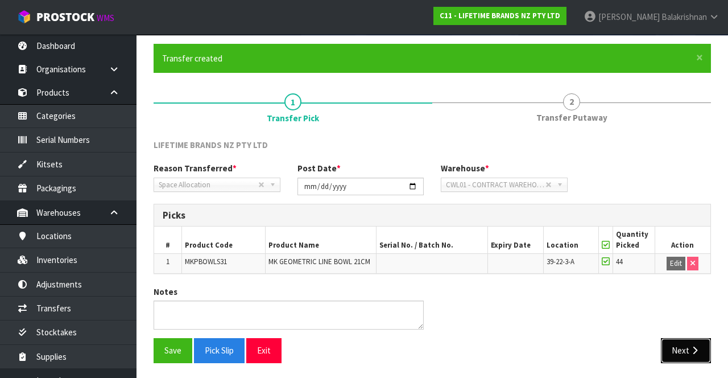
click at [694, 351] on icon "button" at bounding box center [694, 350] width 11 height 9
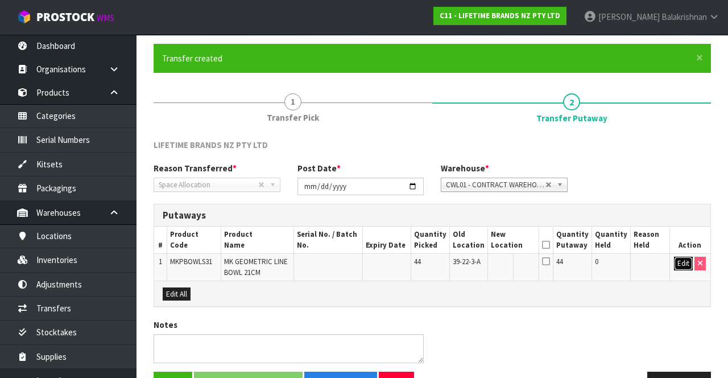
click at [676, 264] on button "Edit" at bounding box center [683, 263] width 19 height 14
click at [506, 262] on input "text" at bounding box center [506, 263] width 31 height 14
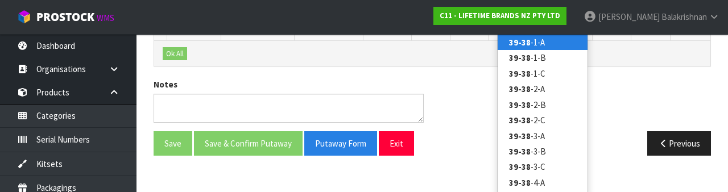
scroll to position [314, 0]
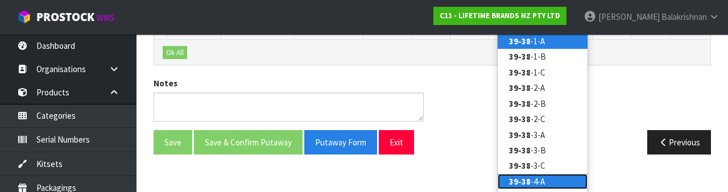
click at [549, 179] on link "39-38 -4-A" at bounding box center [543, 181] width 90 height 15
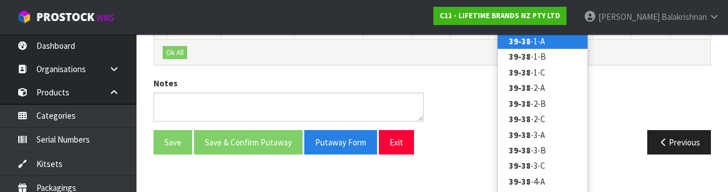
type input "39-38-4-A"
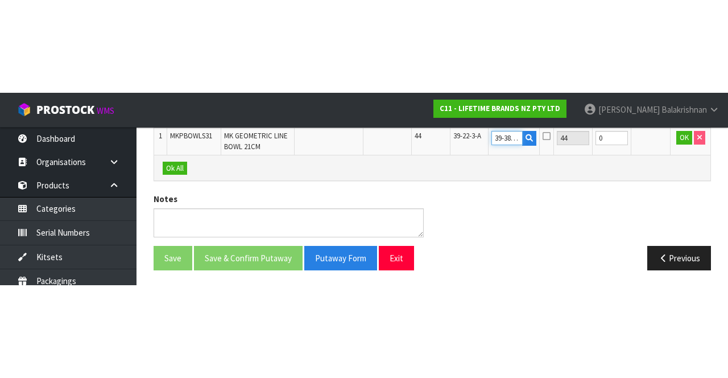
scroll to position [113, 0]
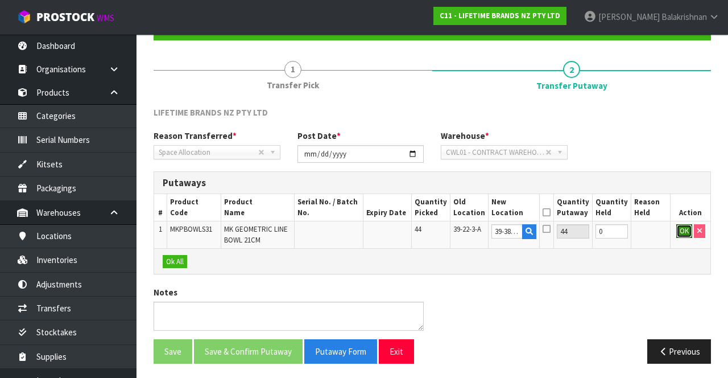
click at [686, 231] on button "OK" at bounding box center [684, 231] width 16 height 14
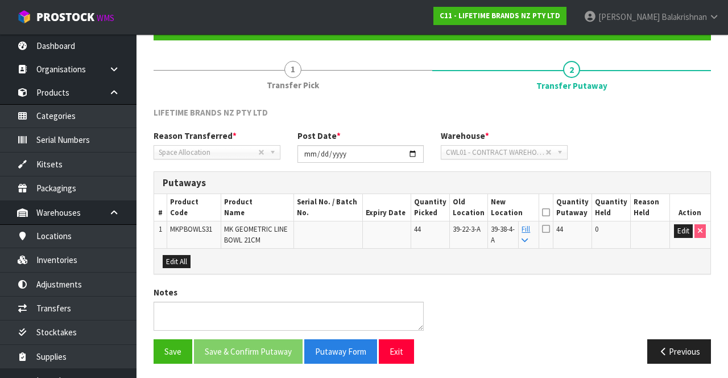
click at [550, 212] on icon at bounding box center [546, 212] width 8 height 1
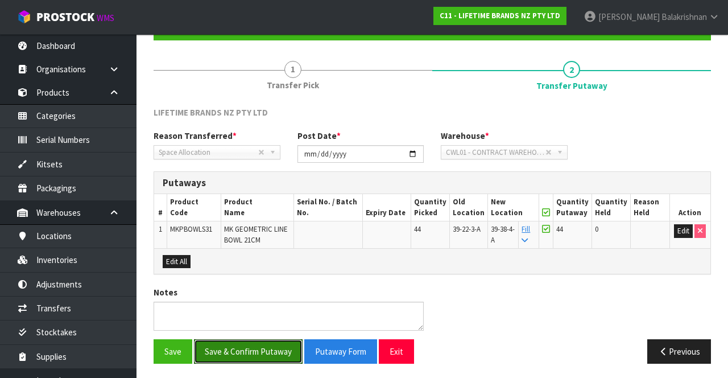
click at [222, 341] on button "Save & Confirm Putaway" at bounding box center [248, 351] width 109 height 24
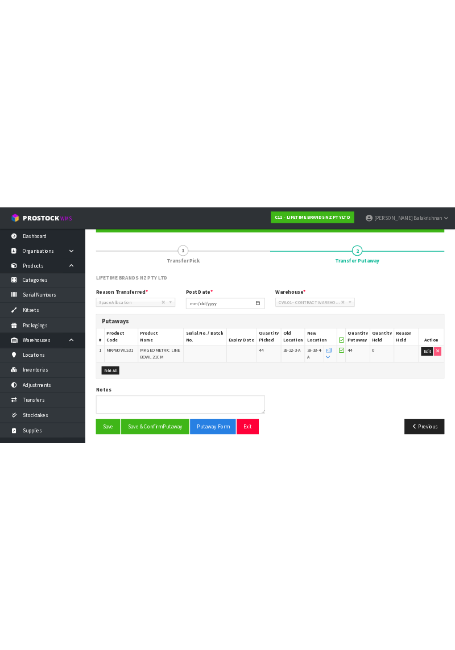
scroll to position [0, 0]
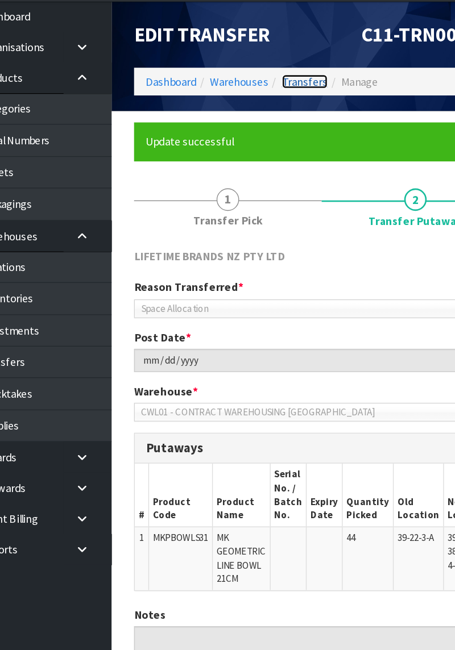
click at [285, 99] on link "Transfers" at bounding box center [283, 95] width 35 height 11
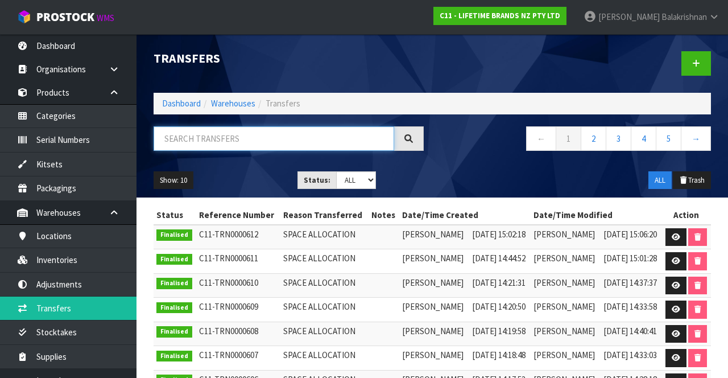
click at [232, 140] on input "text" at bounding box center [274, 138] width 241 height 24
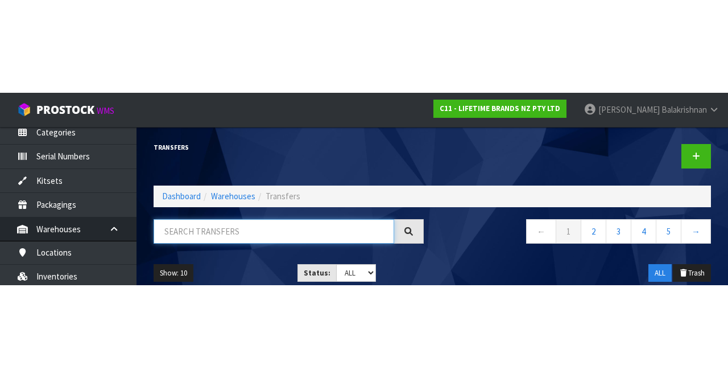
scroll to position [75, 0]
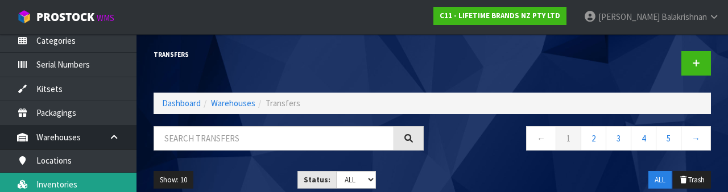
click at [71, 173] on link "Inventories" at bounding box center [68, 184] width 136 height 23
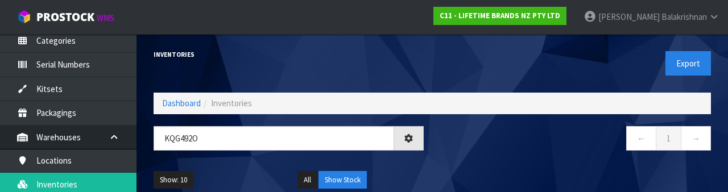
click at [534, 147] on nav "← 1 →" at bounding box center [576, 140] width 270 height 28
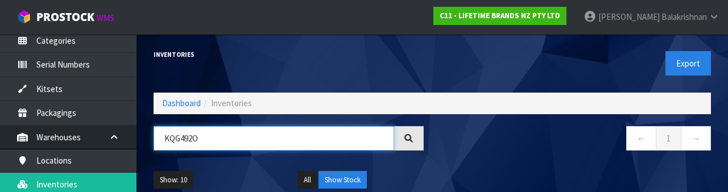
paste input "HOBE"
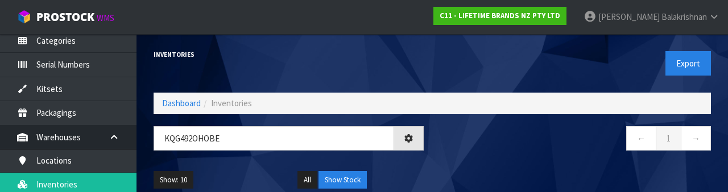
click at [496, 140] on nav "← 1 →" at bounding box center [576, 140] width 270 height 28
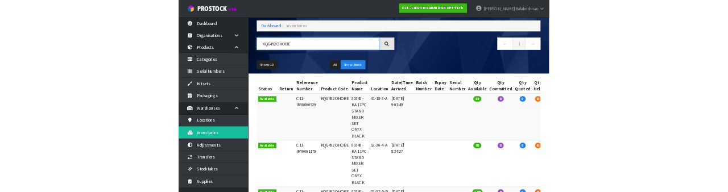
scroll to position [53, 0]
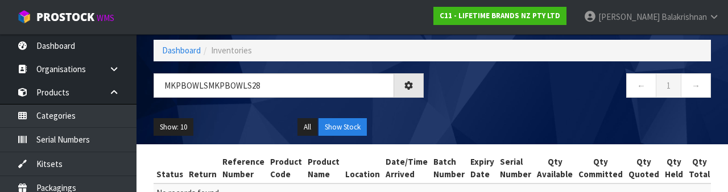
click at [487, 118] on div "Show: 10 5 10 25 50 All Show Stock" at bounding box center [432, 127] width 574 height 35
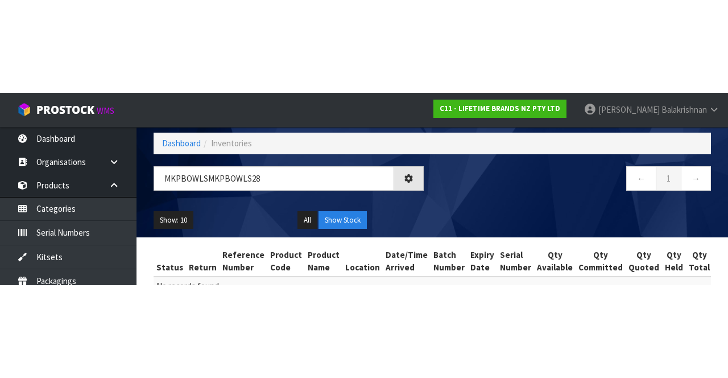
scroll to position [0, 0]
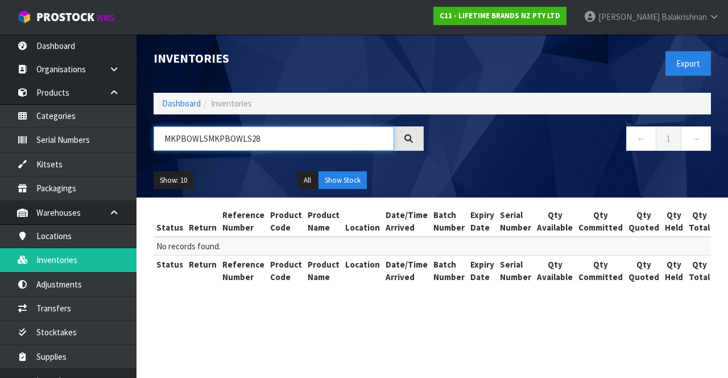
click at [205, 135] on input "MKPBOWLSMKPBOWLS28" at bounding box center [274, 138] width 241 height 24
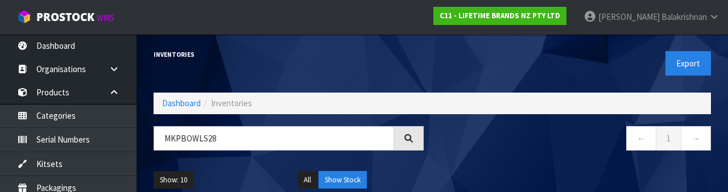
click at [497, 140] on nav "← 1 →" at bounding box center [576, 140] width 270 height 28
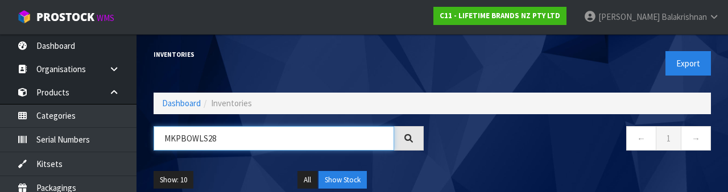
paste input "32-37-5-B"
type input "32-37-5-B"
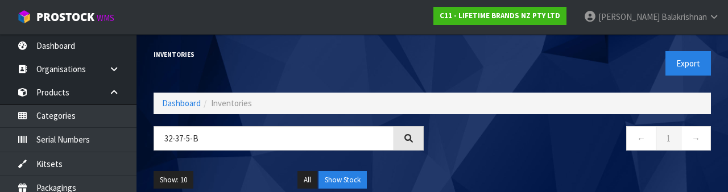
click at [578, 165] on div "Show: 10 5 10 25 50 All Show Stock" at bounding box center [432, 180] width 574 height 35
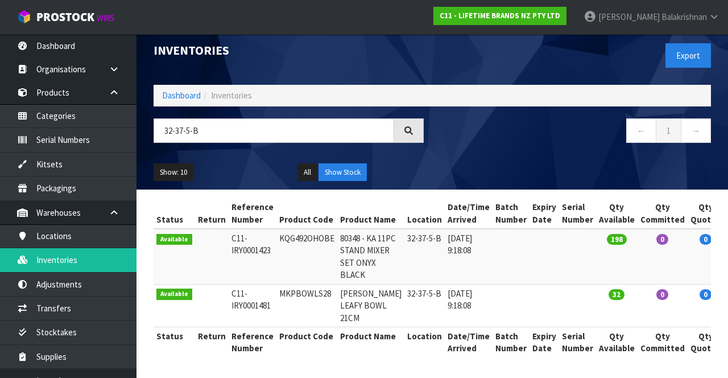
scroll to position [60, 0]
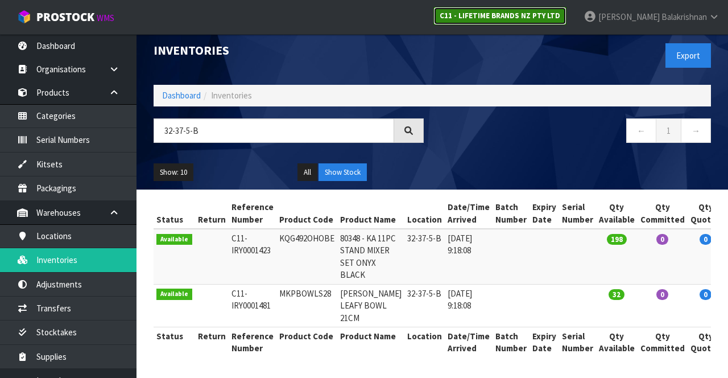
click at [546, 23] on link "C11 - LIFETIME BRANDS NZ PTY LTD" at bounding box center [499, 16] width 133 height 18
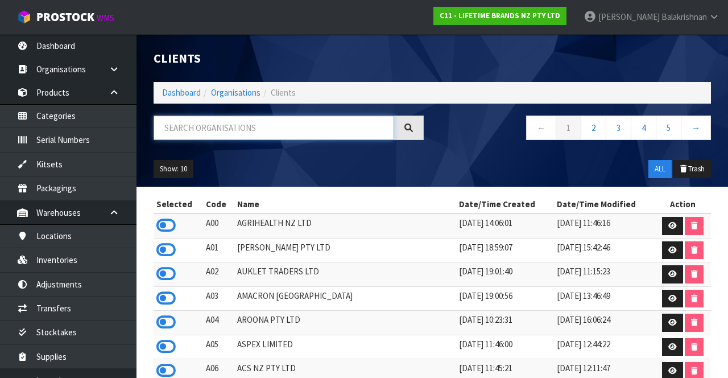
click at [284, 126] on input "text" at bounding box center [274, 127] width 241 height 24
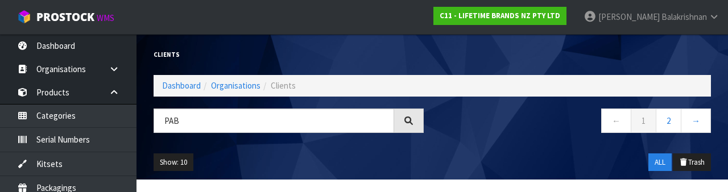
click at [467, 158] on div "Show: 10 5 10 25 50 ALL Trash" at bounding box center [432, 162] width 574 height 35
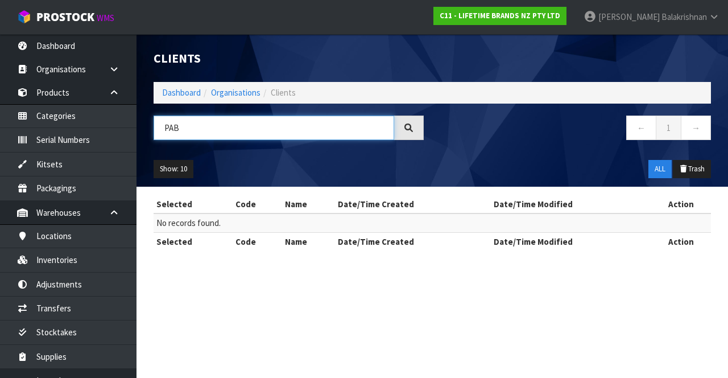
click at [265, 123] on input "PAB" at bounding box center [274, 127] width 241 height 24
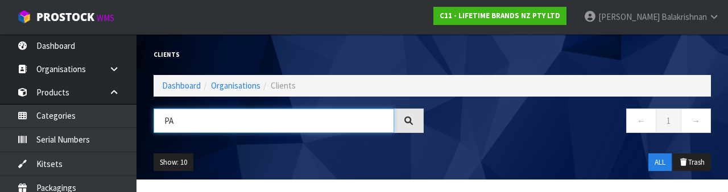
type input "P"
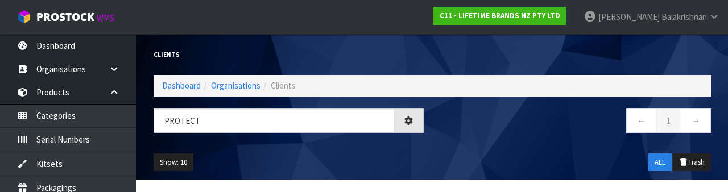
click at [480, 138] on div "← 1 →" at bounding box center [575, 127] width 287 height 36
type input "PROTECT"
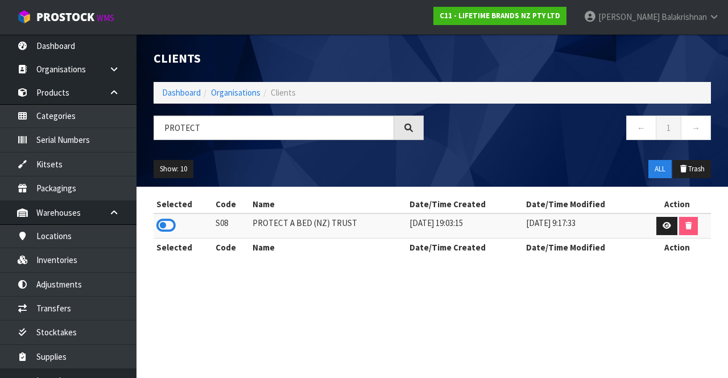
click at [164, 227] on icon at bounding box center [165, 225] width 19 height 17
click at [509, 150] on div "← 1 →" at bounding box center [575, 133] width 287 height 36
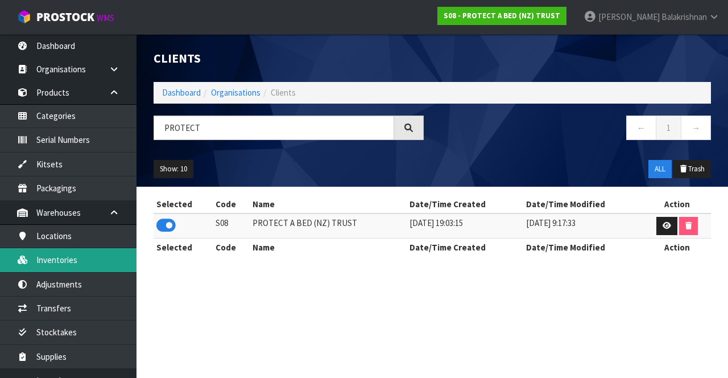
click at [54, 270] on link "Inventories" at bounding box center [68, 259] width 136 height 23
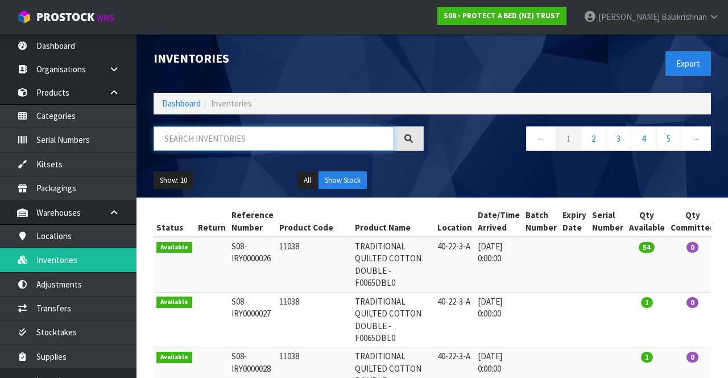
click at [186, 142] on input "text" at bounding box center [274, 138] width 241 height 24
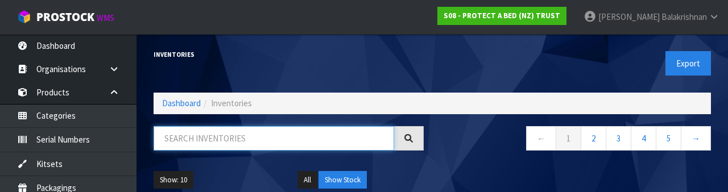
click at [231, 135] on input "text" at bounding box center [274, 138] width 241 height 24
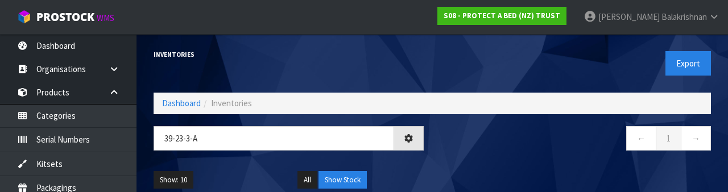
click at [519, 122] on div "Inventories Export Dashboard Inventories 39-23-3-a ← 1 → Show: 10 5 10 25 50 Al…" at bounding box center [432, 115] width 574 height 163
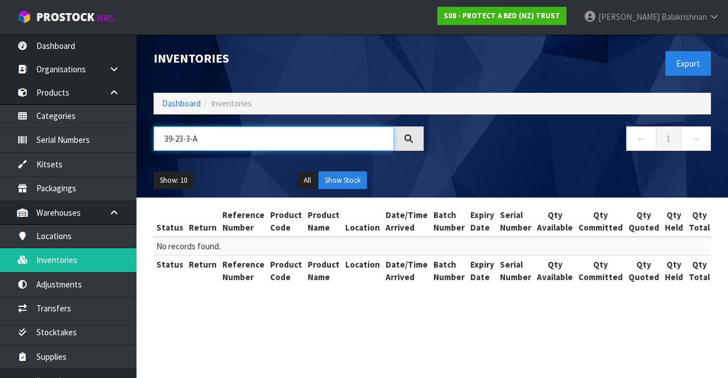
click at [325, 135] on input "39-23-3-A" at bounding box center [274, 138] width 241 height 24
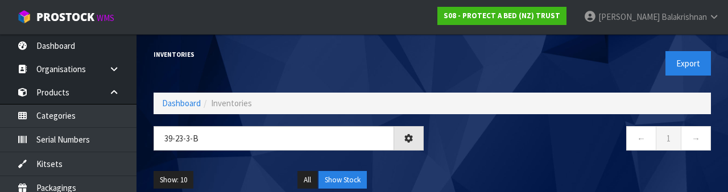
click at [498, 150] on nav "← 1 →" at bounding box center [576, 140] width 270 height 28
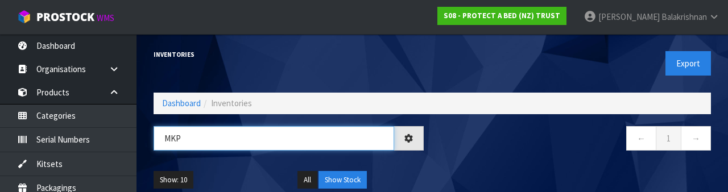
type input "MKP"
type input "MKPBOWLS28"
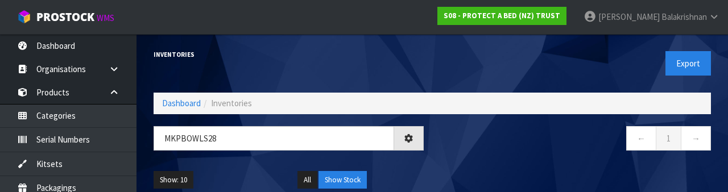
click at [496, 141] on nav "← 1 →" at bounding box center [576, 140] width 270 height 28
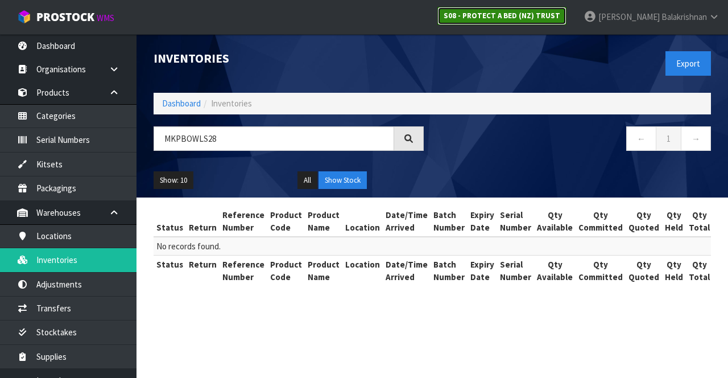
click at [566, 22] on link "S08 - PROTECT A BED (NZ) TRUST" at bounding box center [501, 16] width 129 height 18
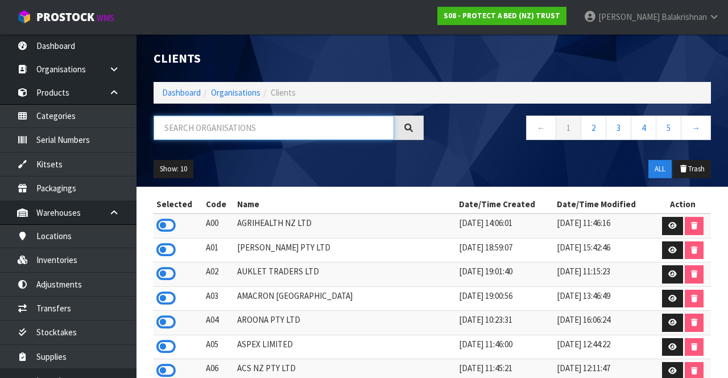
click at [305, 130] on input "text" at bounding box center [274, 127] width 241 height 24
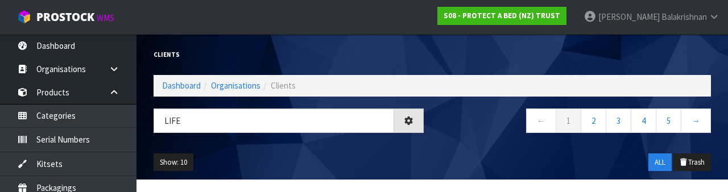
click at [473, 127] on nav "← 1 2 3 4 5 →" at bounding box center [576, 123] width 270 height 28
type input "LIFE"
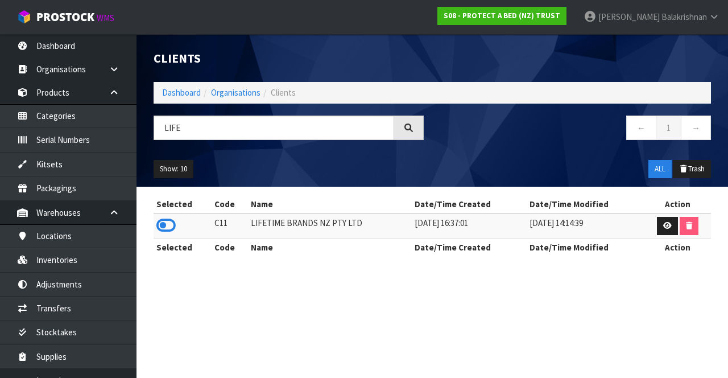
click at [157, 228] on icon at bounding box center [165, 225] width 19 height 17
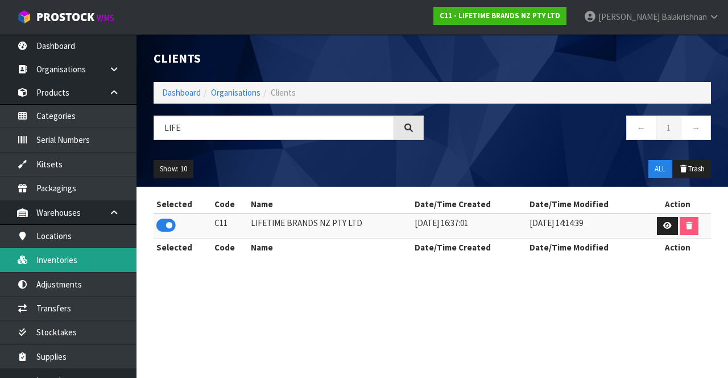
click at [66, 254] on link "Inventories" at bounding box center [68, 259] width 136 height 23
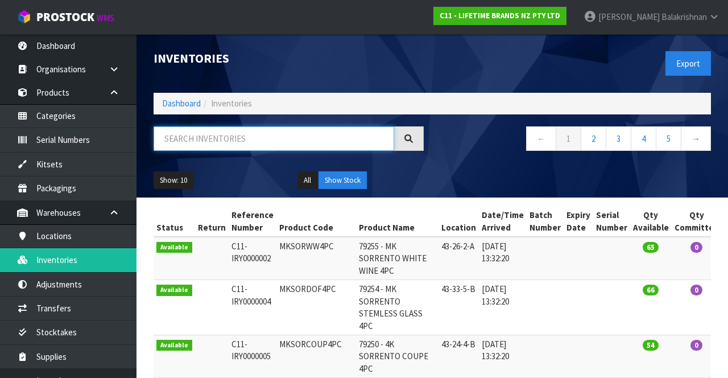
click at [187, 141] on input "text" at bounding box center [274, 138] width 241 height 24
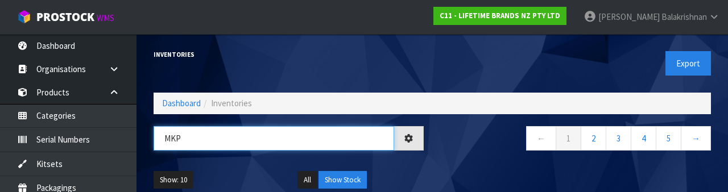
type input "MKP"
type input "MKPBOWLS28"
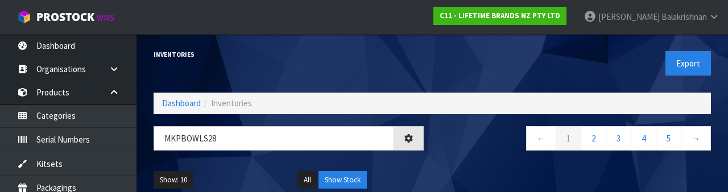
click at [467, 165] on div "Show: 10 5 10 25 50 All Show Stock" at bounding box center [432, 180] width 574 height 35
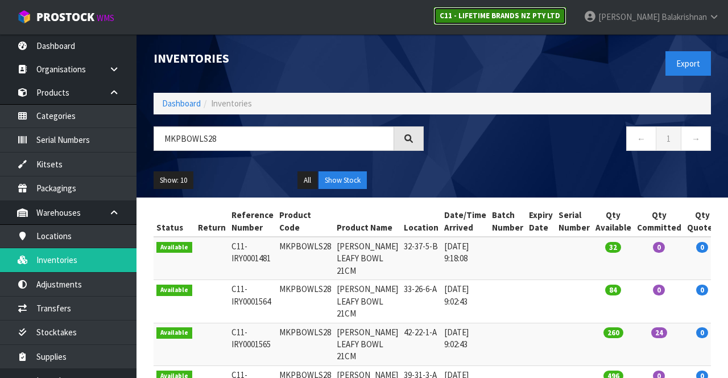
click at [566, 9] on link "C11 - LIFETIME BRANDS NZ PTY LTD" at bounding box center [499, 16] width 133 height 18
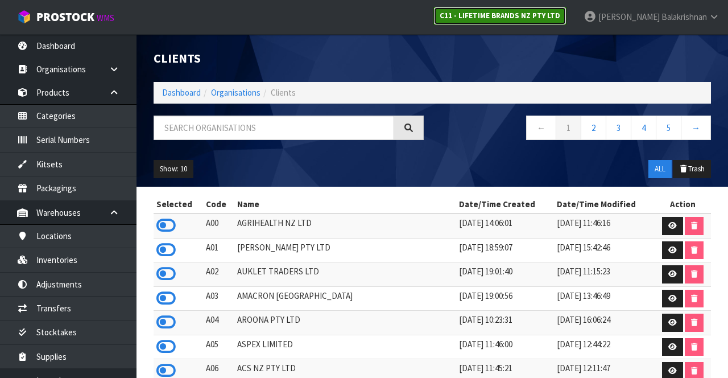
click at [566, 9] on link "C11 - LIFETIME BRANDS NZ PTY LTD" at bounding box center [499, 16] width 133 height 18
click at [560, 15] on strong "C11 - LIFETIME BRANDS NZ PTY LTD" at bounding box center [500, 16] width 121 height 10
click at [552, 9] on link "C11 - LIFETIME BRANDS NZ PTY LTD" at bounding box center [499, 16] width 133 height 18
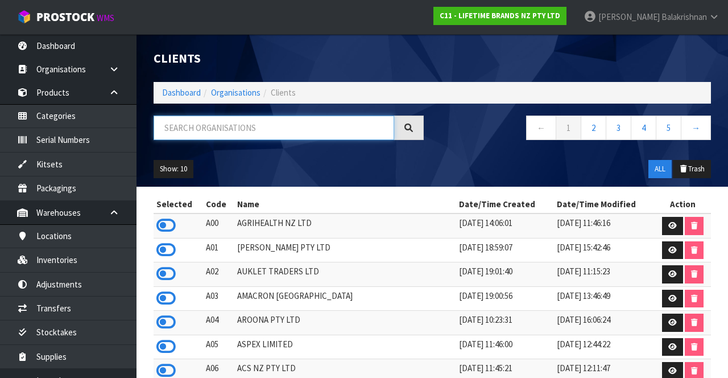
click at [291, 124] on input "text" at bounding box center [274, 127] width 241 height 24
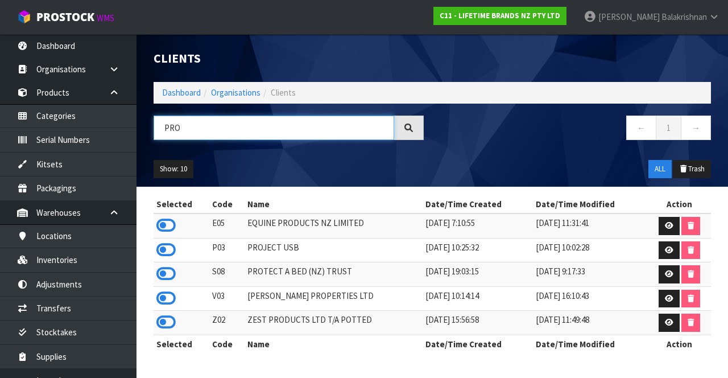
type input "PRO"
click at [171, 270] on icon at bounding box center [165, 273] width 19 height 17
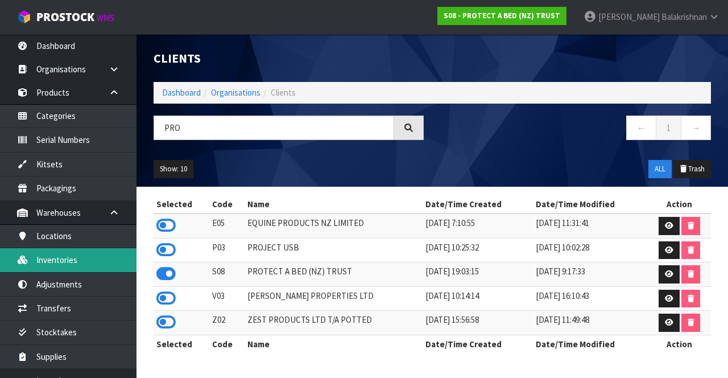
click at [78, 248] on link "Inventories" at bounding box center [68, 259] width 136 height 23
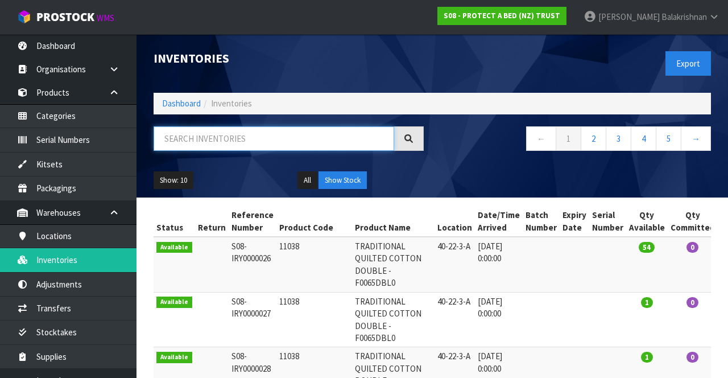
click at [295, 135] on input "text" at bounding box center [274, 138] width 241 height 24
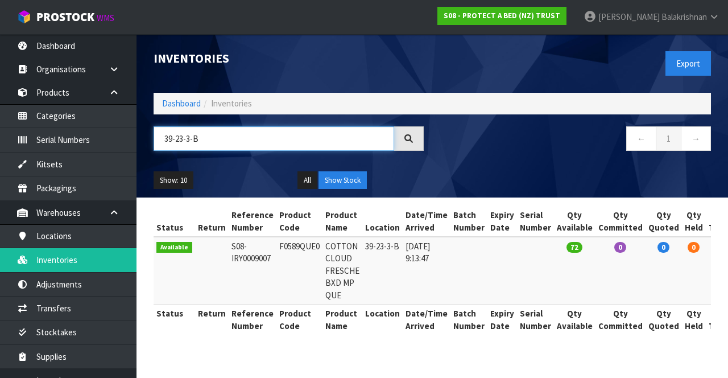
type input "39-23-3-B"
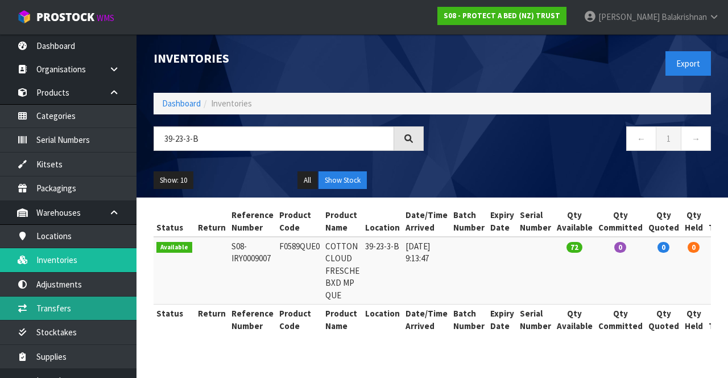
click at [89, 305] on link "Transfers" at bounding box center [68, 307] width 136 height 23
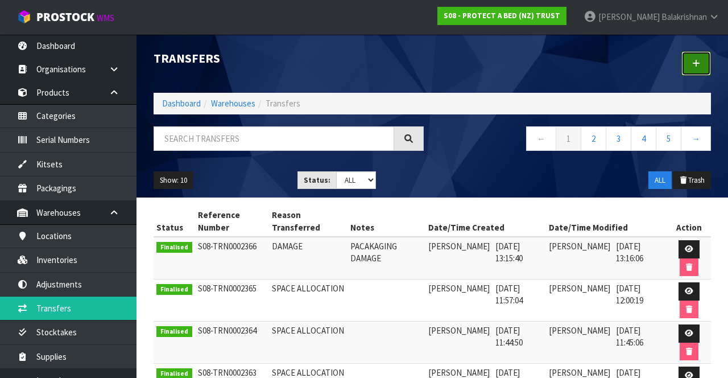
click at [693, 69] on link at bounding box center [696, 63] width 30 height 24
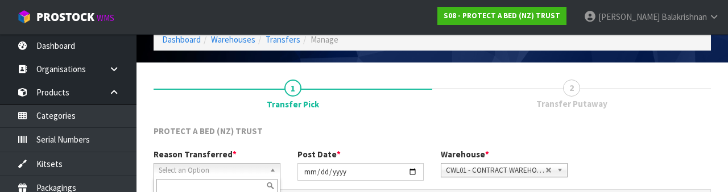
scroll to position [136, 0]
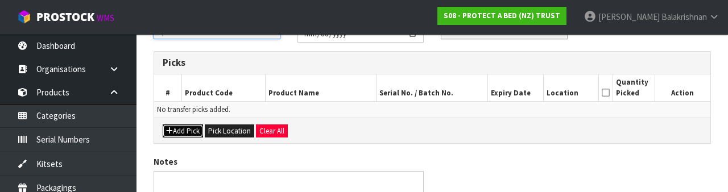
click at [183, 132] on button "Add Pick" at bounding box center [183, 132] width 40 height 14
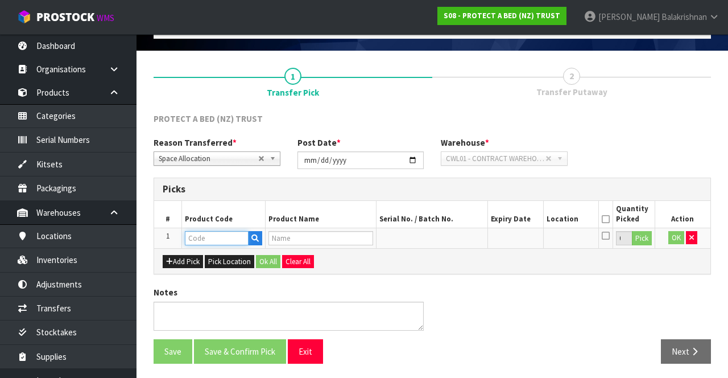
click at [216, 234] on input "text" at bounding box center [217, 238] width 64 height 14
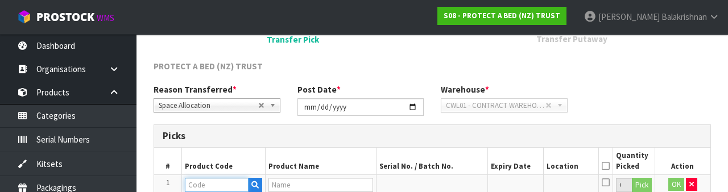
scroll to position [199, 0]
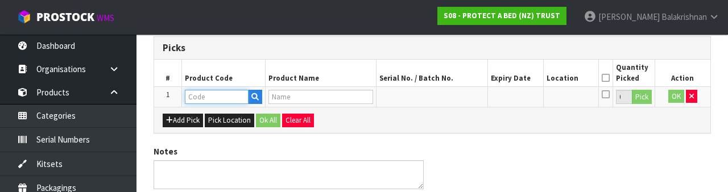
type input "F0589QUE0"
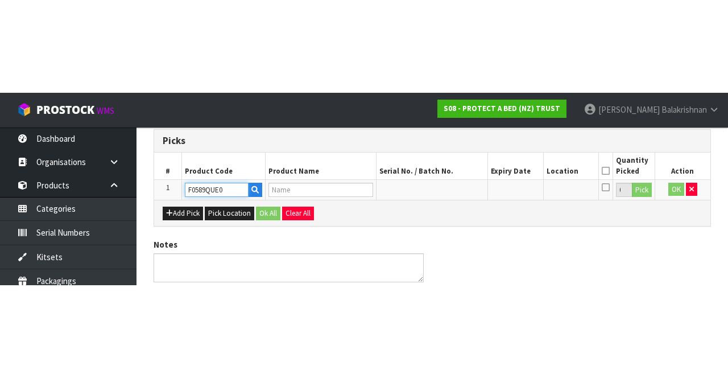
scroll to position [65, 0]
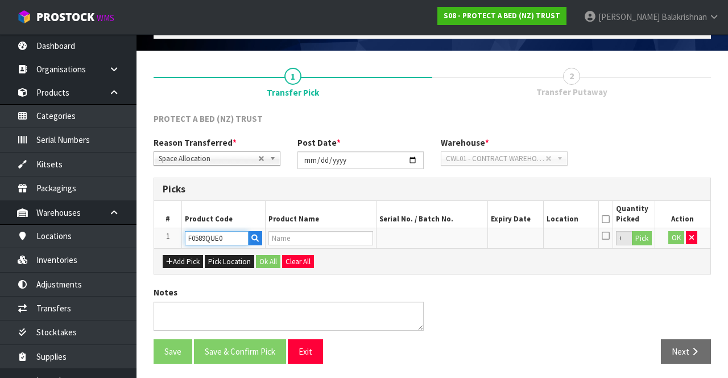
type input "COTTON CLOUD FRESCHE BXD MP QUE"
type input "F0589QUE0"
click at [646, 237] on button "Pick" at bounding box center [642, 238] width 20 height 15
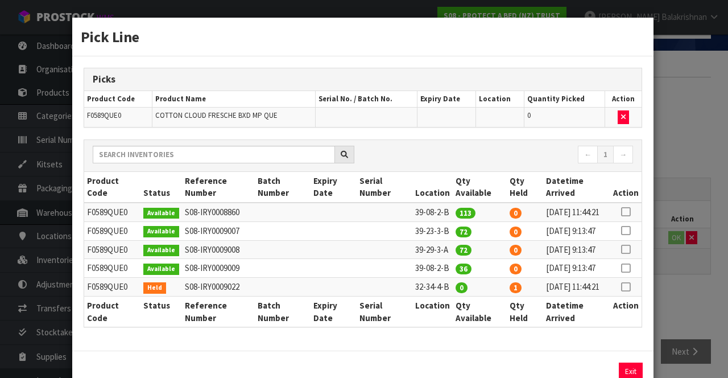
click at [629, 231] on icon at bounding box center [625, 230] width 9 height 1
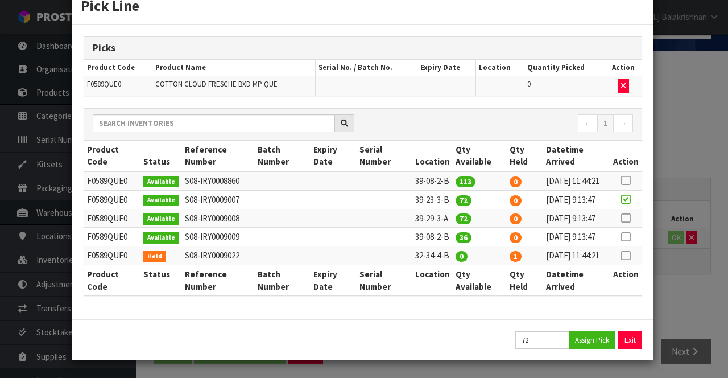
scroll to position [74, 0]
click at [589, 339] on button "Assign Pick" at bounding box center [592, 340] width 47 height 18
type input "72"
click at [632, 337] on button "Exit" at bounding box center [631, 340] width 24 height 18
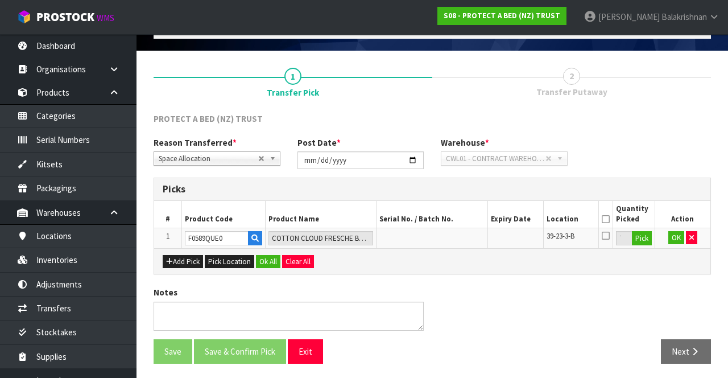
click at [606, 219] on icon at bounding box center [606, 219] width 8 height 1
click at [669, 238] on button "OK" at bounding box center [676, 238] width 16 height 14
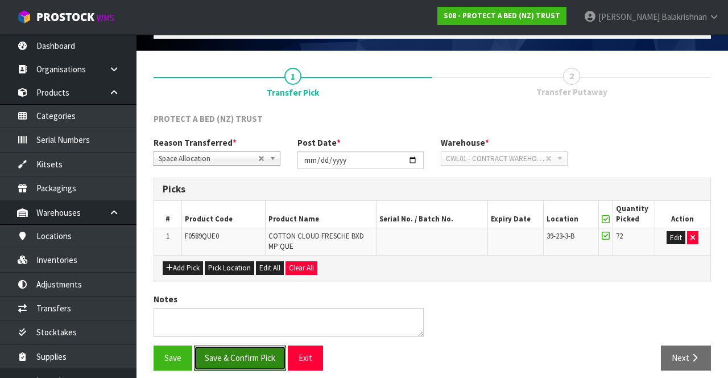
click at [243, 353] on button "Save & Confirm Pick" at bounding box center [240, 357] width 92 height 24
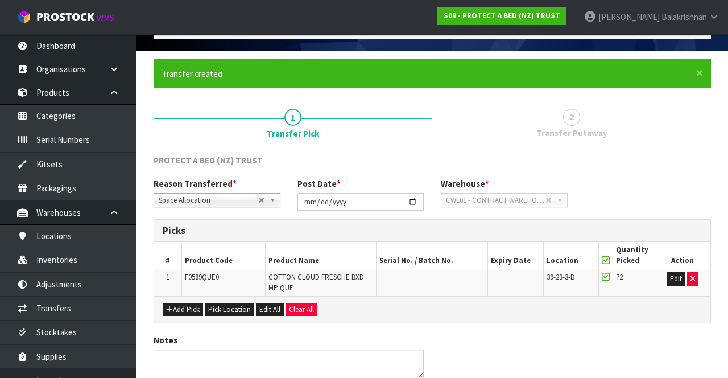
scroll to position [0, 0]
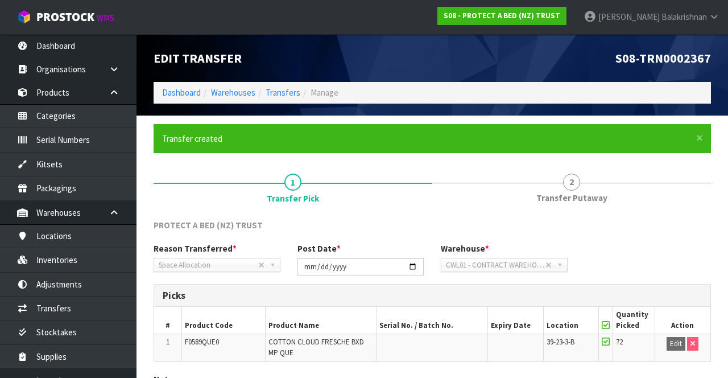
scroll to position [88, 0]
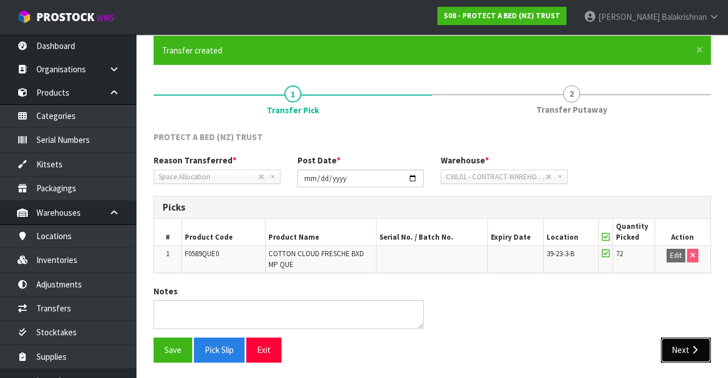
click at [686, 340] on button "Next" at bounding box center [686, 349] width 50 height 24
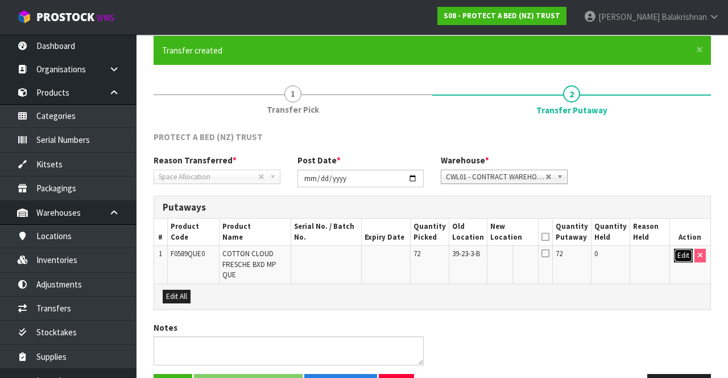
click at [685, 258] on button "Edit" at bounding box center [683, 255] width 19 height 14
click at [517, 261] on input "text" at bounding box center [507, 255] width 32 height 14
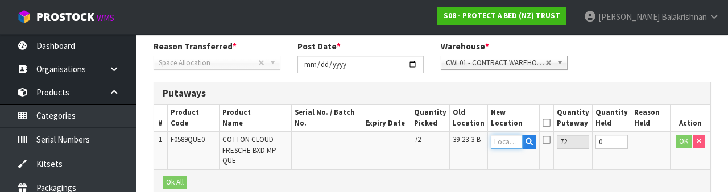
scroll to position [240, 0]
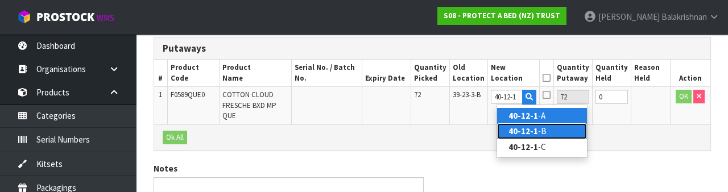
click at [549, 134] on link "40-12-1 -B" at bounding box center [542, 130] width 90 height 15
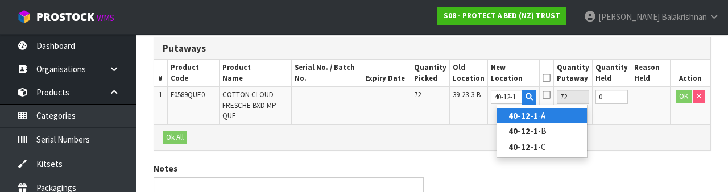
type input "40-12-1-B"
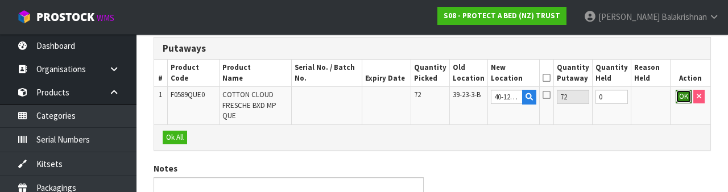
click at [677, 96] on button "OK" at bounding box center [684, 97] width 16 height 14
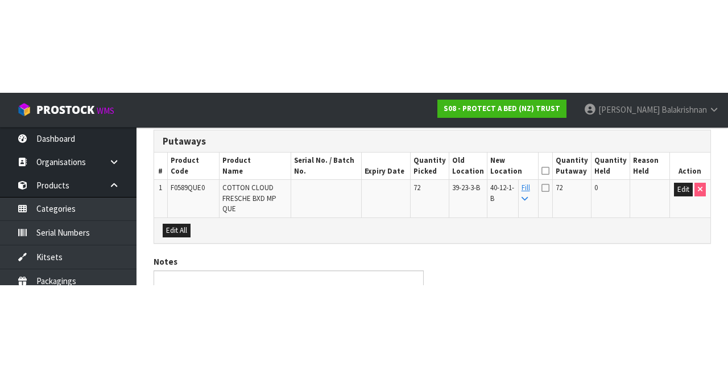
scroll to position [113, 0]
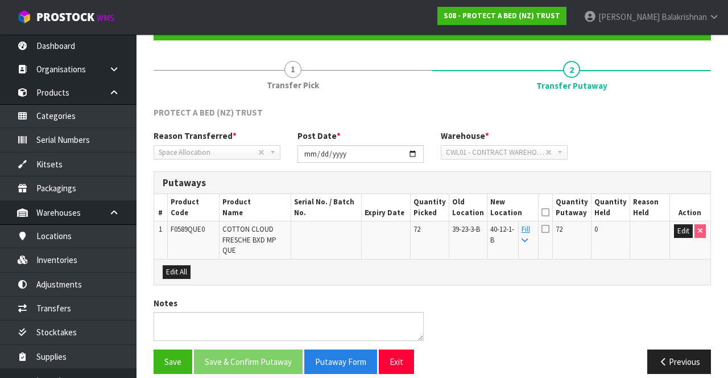
click at [549, 212] on icon at bounding box center [545, 212] width 8 height 1
click at [239, 357] on button "Save & Confirm Putaway" at bounding box center [248, 361] width 109 height 24
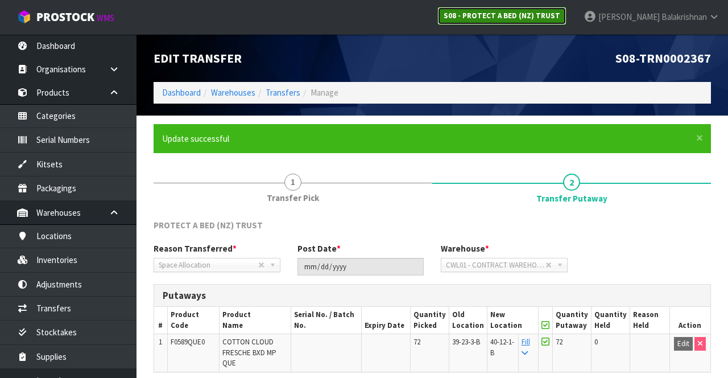
click at [558, 16] on strong "S08 - PROTECT A BED (NZ) TRUST" at bounding box center [502, 16] width 117 height 10
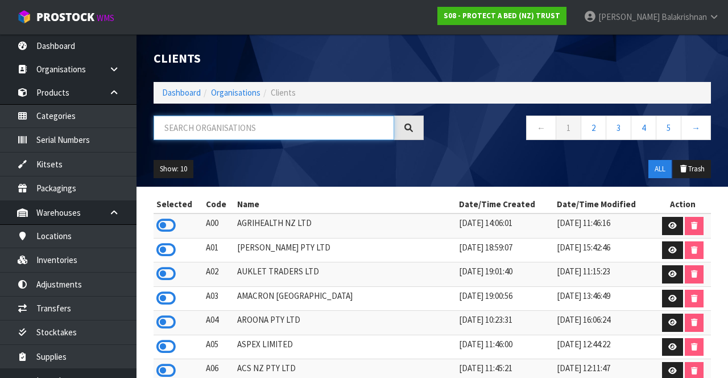
click at [182, 126] on input "text" at bounding box center [274, 127] width 241 height 24
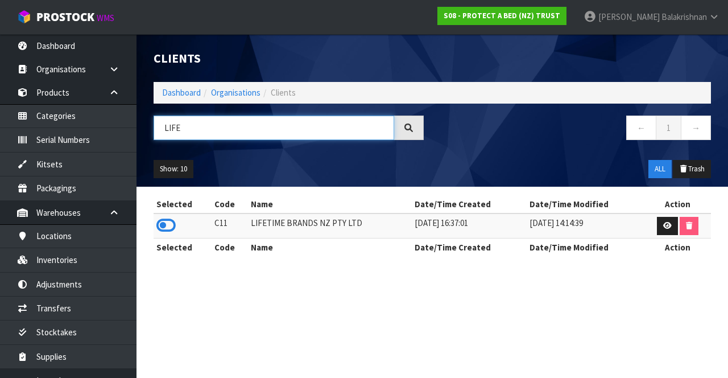
type input "LIFE"
click at [165, 226] on icon at bounding box center [165, 225] width 19 height 17
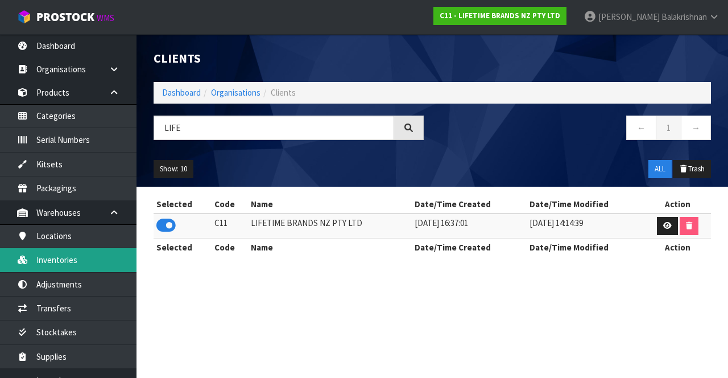
click at [51, 257] on link "Inventories" at bounding box center [68, 259] width 136 height 23
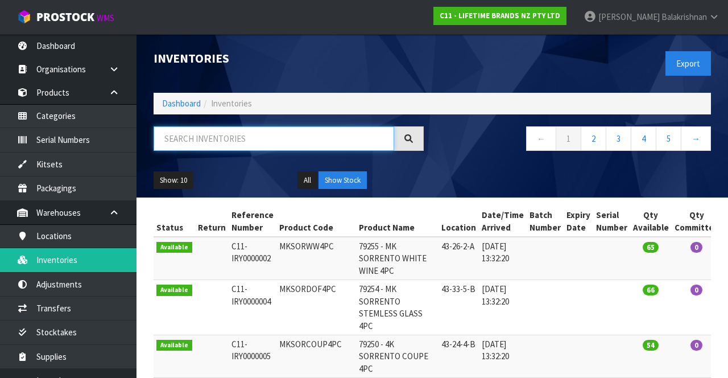
click at [175, 141] on input "text" at bounding box center [274, 138] width 241 height 24
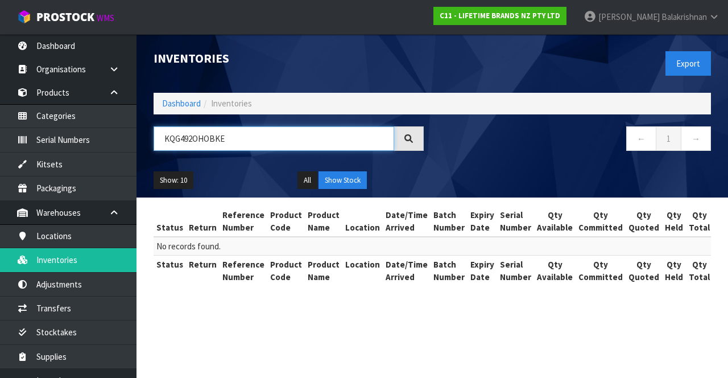
click at [231, 141] on input "KQG492OHOBKE" at bounding box center [274, 138] width 241 height 24
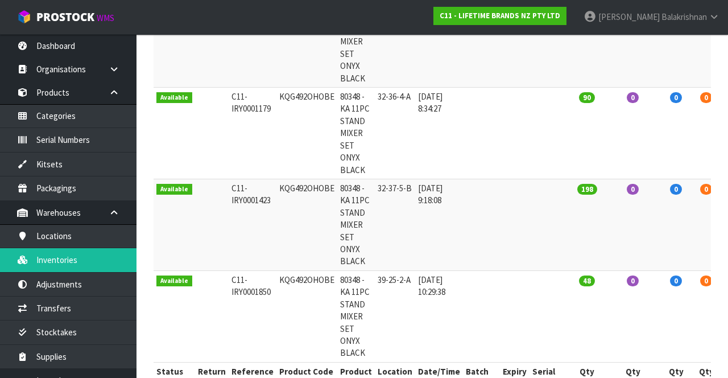
scroll to position [246, 0]
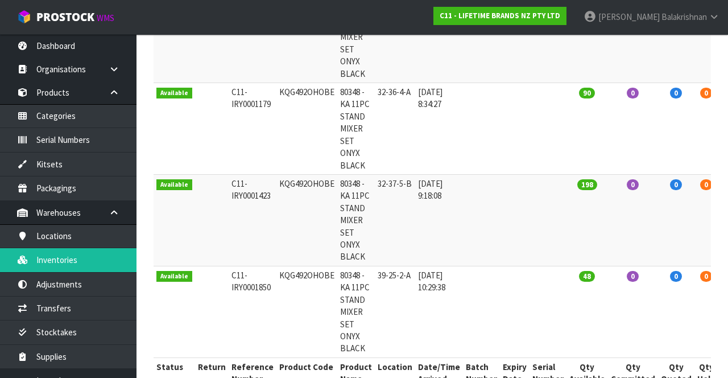
type input "KQG492OHOBE"
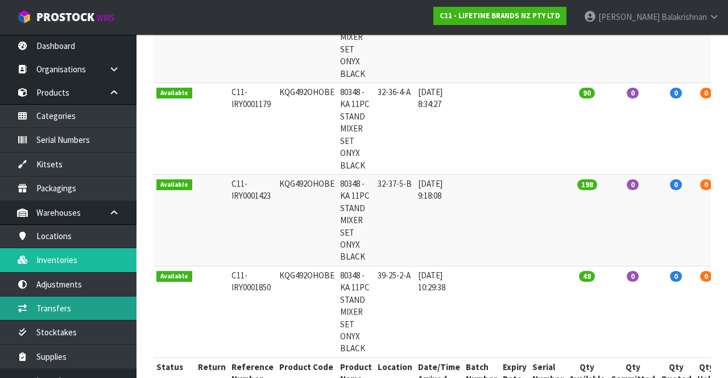
click at [36, 304] on link "Transfers" at bounding box center [68, 307] width 136 height 23
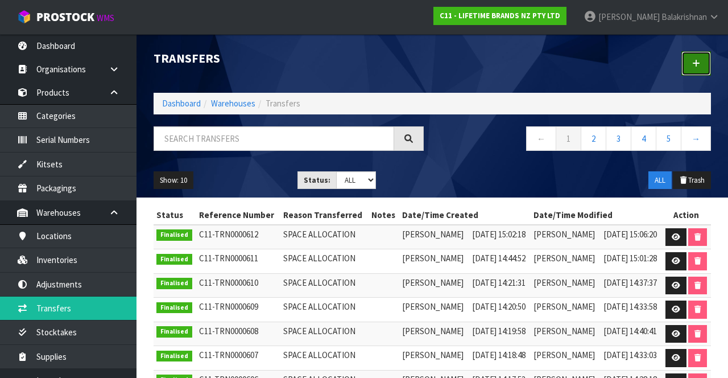
click at [699, 67] on icon at bounding box center [696, 63] width 8 height 9
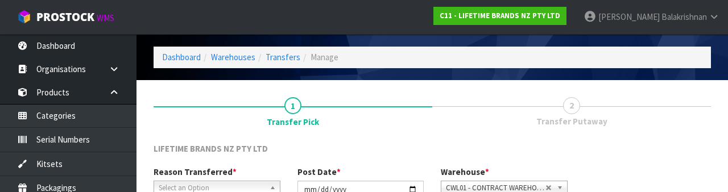
scroll to position [136, 0]
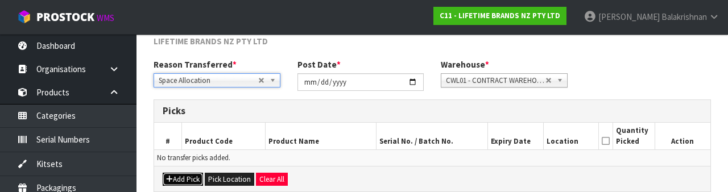
click at [177, 176] on button "Add Pick" at bounding box center [183, 180] width 40 height 14
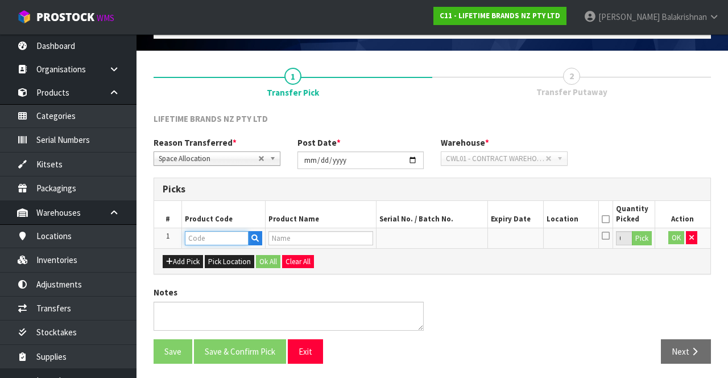
click at [208, 239] on input "text" at bounding box center [217, 238] width 64 height 14
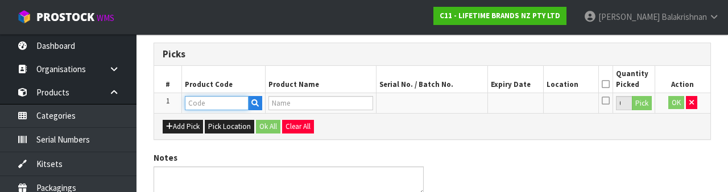
scroll to position [199, 0]
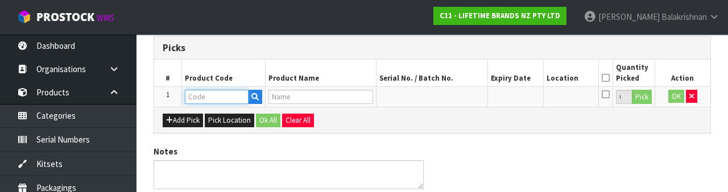
type input "KQG492OHOBE"
type input "80348 - KA 11PC STAND MIXER SET ONYX BLACK"
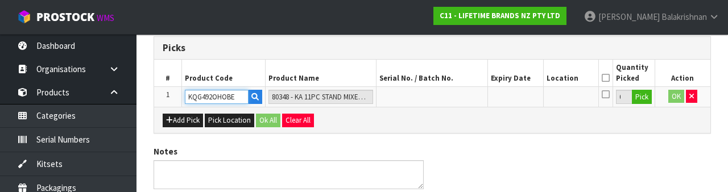
type input "KQG492OHOBE"
click at [638, 101] on button "Pick" at bounding box center [642, 97] width 20 height 15
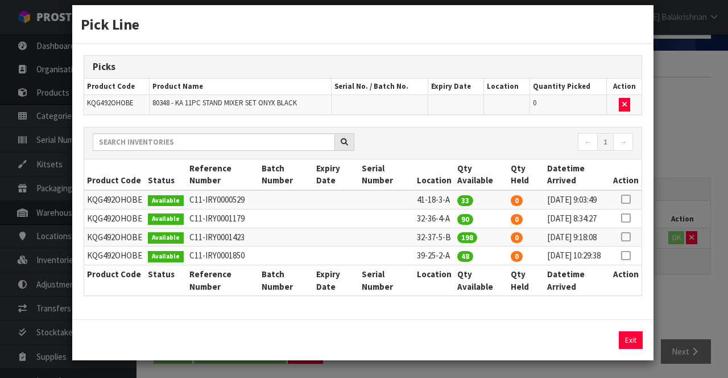
scroll to position [56, 0]
click at [629, 237] on icon at bounding box center [625, 237] width 9 height 1
click at [595, 336] on button "Assign Pick" at bounding box center [592, 340] width 47 height 18
type input "198"
click at [625, 339] on button "Exit" at bounding box center [631, 340] width 24 height 18
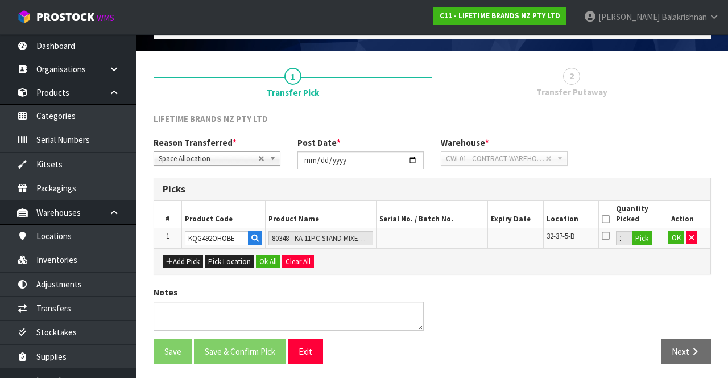
click at [607, 206] on th at bounding box center [606, 214] width 14 height 27
click at [671, 242] on button "OK" at bounding box center [676, 238] width 16 height 14
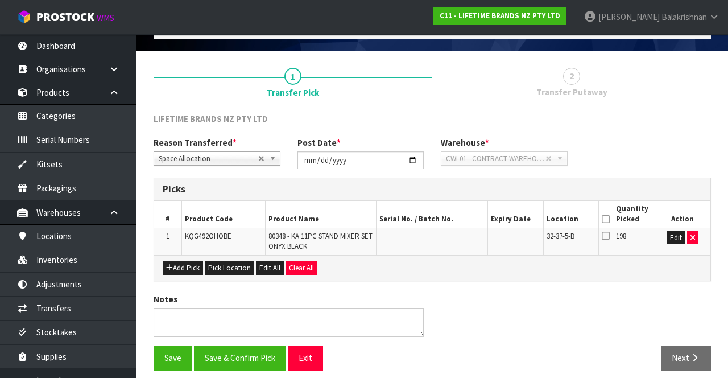
click at [606, 219] on icon at bounding box center [606, 219] width 8 height 1
click at [239, 350] on button "Save & Confirm Pick" at bounding box center [240, 357] width 92 height 24
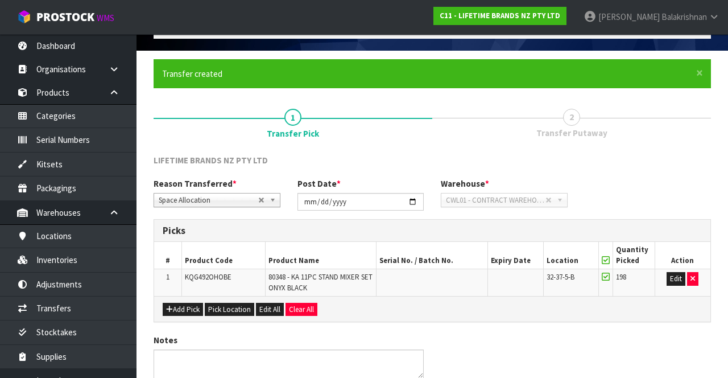
scroll to position [0, 0]
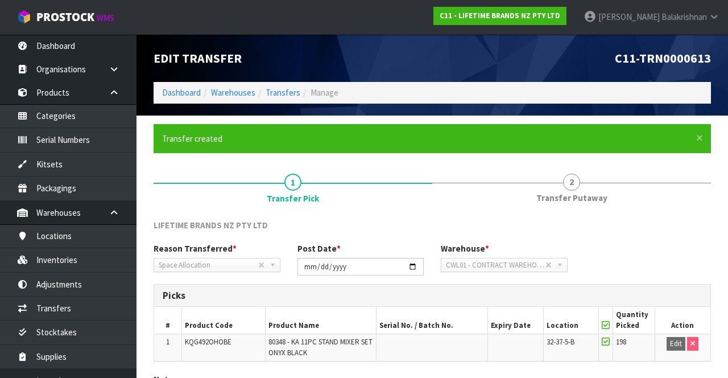
scroll to position [88, 0]
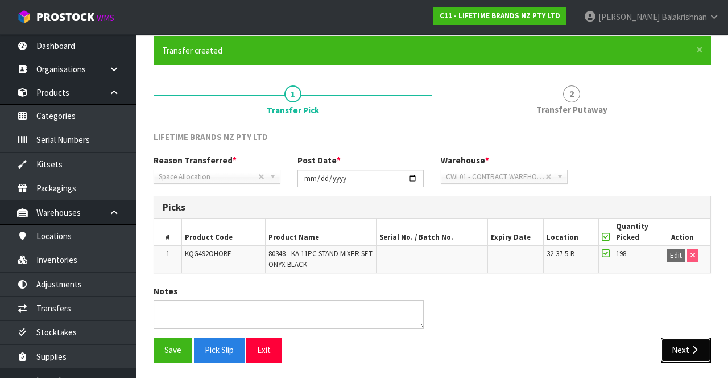
click at [683, 343] on button "Next" at bounding box center [686, 349] width 50 height 24
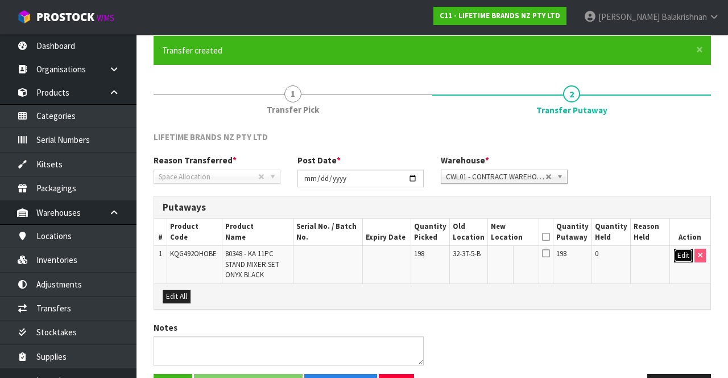
click at [676, 251] on button "Edit" at bounding box center [683, 255] width 19 height 14
click at [523, 257] on input "text" at bounding box center [506, 255] width 31 height 14
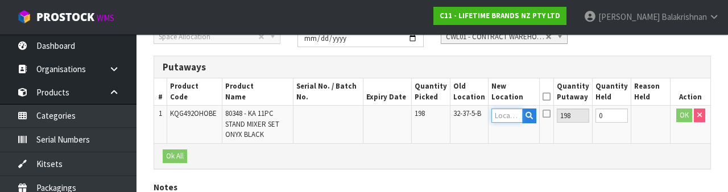
scroll to position [240, 0]
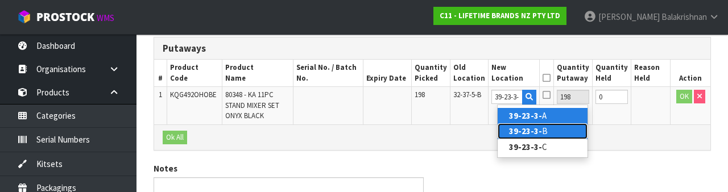
click at [558, 129] on link "39-23-3- B" at bounding box center [543, 130] width 90 height 15
type input "39-23-3-B"
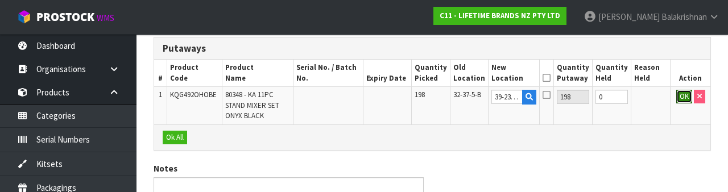
click at [677, 100] on button "OK" at bounding box center [684, 97] width 16 height 14
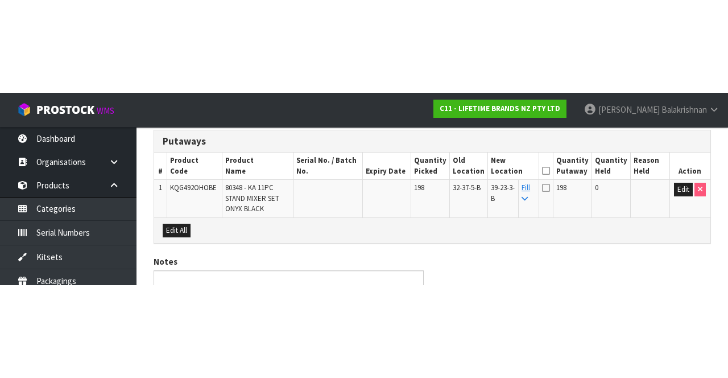
scroll to position [123, 0]
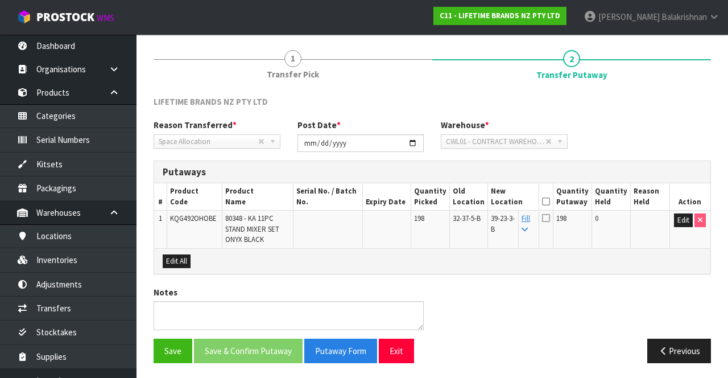
click at [550, 202] on icon at bounding box center [546, 201] width 8 height 1
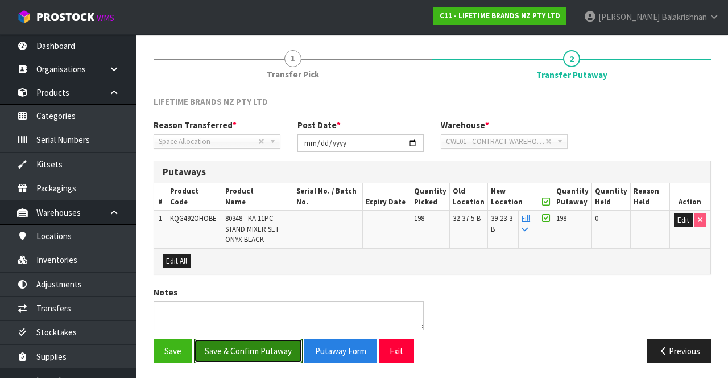
click at [222, 339] on button "Save & Confirm Putaway" at bounding box center [248, 350] width 109 height 24
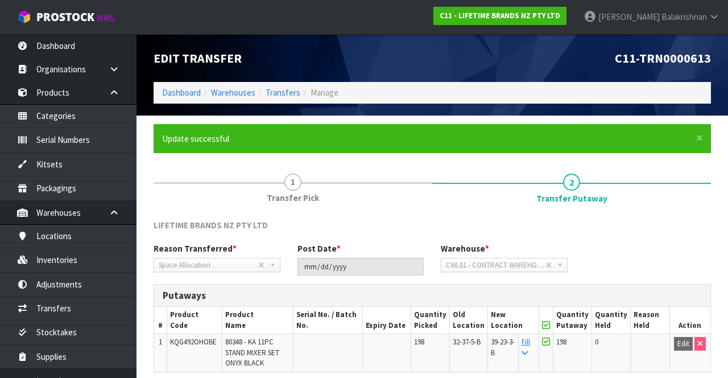
scroll to position [98, 0]
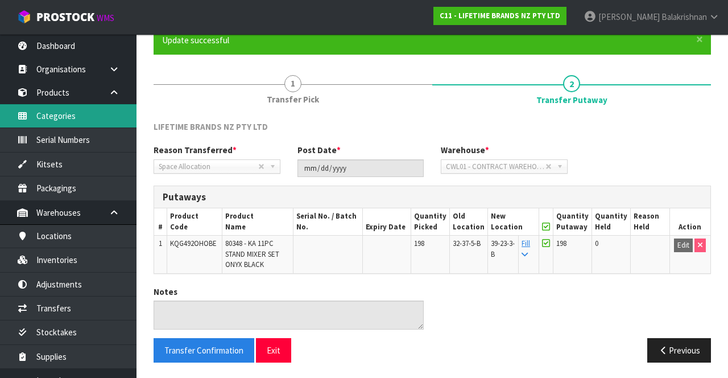
click at [55, 105] on link "Categories" at bounding box center [68, 115] width 136 height 23
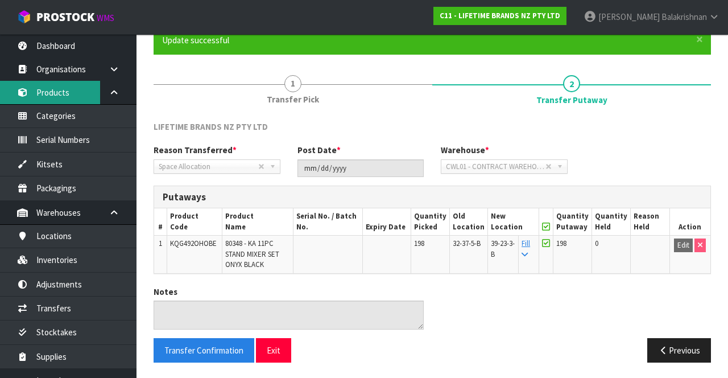
click at [45, 100] on link "Products" at bounding box center [68, 92] width 136 height 23
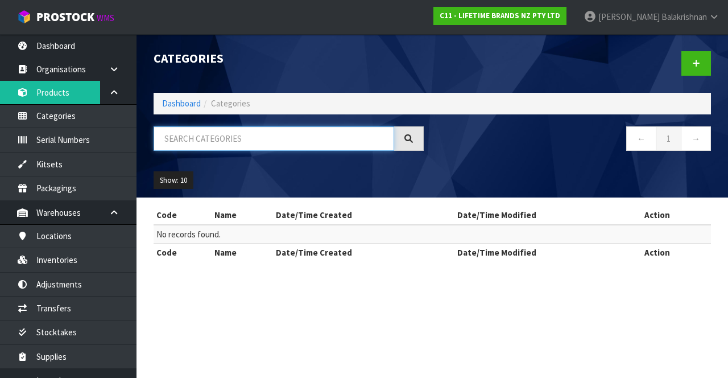
click at [187, 140] on input "text" at bounding box center [274, 138] width 241 height 24
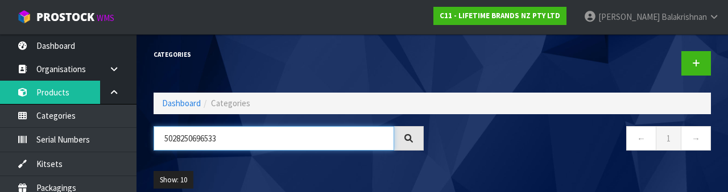
type input "5028250696533"
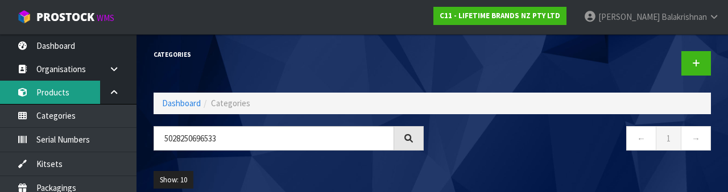
click at [36, 94] on link "Products" at bounding box center [68, 92] width 136 height 23
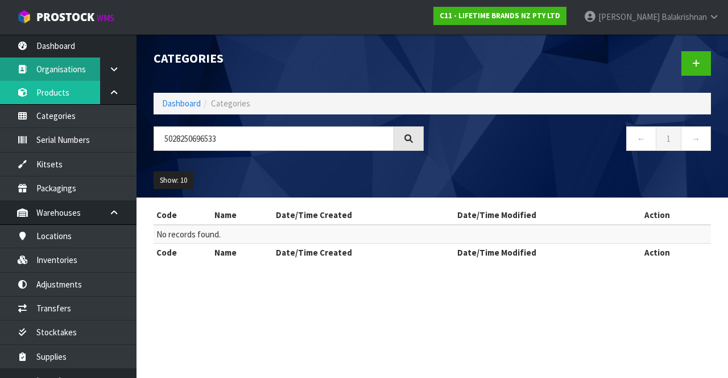
click at [48, 72] on link "Organisations" at bounding box center [68, 68] width 136 height 23
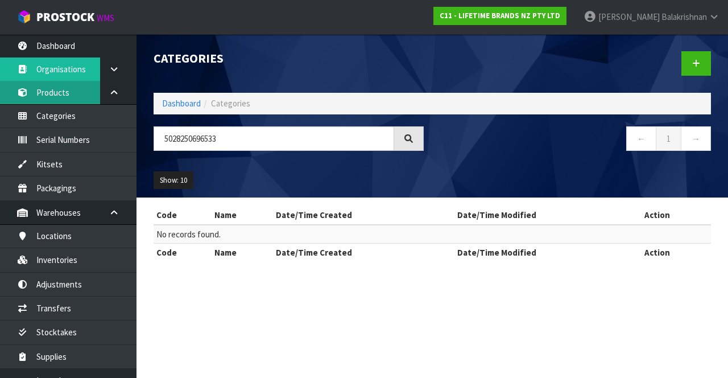
click at [44, 100] on link "Products" at bounding box center [68, 92] width 136 height 23
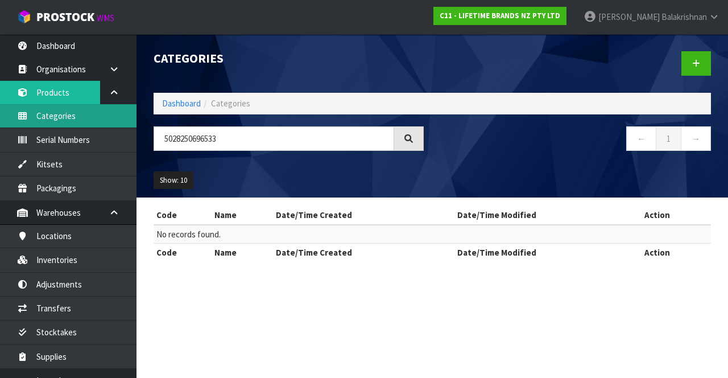
click at [46, 107] on link "Categories" at bounding box center [68, 115] width 136 height 23
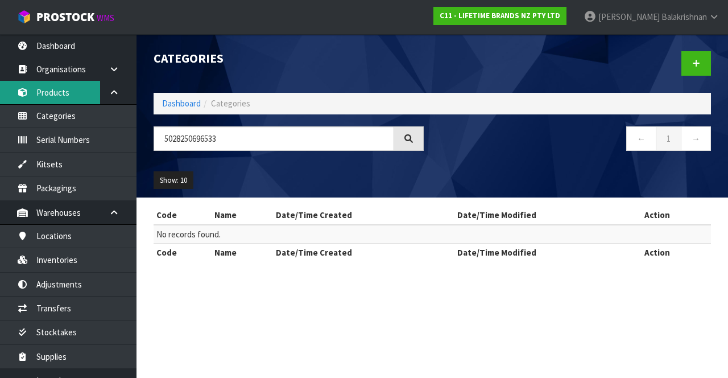
click at [56, 83] on link "Products" at bounding box center [68, 92] width 136 height 23
click at [708, 18] on icon at bounding box center [713, 17] width 11 height 9
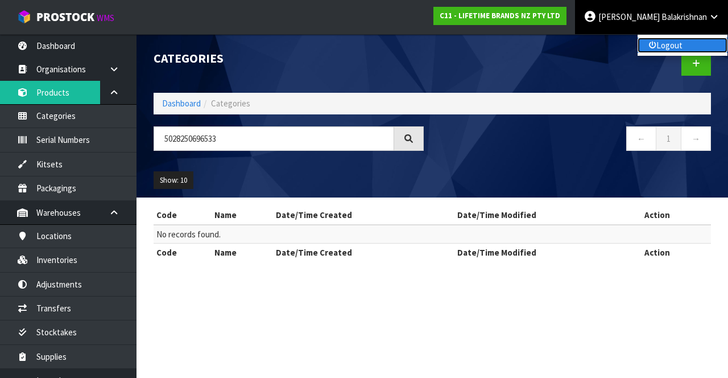
click at [677, 50] on link "Logout" at bounding box center [682, 45] width 90 height 15
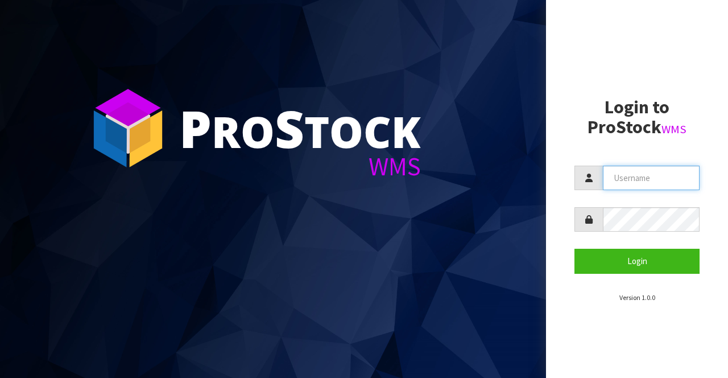
click at [641, 181] on input "text" at bounding box center [651, 177] width 97 height 24
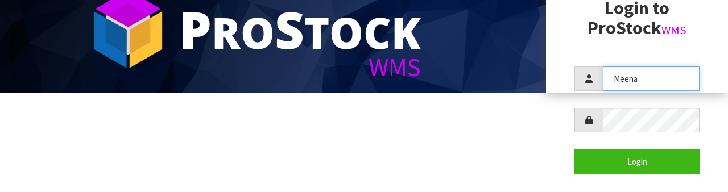
scroll to position [110, 0]
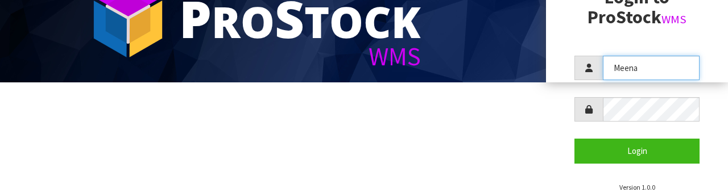
type input "Meena"
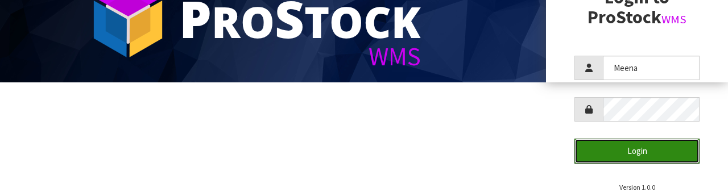
click at [649, 155] on button "Login" at bounding box center [636, 151] width 125 height 24
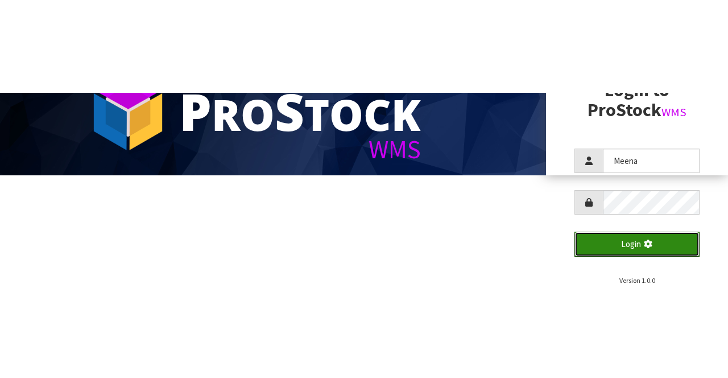
scroll to position [0, 0]
